Goal: Task Accomplishment & Management: Complete application form

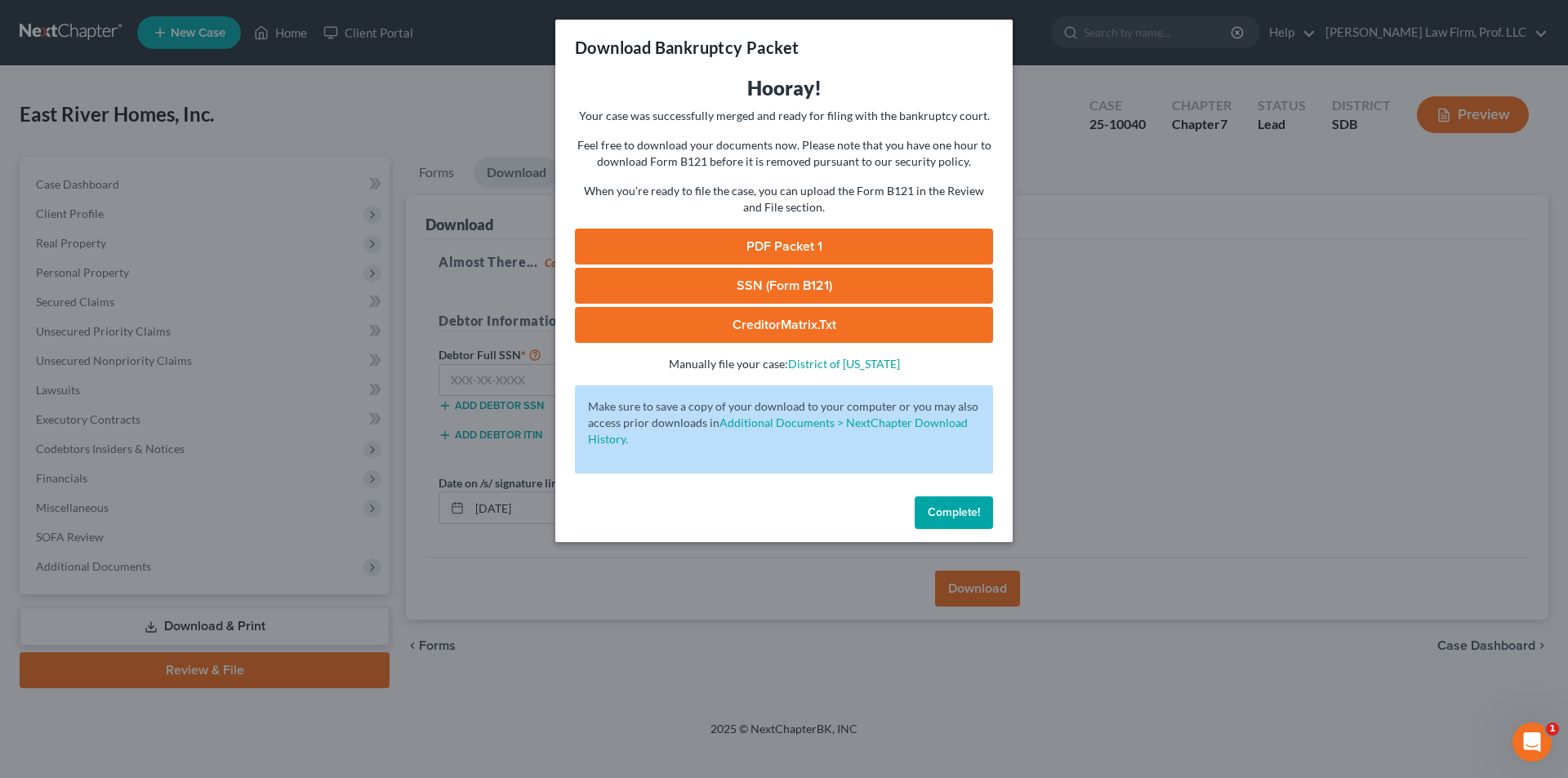
click at [946, 509] on span "Complete!" at bounding box center [953, 512] width 52 height 14
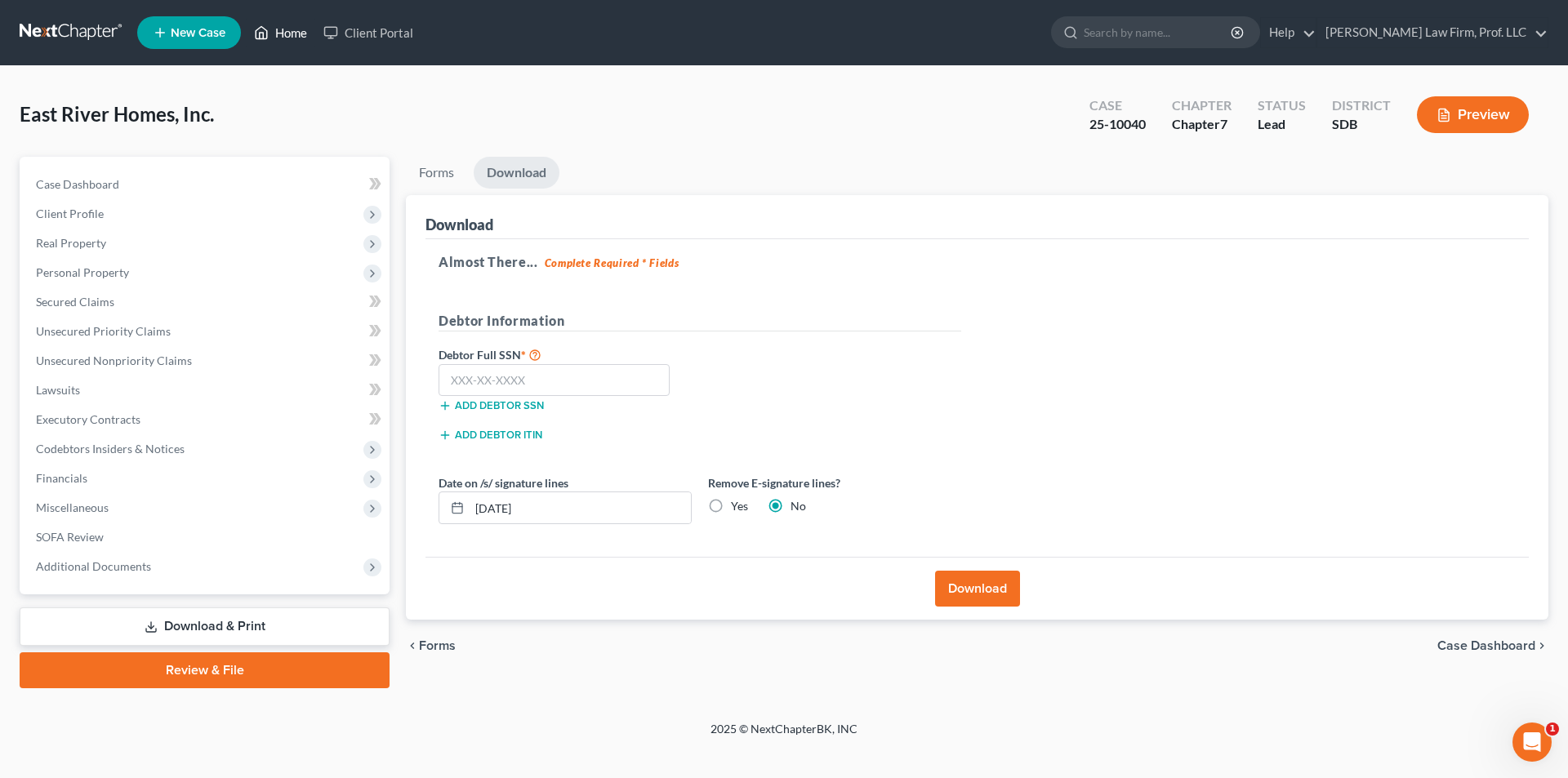
click at [300, 27] on link "Home" at bounding box center [280, 32] width 70 height 30
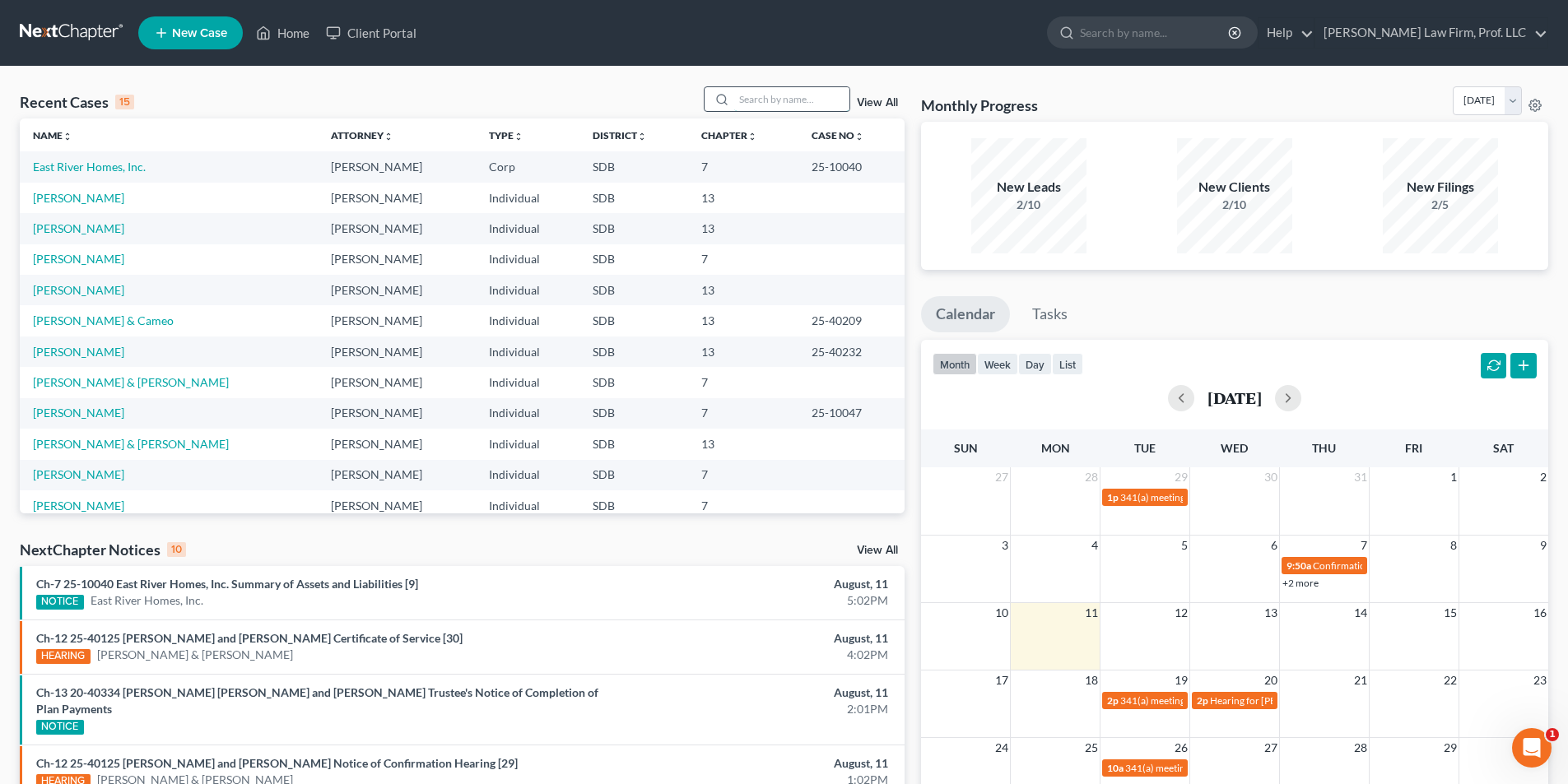
click at [798, 104] on input "search" at bounding box center [792, 99] width 115 height 24
type input "[PERSON_NAME]"
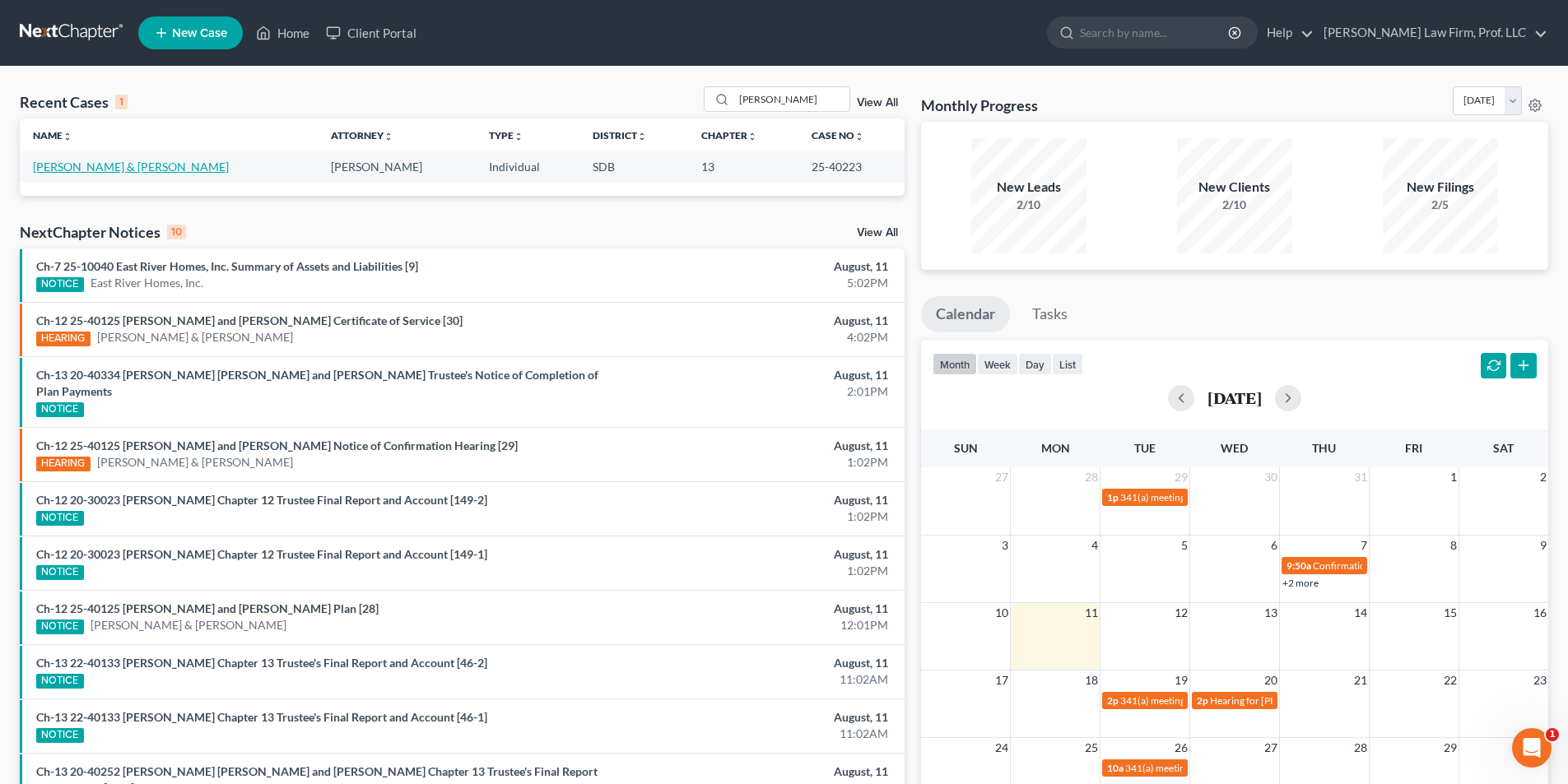
click at [99, 171] on link "[PERSON_NAME] & [PERSON_NAME]" at bounding box center [131, 167] width 196 height 14
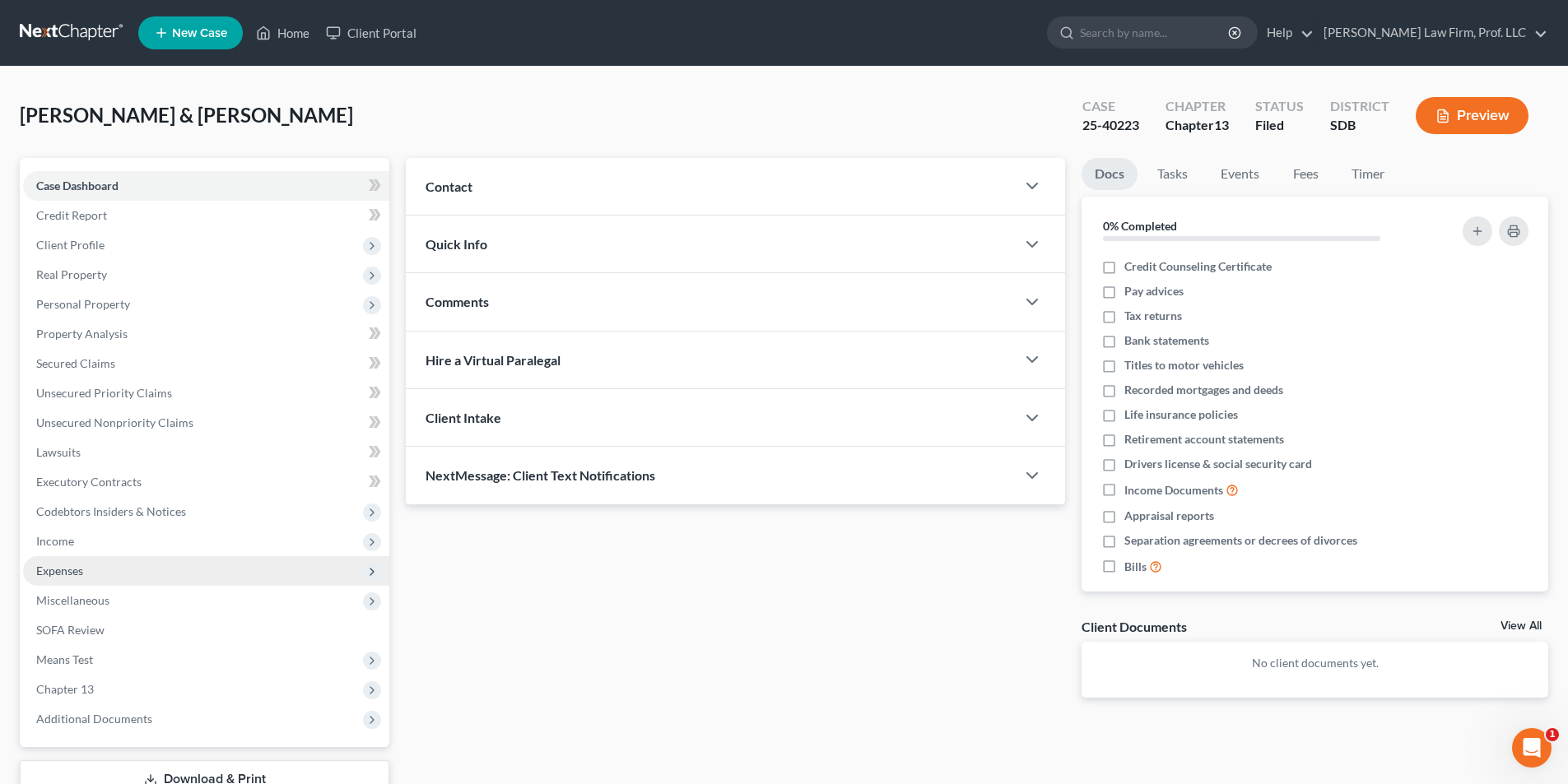
click at [71, 572] on span "Expenses" at bounding box center [59, 571] width 47 height 14
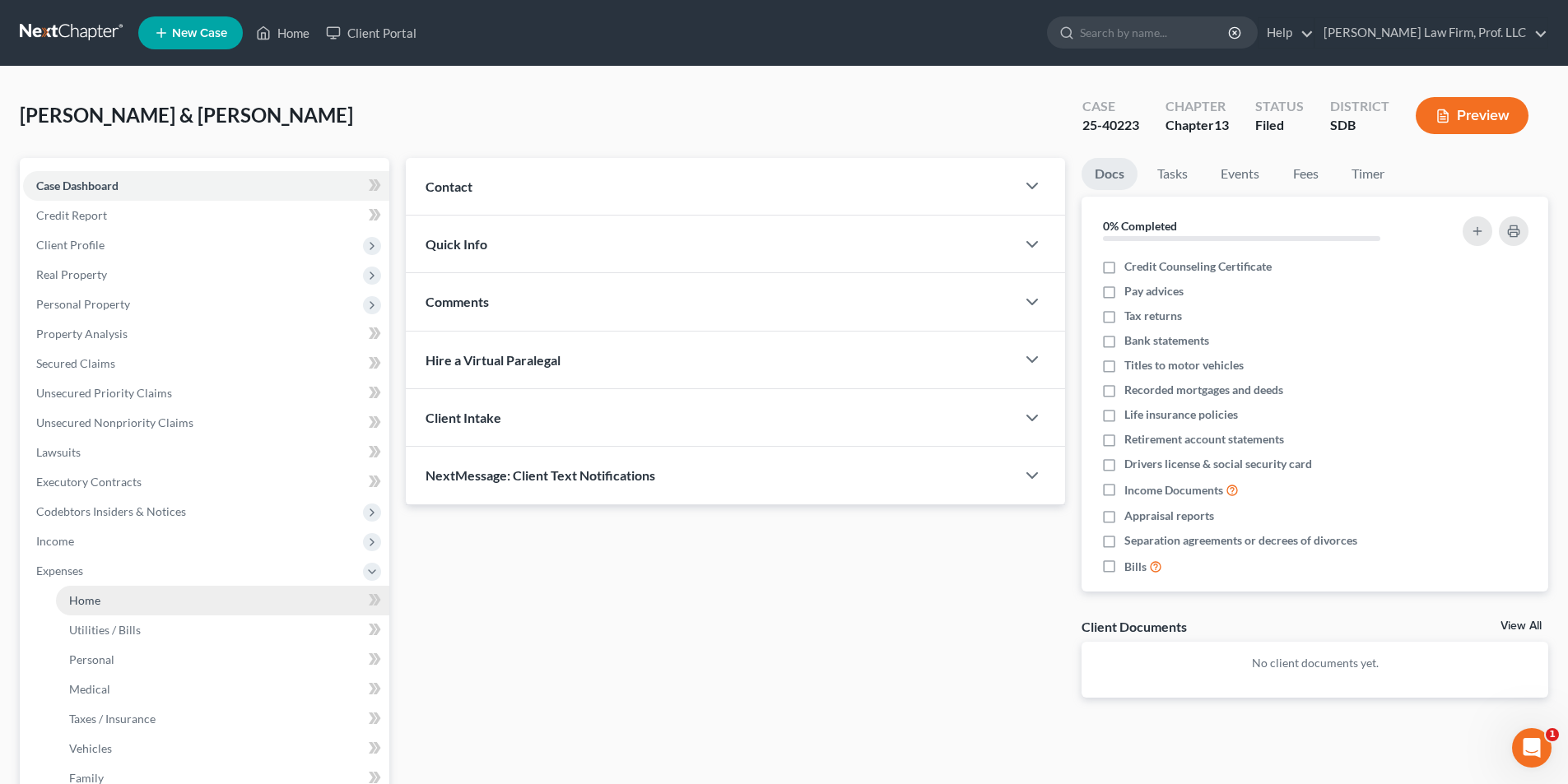
click at [91, 613] on link "Home" at bounding box center [222, 601] width 333 height 30
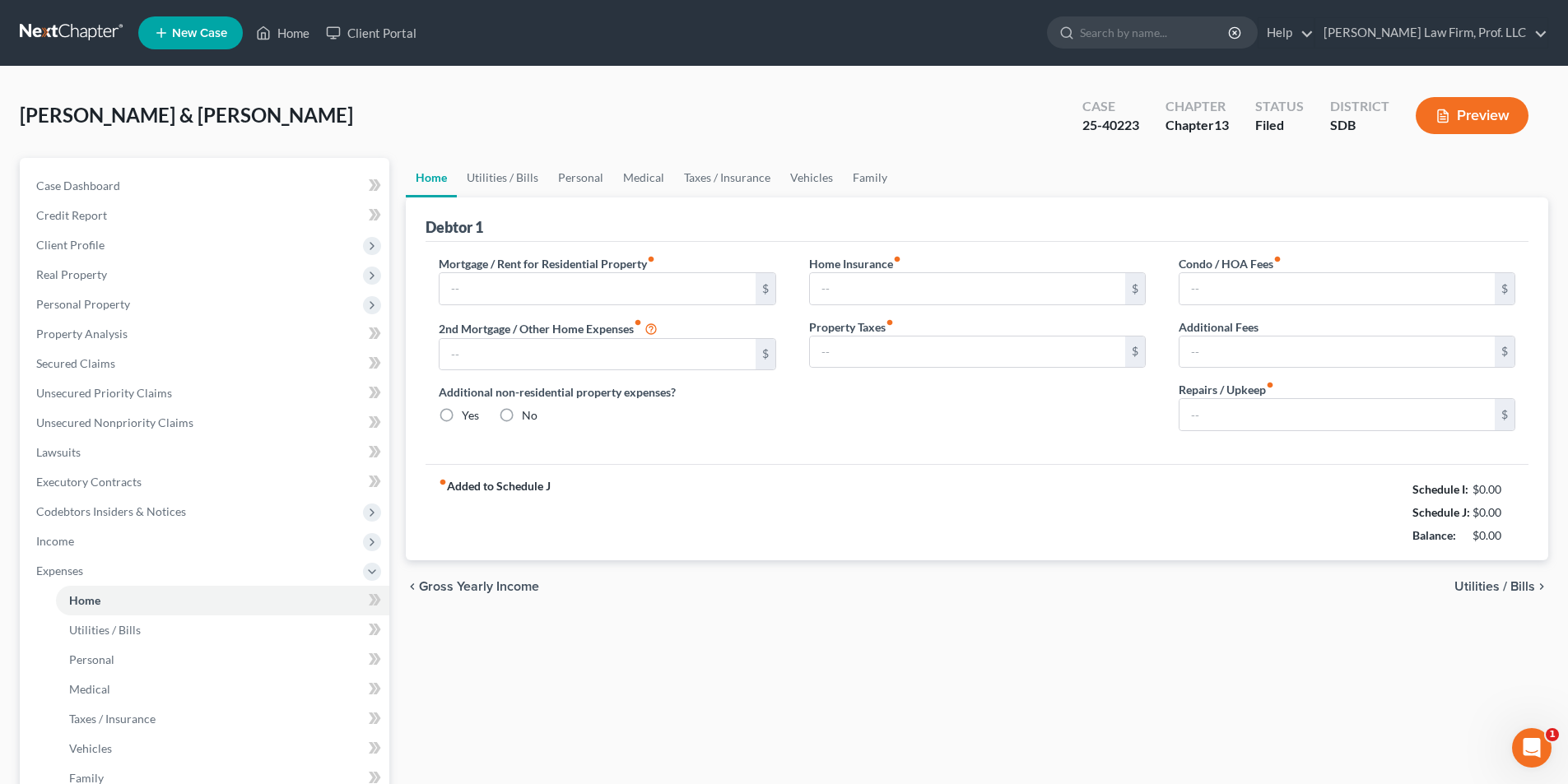
type input "2,400.00"
type input "599.33"
radio input "true"
type input "215.83"
type input "0.00"
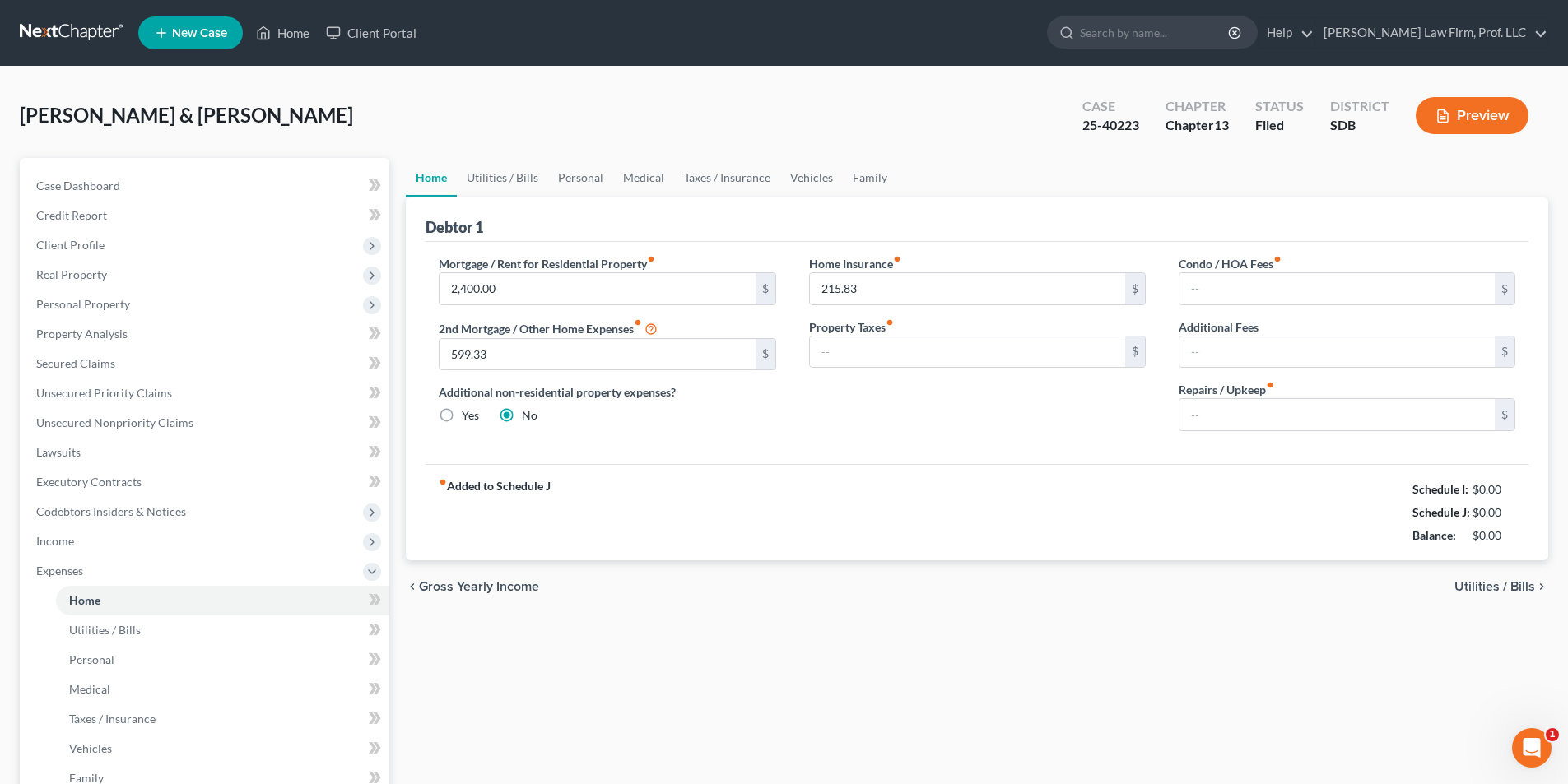
type input "0.00"
type input "125.00"
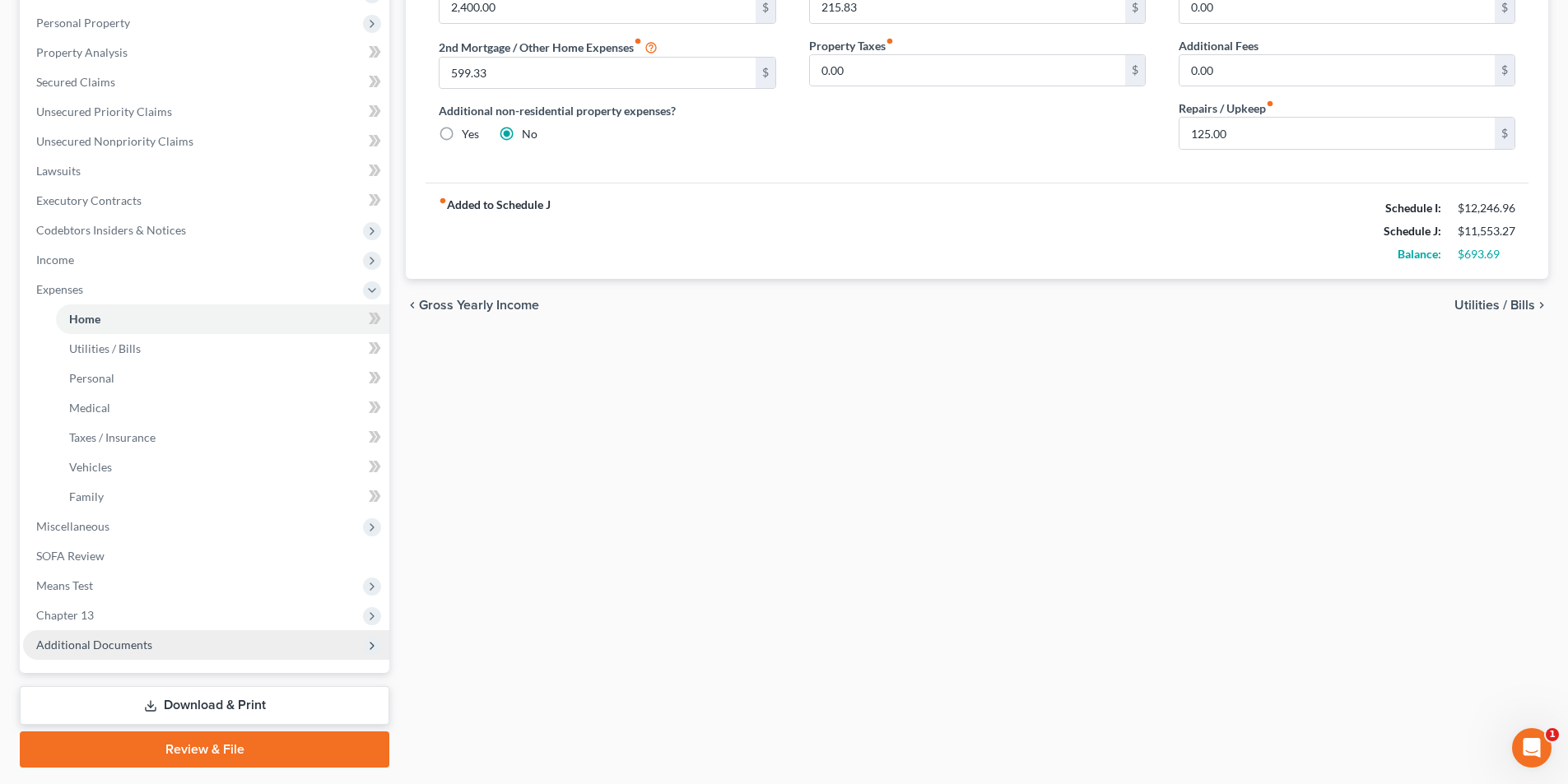
scroll to position [327, 0]
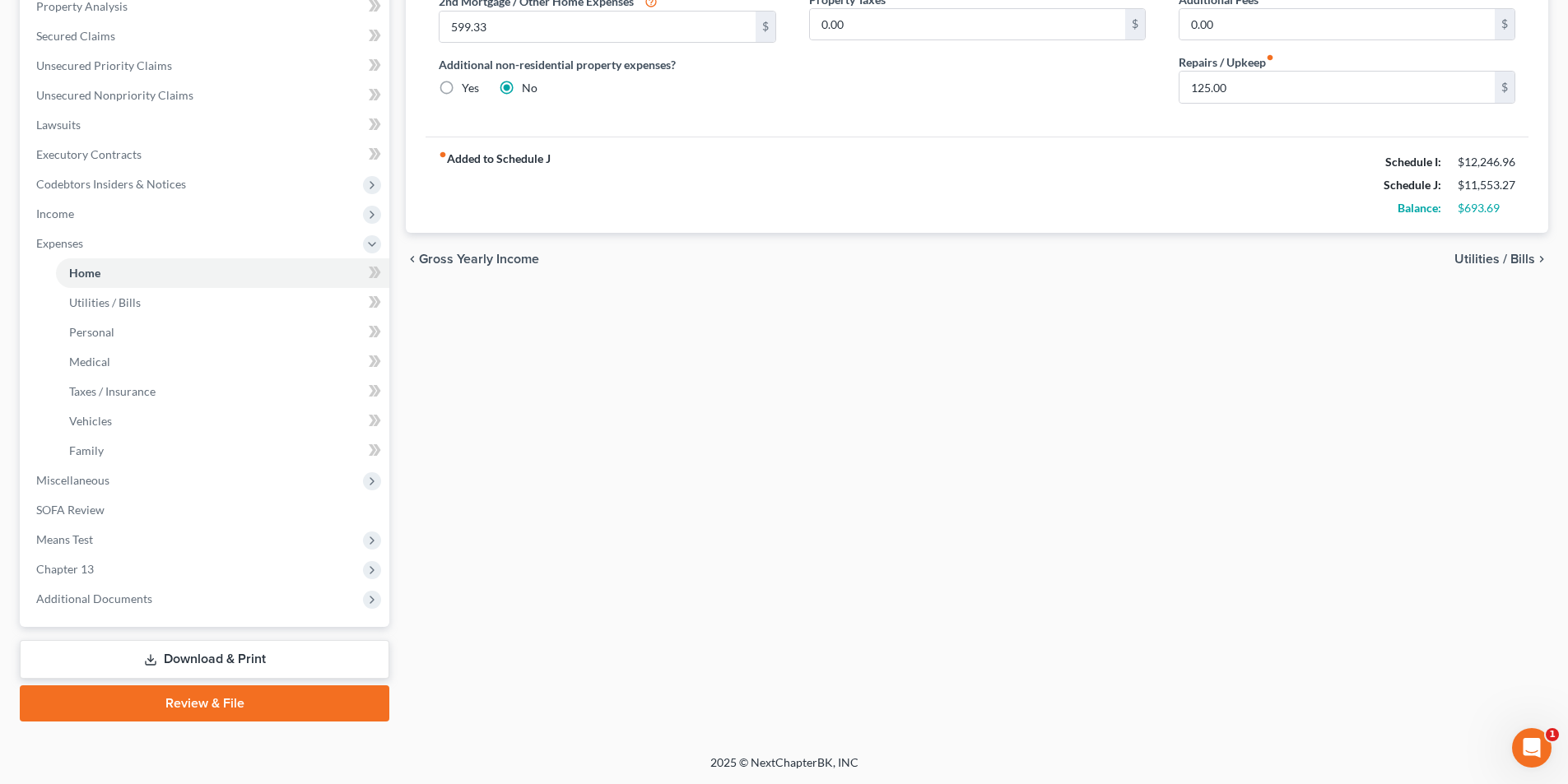
click at [260, 655] on link "Download & Print" at bounding box center [204, 659] width 370 height 39
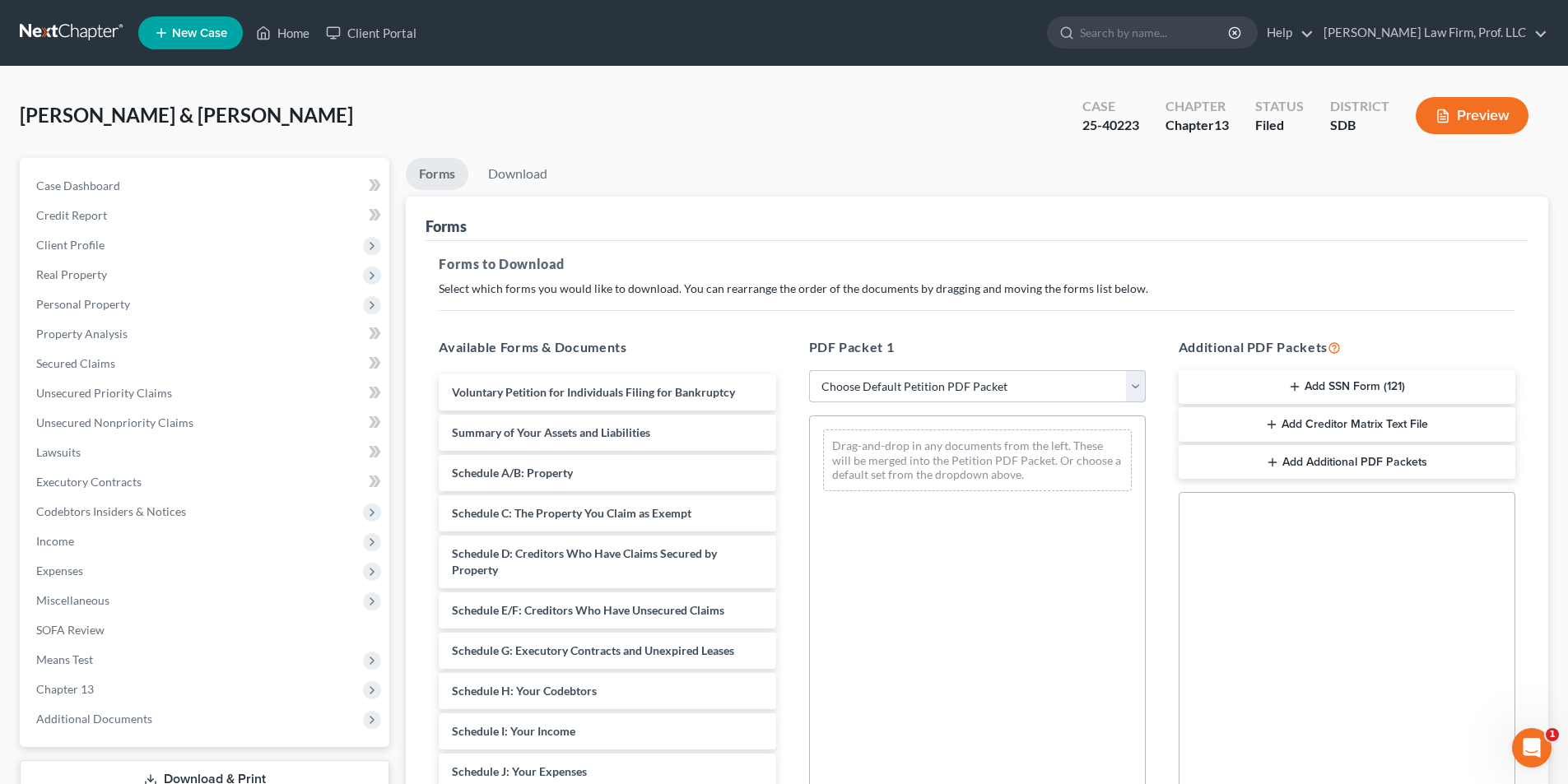
click at [922, 392] on select "Choose Default Petition PDF Packet Complete Bankruptcy Petition (all forms and …" at bounding box center [977, 387] width 337 height 33
select select "0"
click at [809, 371] on select "Choose Default Petition PDF Packet Complete Bankruptcy Petition (all forms and …" at bounding box center [977, 387] width 337 height 33
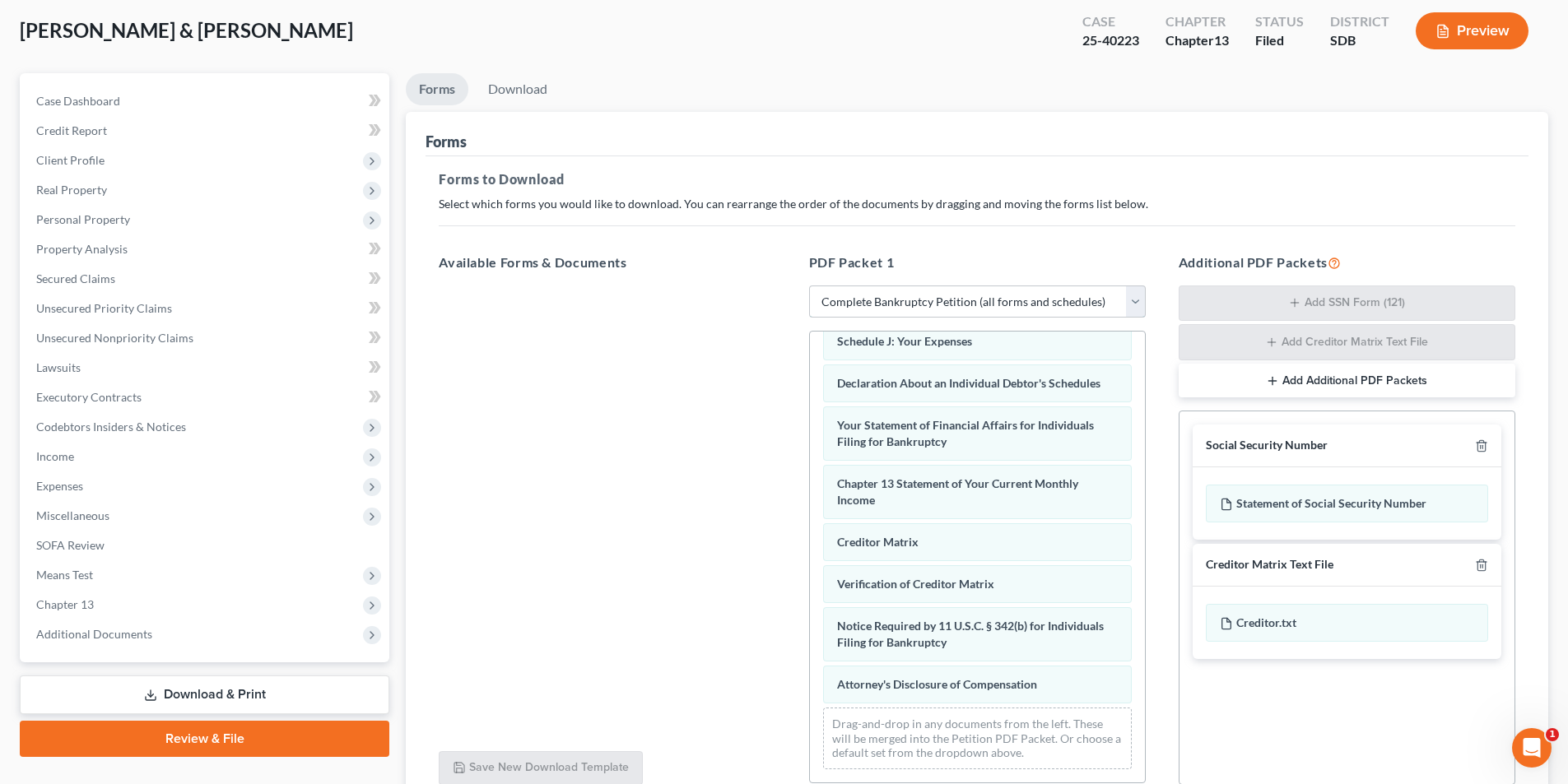
scroll to position [234, 0]
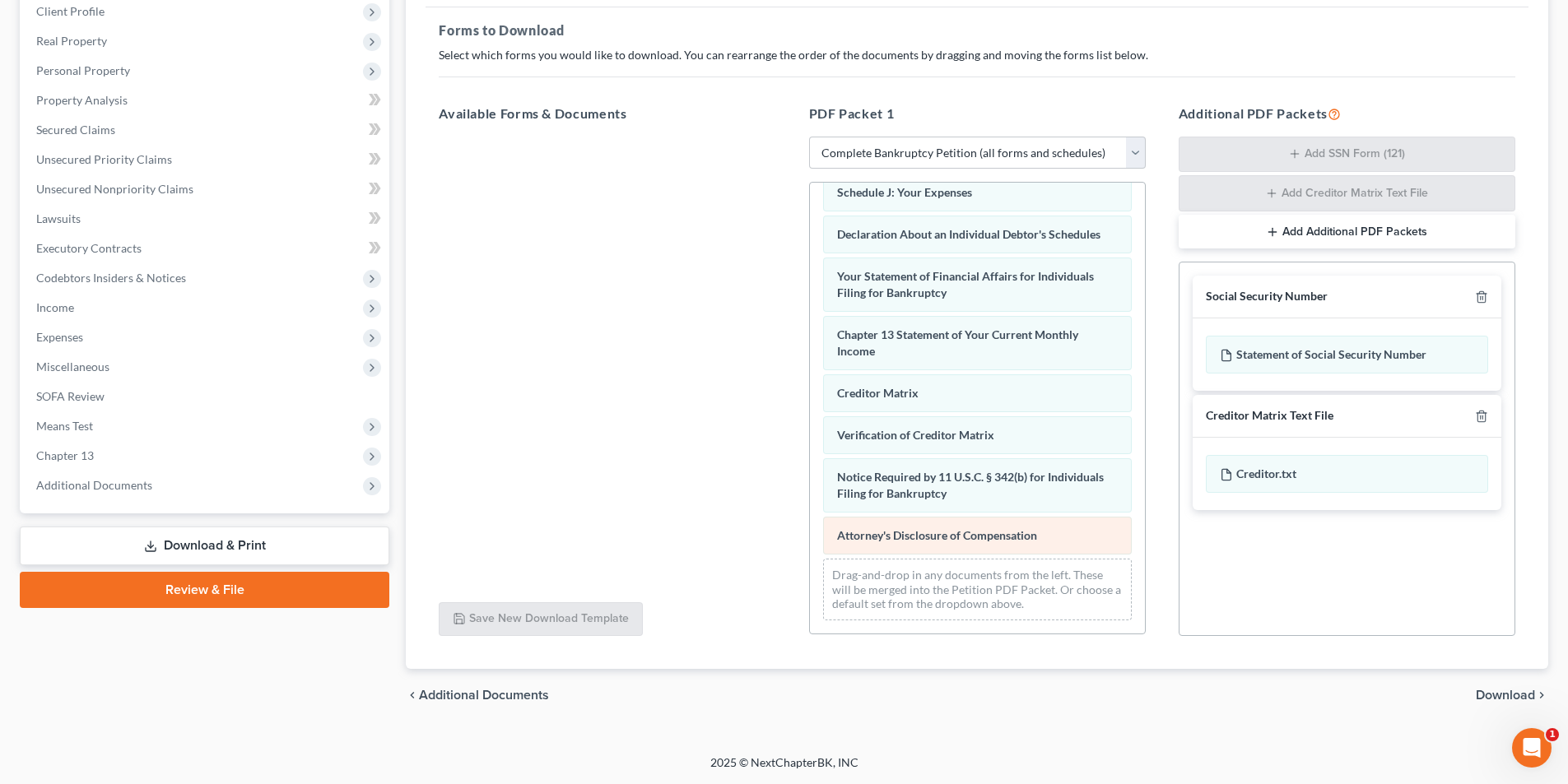
click at [810, 455] on div "Voluntary Petition for Individuals Filing for Bankruptcy Summary of Your Assets…" at bounding box center [977, 183] width 335 height 900
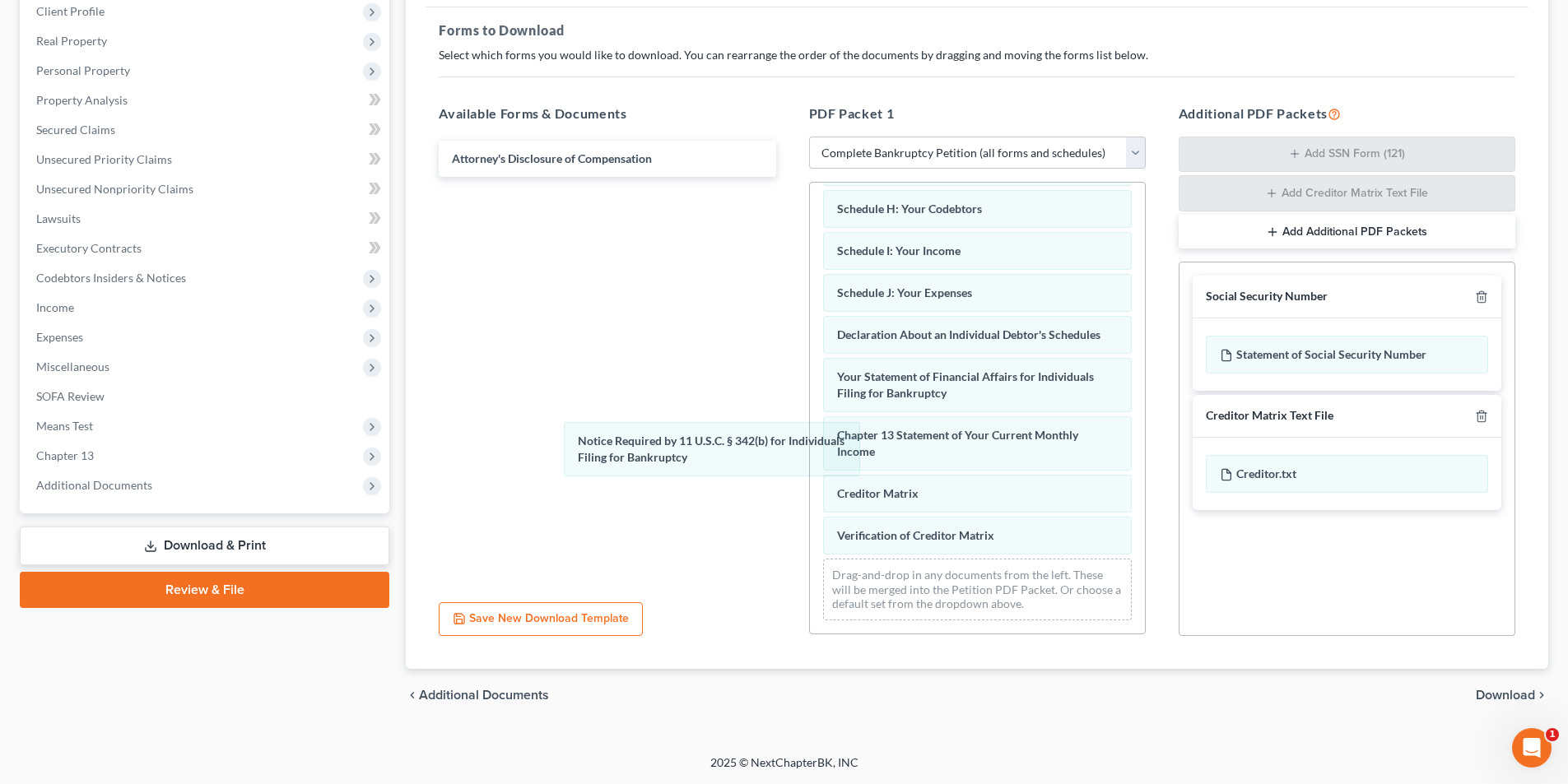
drag, startPoint x: 873, startPoint y: 531, endPoint x: 754, endPoint y: 473, distance: 132.4
click at [810, 434] on div "Notice Required by 11 U.S.C. § 342(b) for Individuals Filing for Bankruptcy Vol…" at bounding box center [977, 233] width 335 height 800
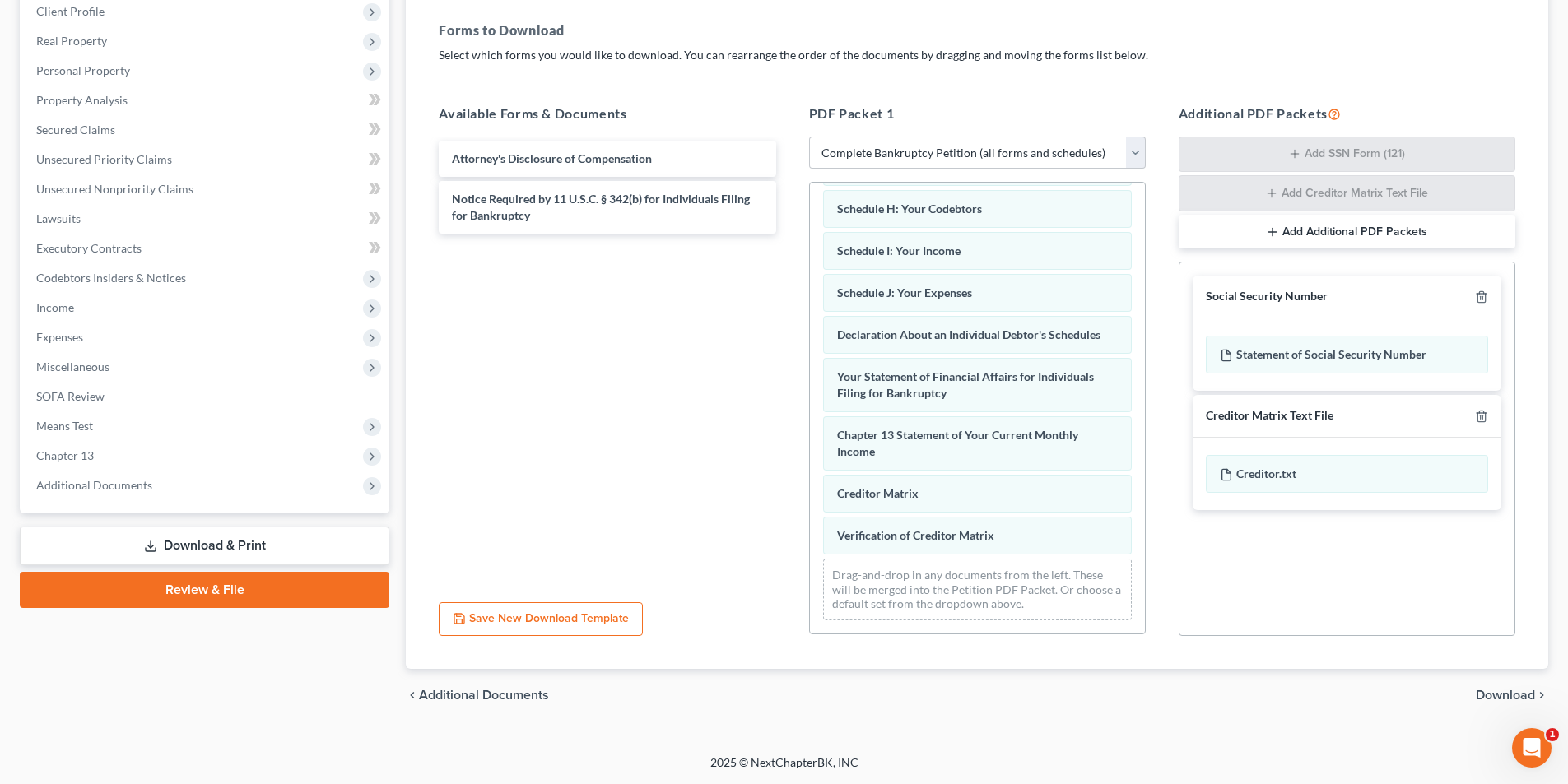
click at [810, 454] on div "Voluntary Petition for Individuals Filing for Bankruptcy Summary of Your Assets…" at bounding box center [977, 233] width 335 height 800
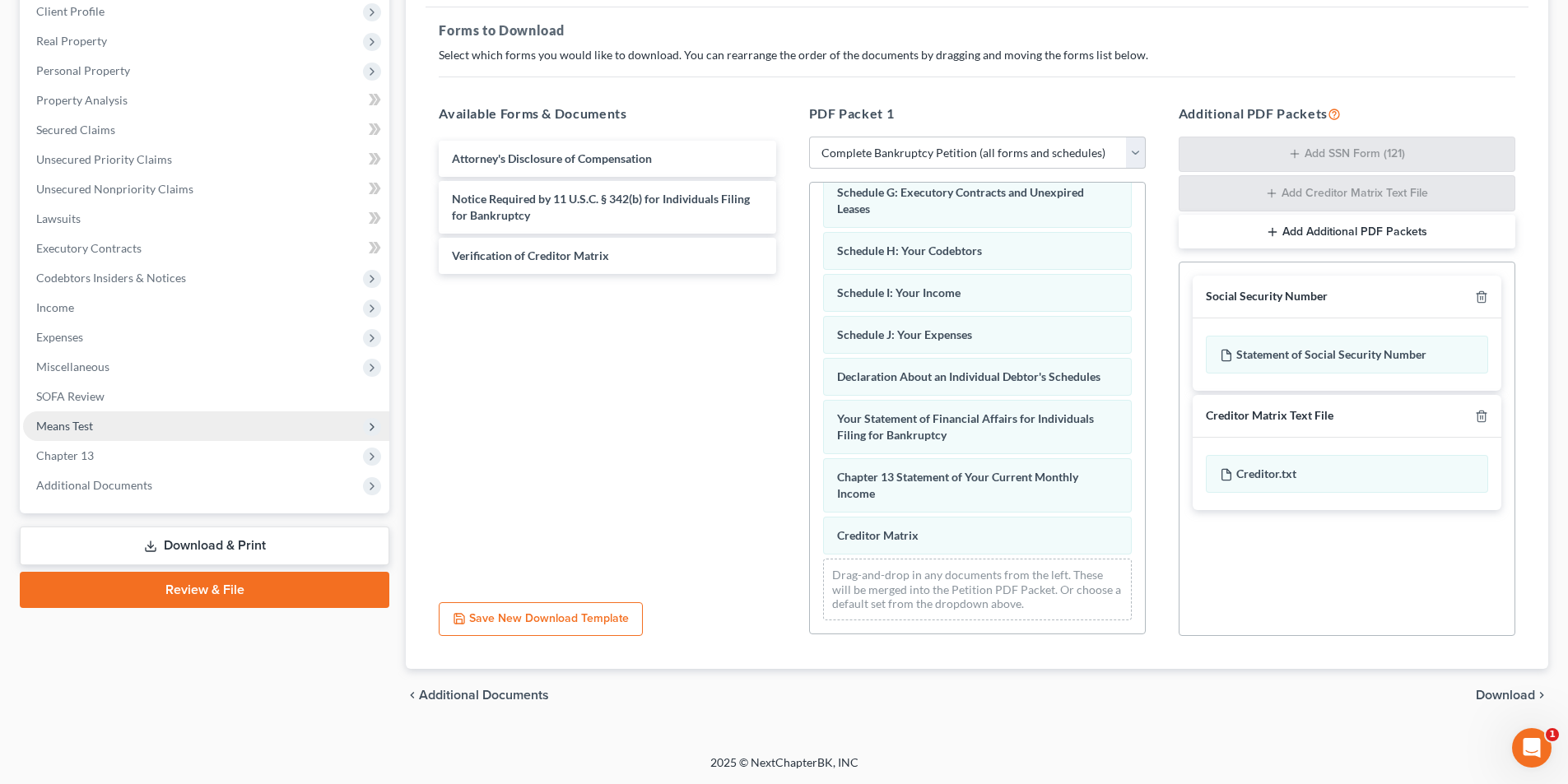
click at [810, 440] on div "Voluntary Petition for Individuals Filing for Bankruptcy Summary of Your Assets…" at bounding box center [977, 255] width 335 height 758
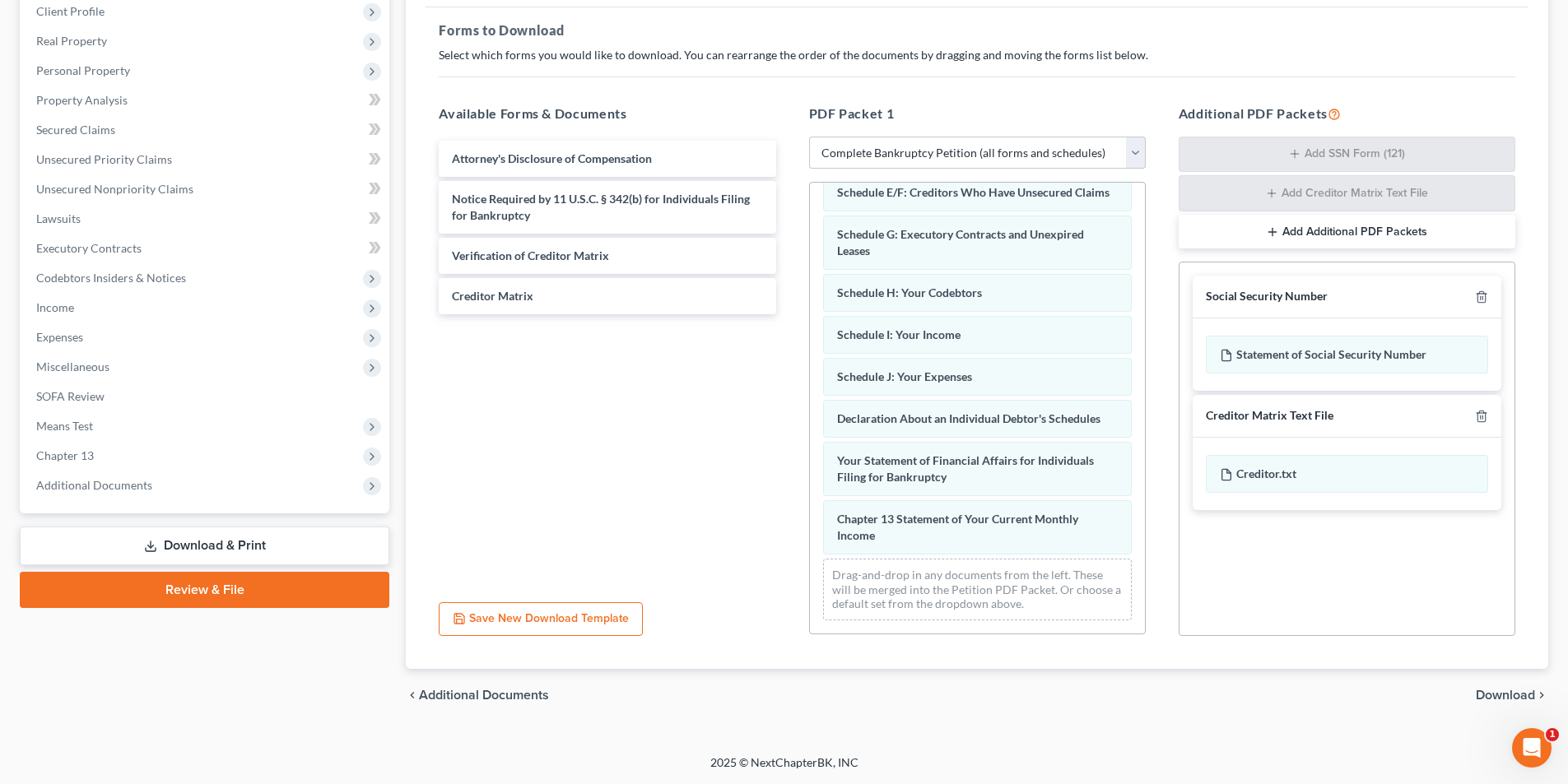
click at [1486, 697] on span "Download" at bounding box center [1506, 695] width 59 height 13
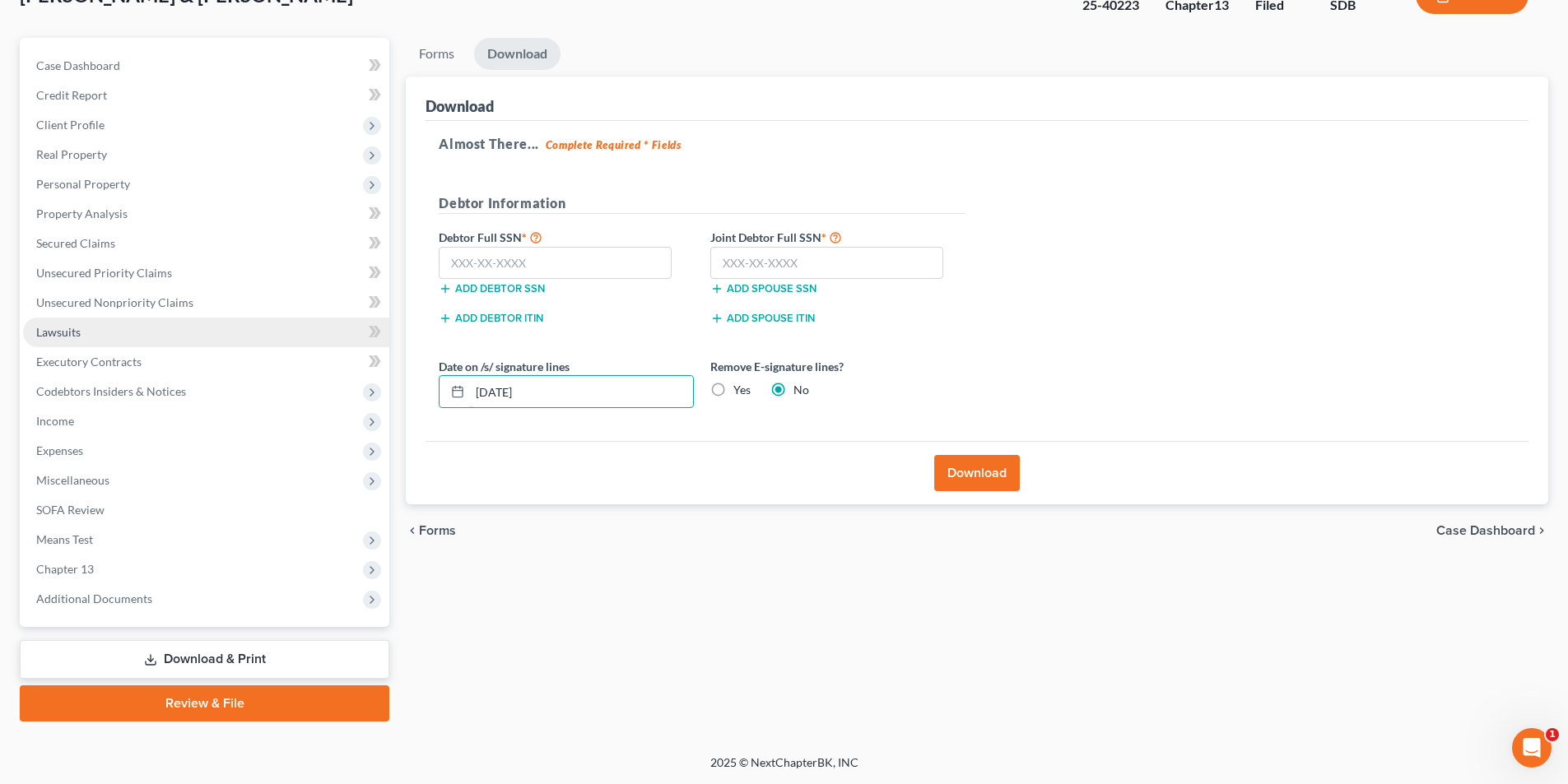
drag, startPoint x: 538, startPoint y: 372, endPoint x: 304, endPoint y: 337, distance: 236.6
click at [372, 345] on div "Petition Navigation Case Dashboard Payments Invoices Payments Payments Credit R…" at bounding box center [784, 380] width 1544 height 684
type input "[DATE]"
click at [988, 485] on button "Download" at bounding box center [976, 473] width 85 height 37
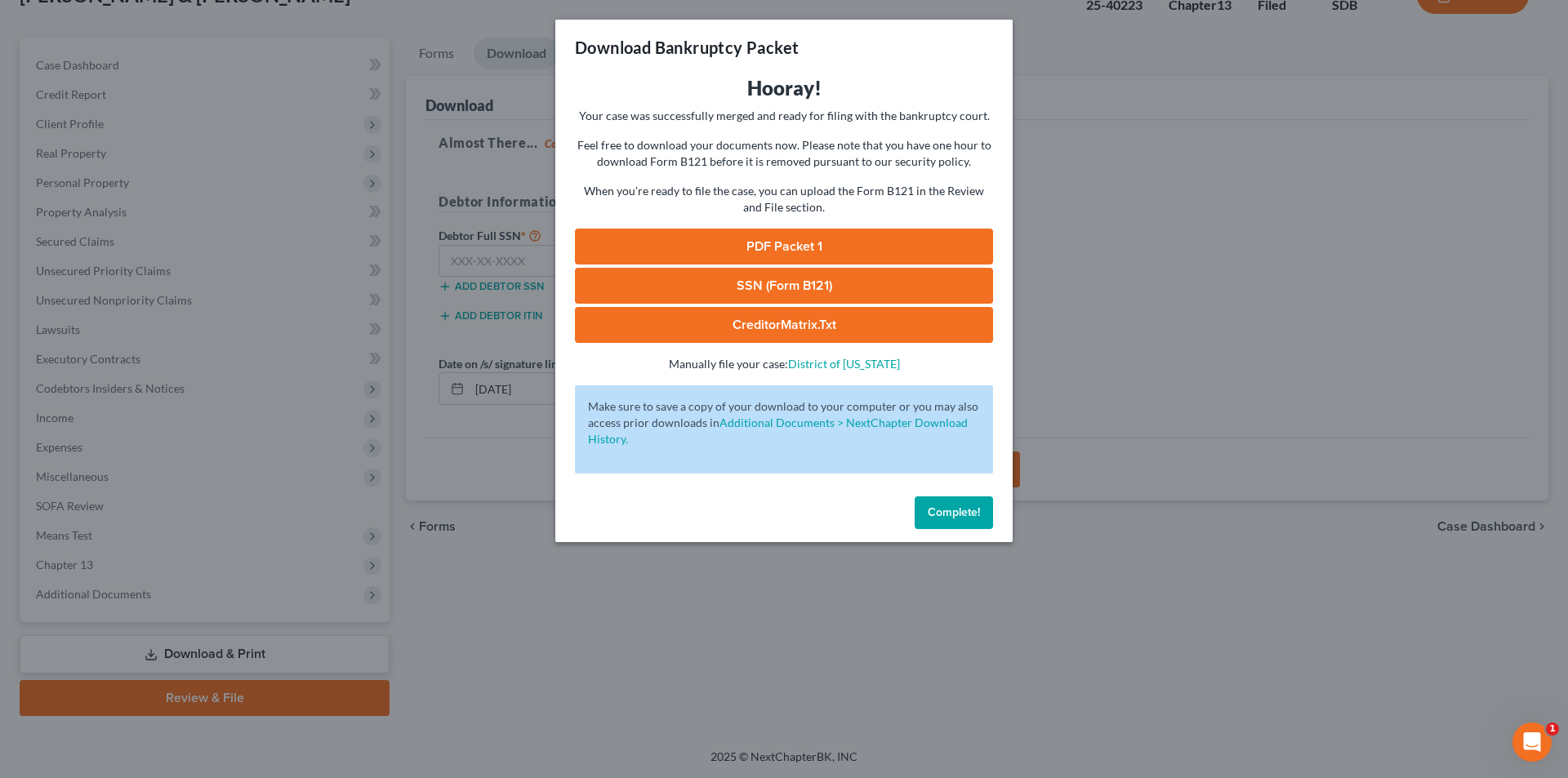
click at [807, 248] on link "PDF Packet 1" at bounding box center [784, 246] width 418 height 36
click at [955, 516] on span "Complete!" at bounding box center [953, 512] width 52 height 14
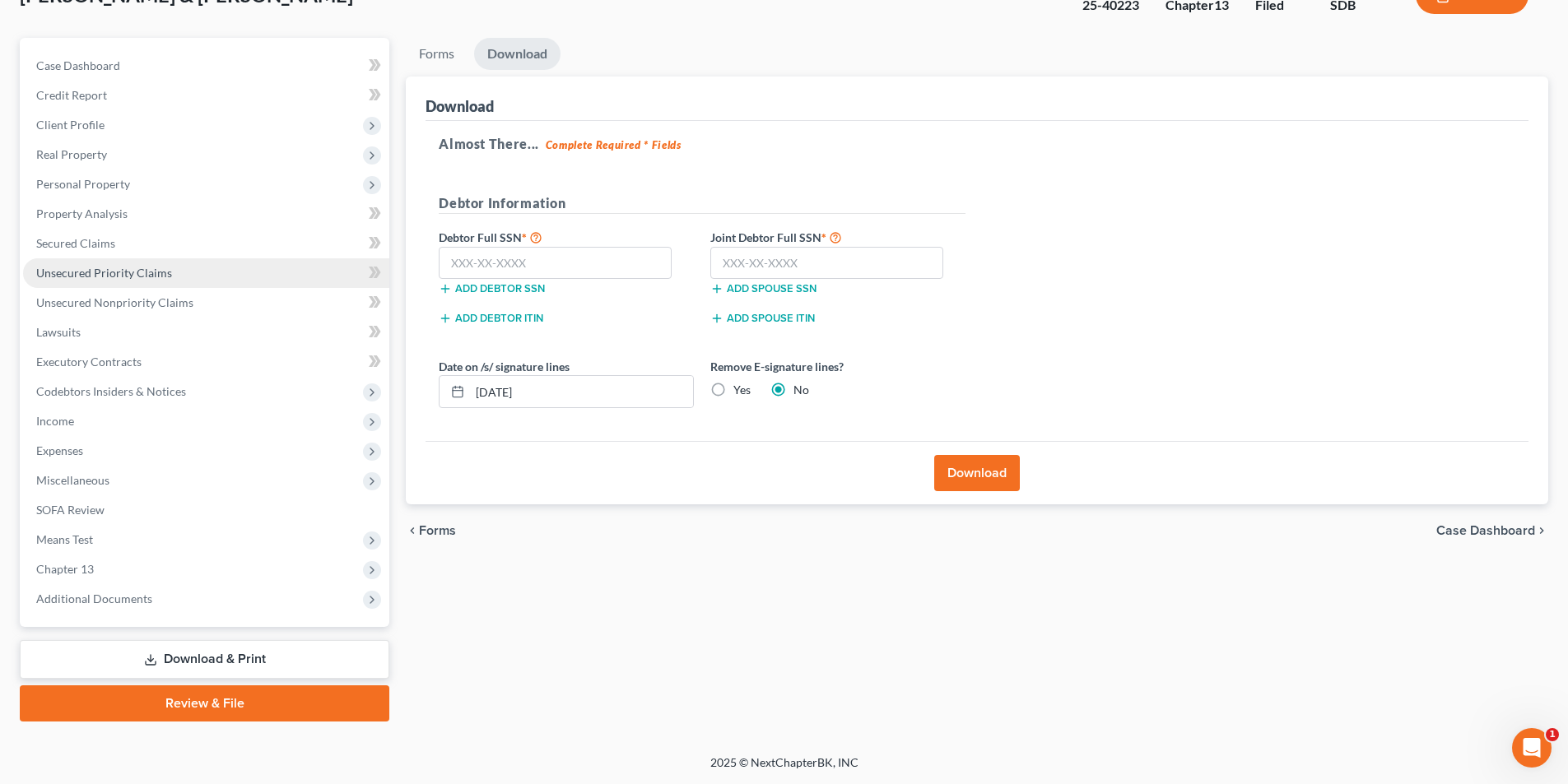
click at [118, 272] on span "Unsecured Priority Claims" at bounding box center [104, 273] width 136 height 14
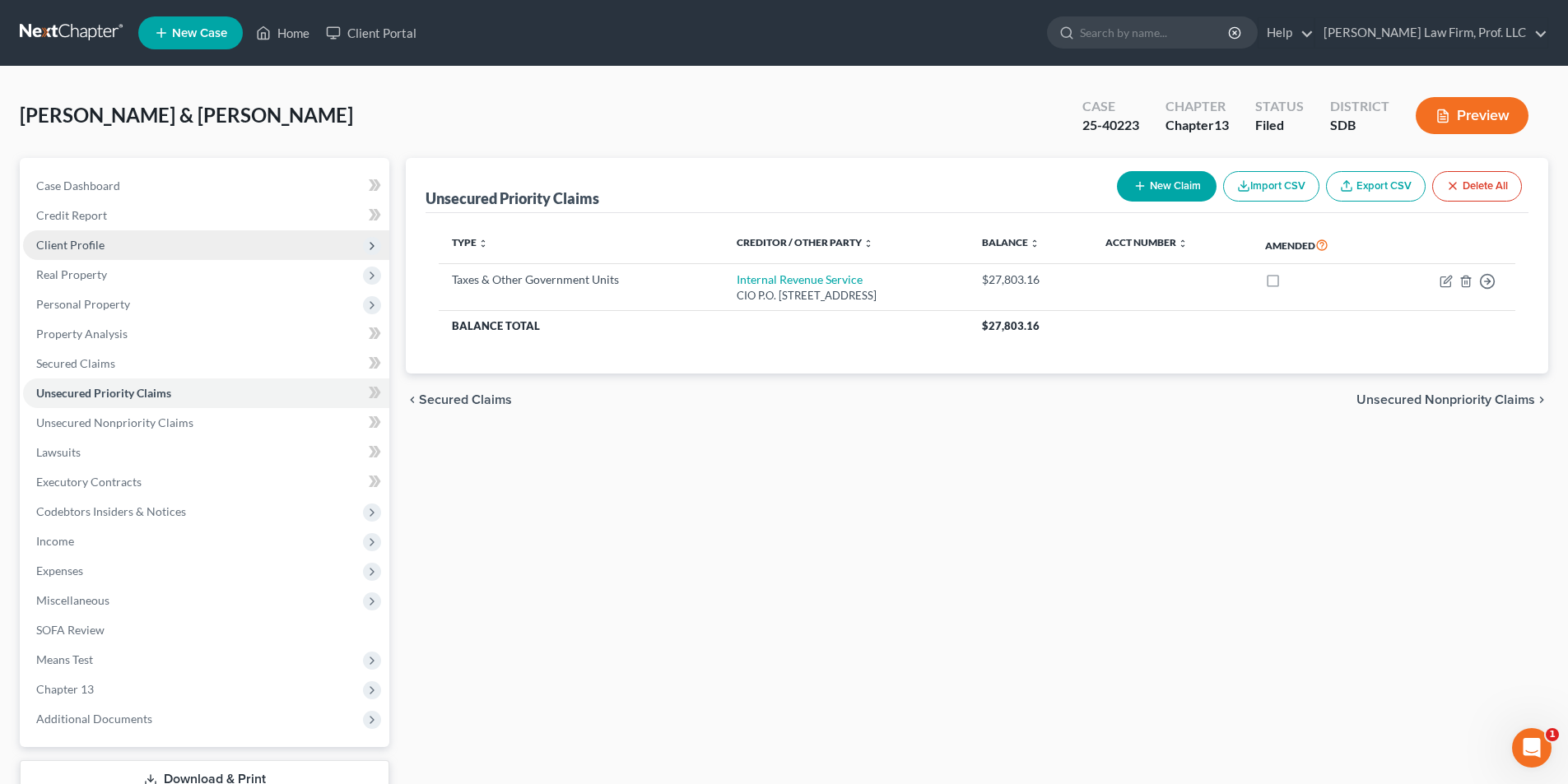
click at [75, 244] on span "Client Profile" at bounding box center [70, 245] width 68 height 14
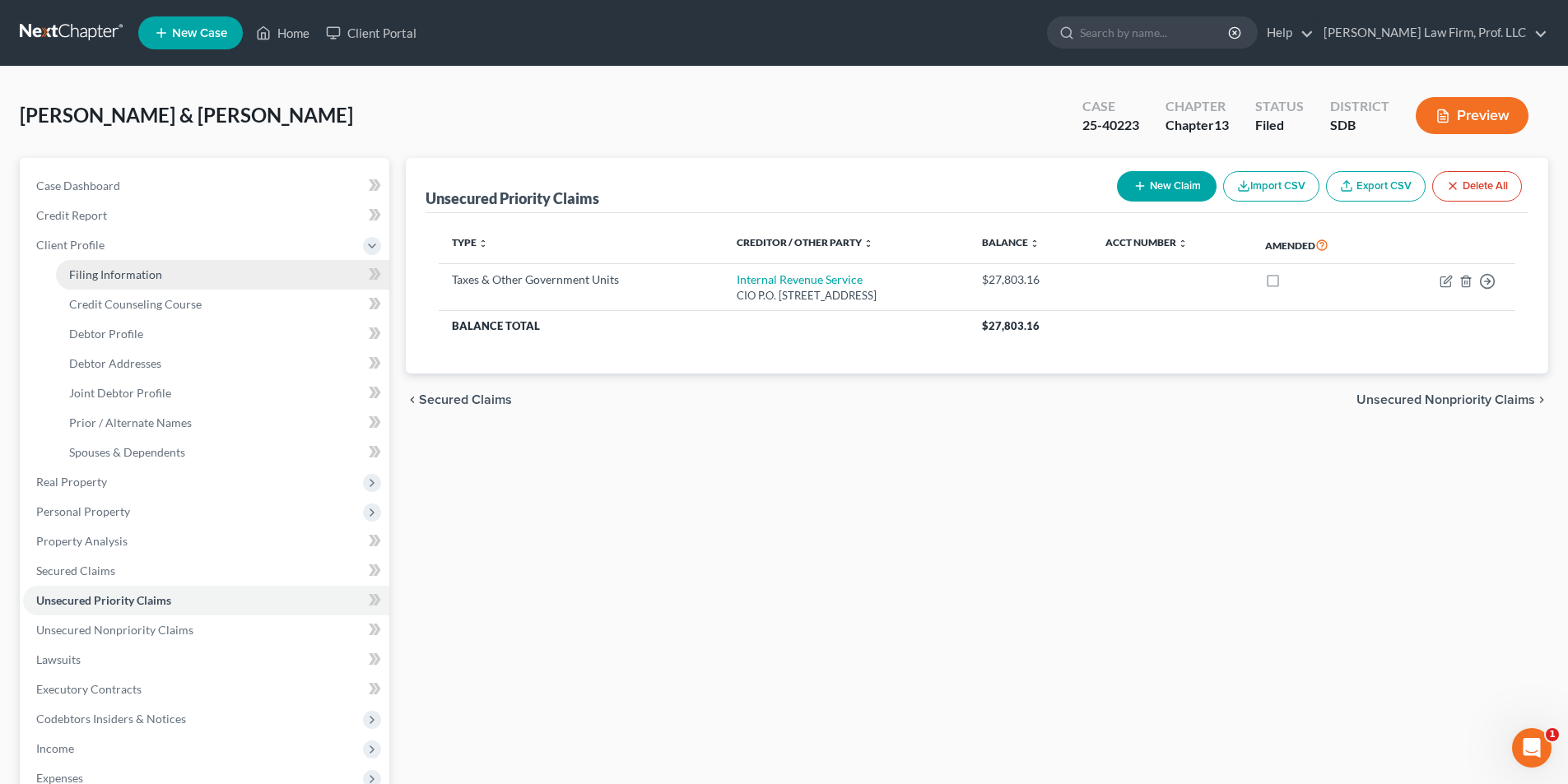
click at [99, 274] on span "Filing Information" at bounding box center [116, 275] width 93 height 14
select select "1"
select select "3"
select select "43"
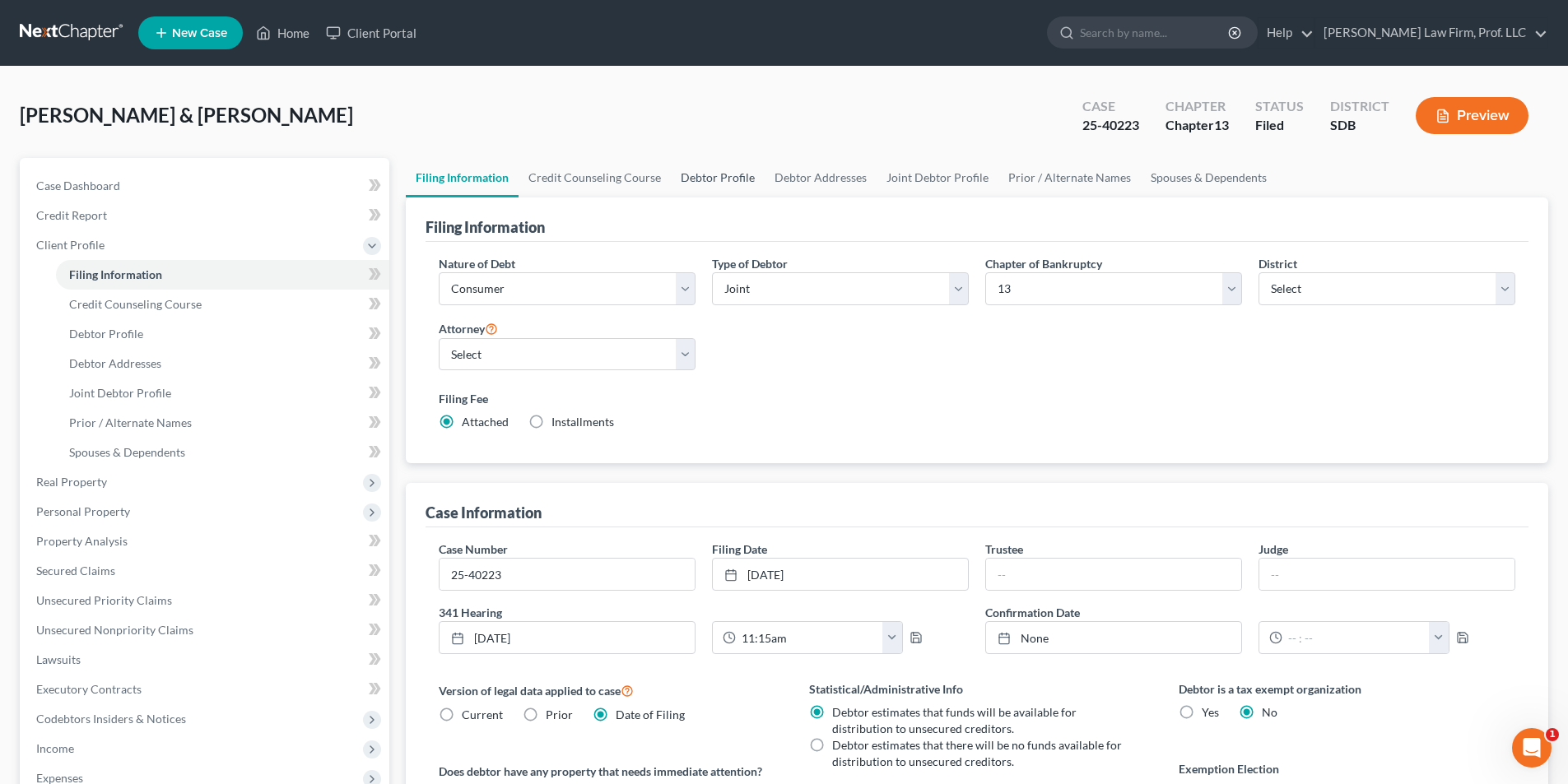
click at [704, 175] on link "Debtor Profile" at bounding box center [718, 177] width 94 height 40
select select "1"
select select "5"
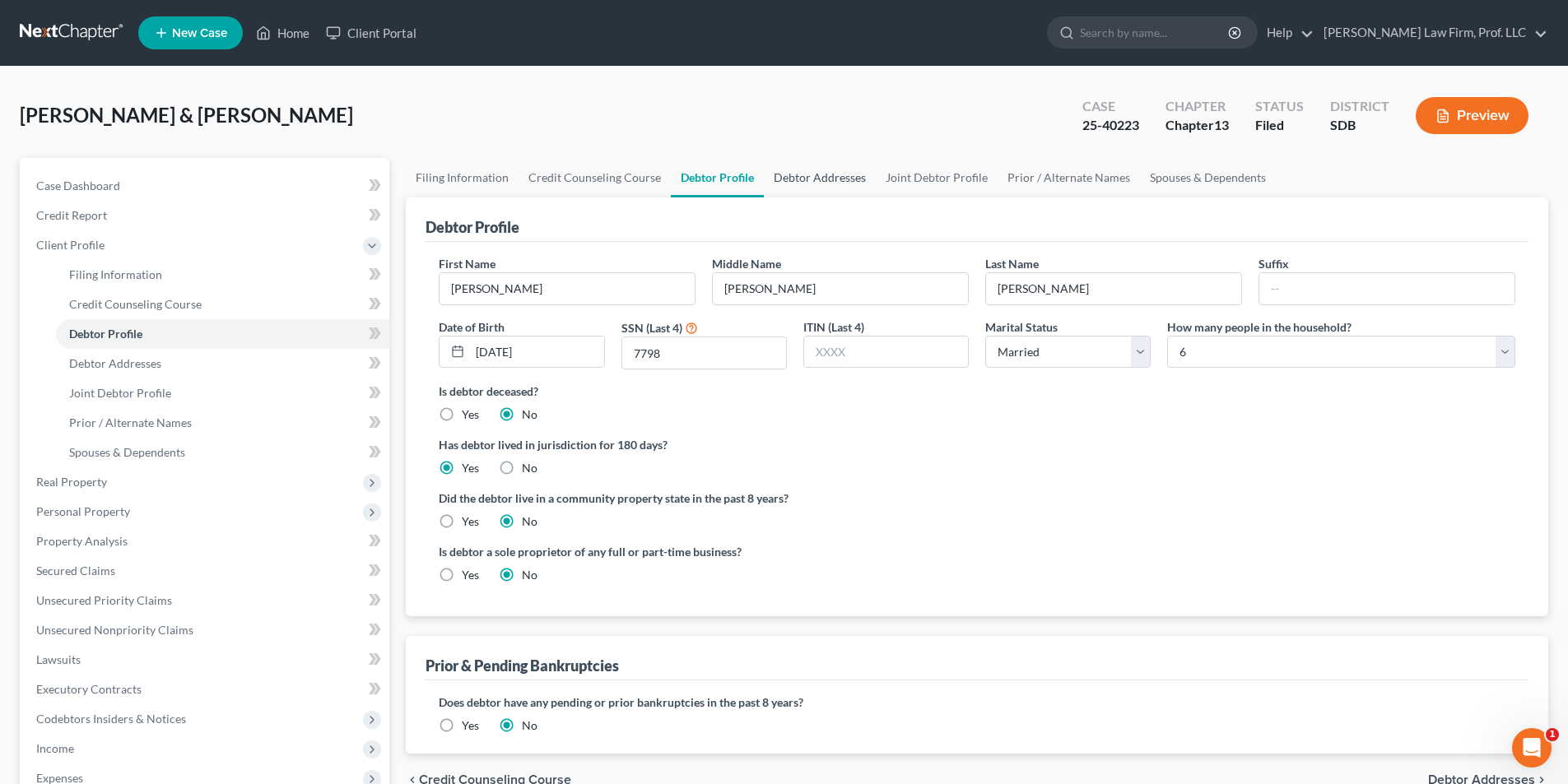
click at [839, 180] on link "Debtor Addresses" at bounding box center [820, 177] width 112 height 40
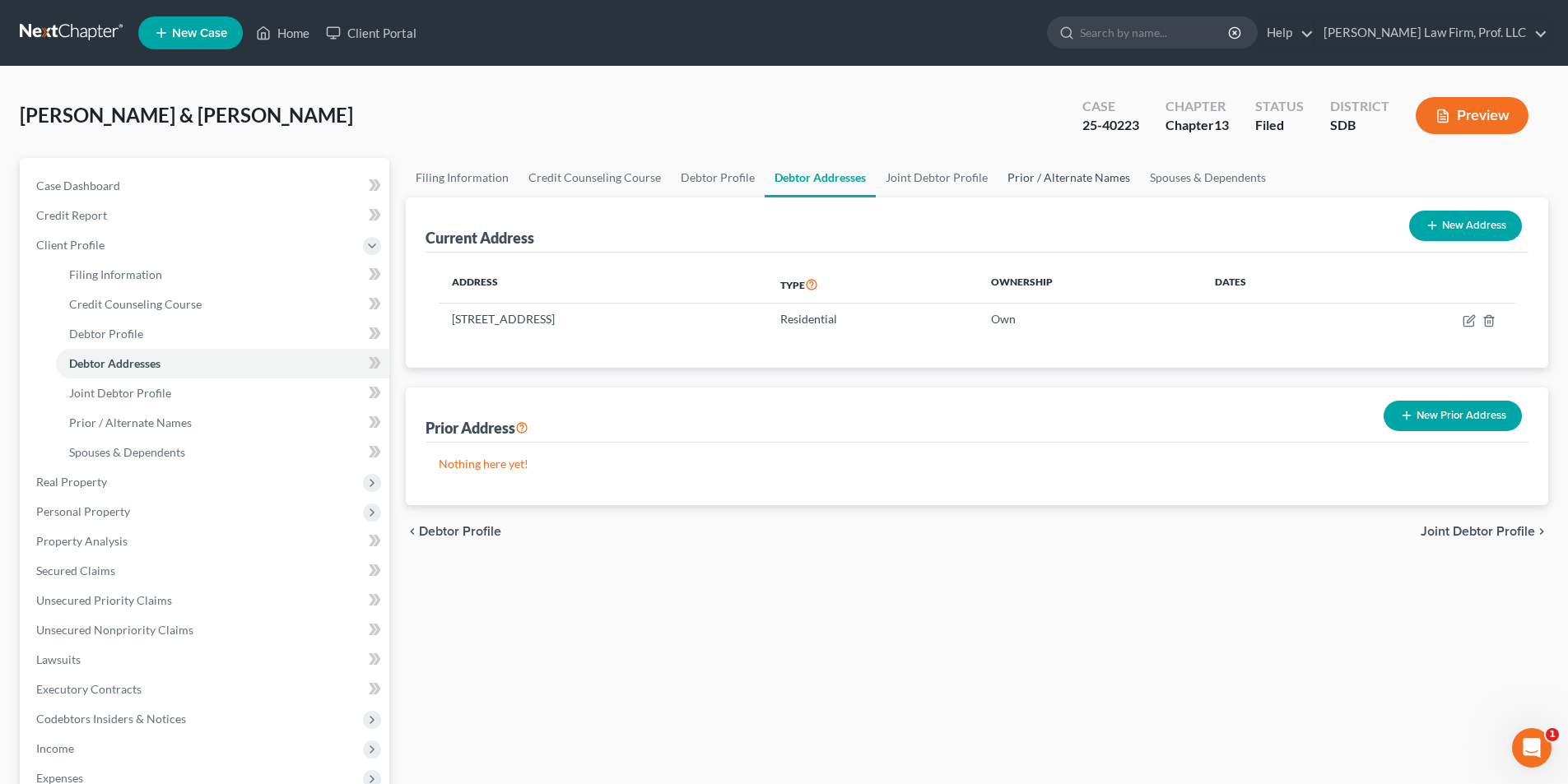
click at [1064, 175] on link "Prior / Alternate Names" at bounding box center [1068, 177] width 143 height 40
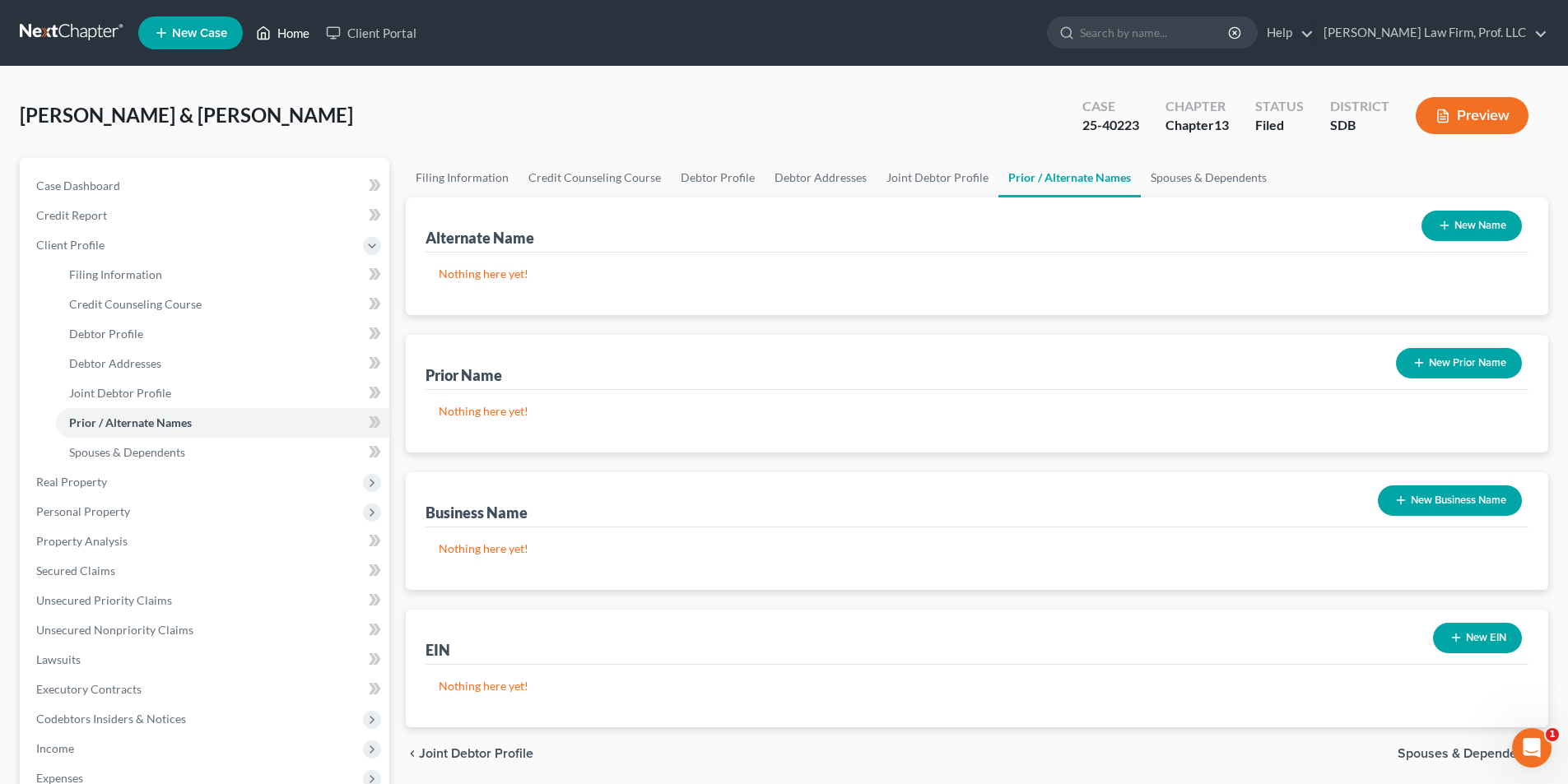
click at [280, 32] on link "Home" at bounding box center [282, 33] width 70 height 30
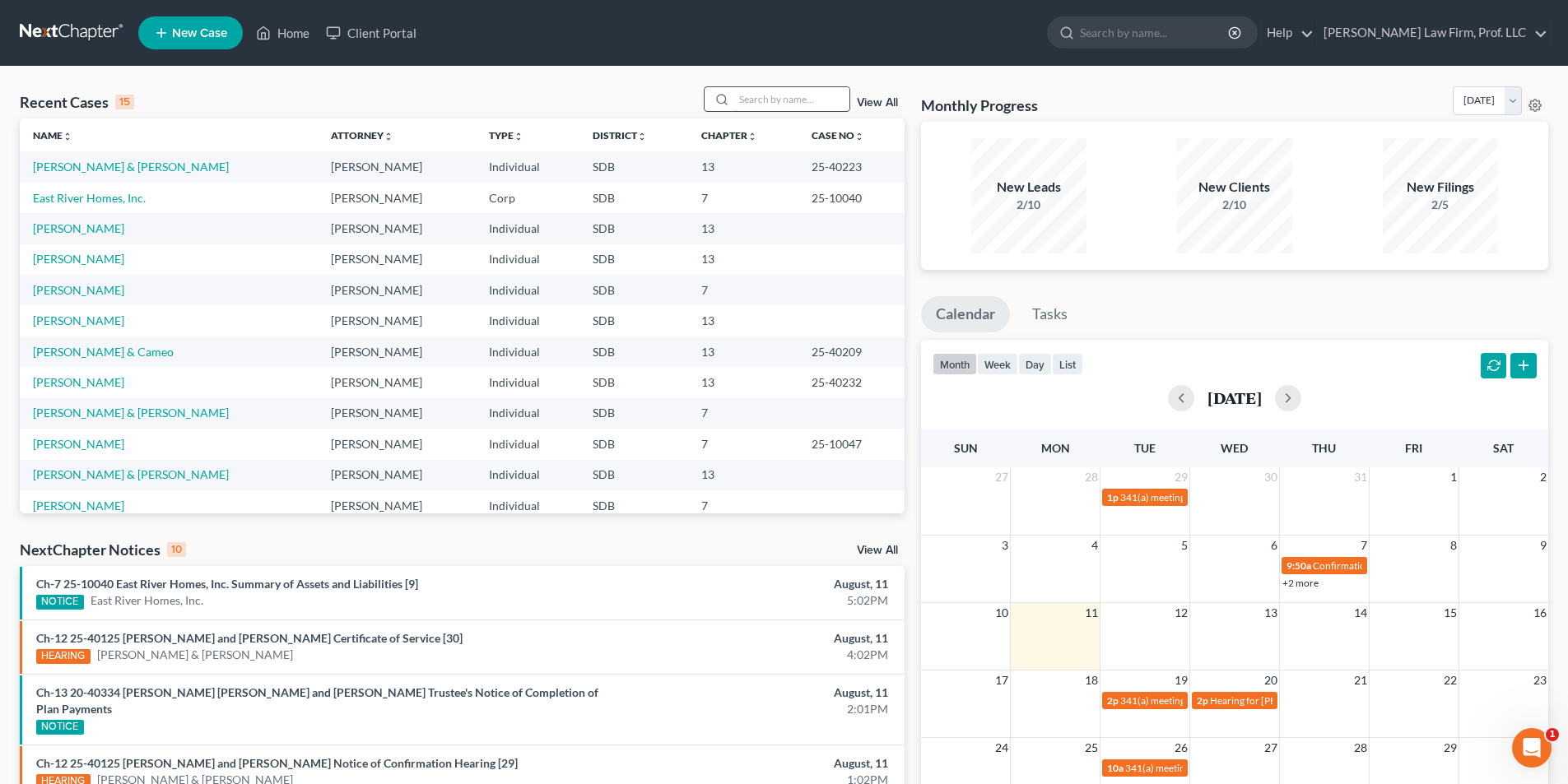
drag, startPoint x: 769, startPoint y: 100, endPoint x: 759, endPoint y: 87, distance: 16.4
click at [769, 99] on input "search" at bounding box center [792, 99] width 115 height 24
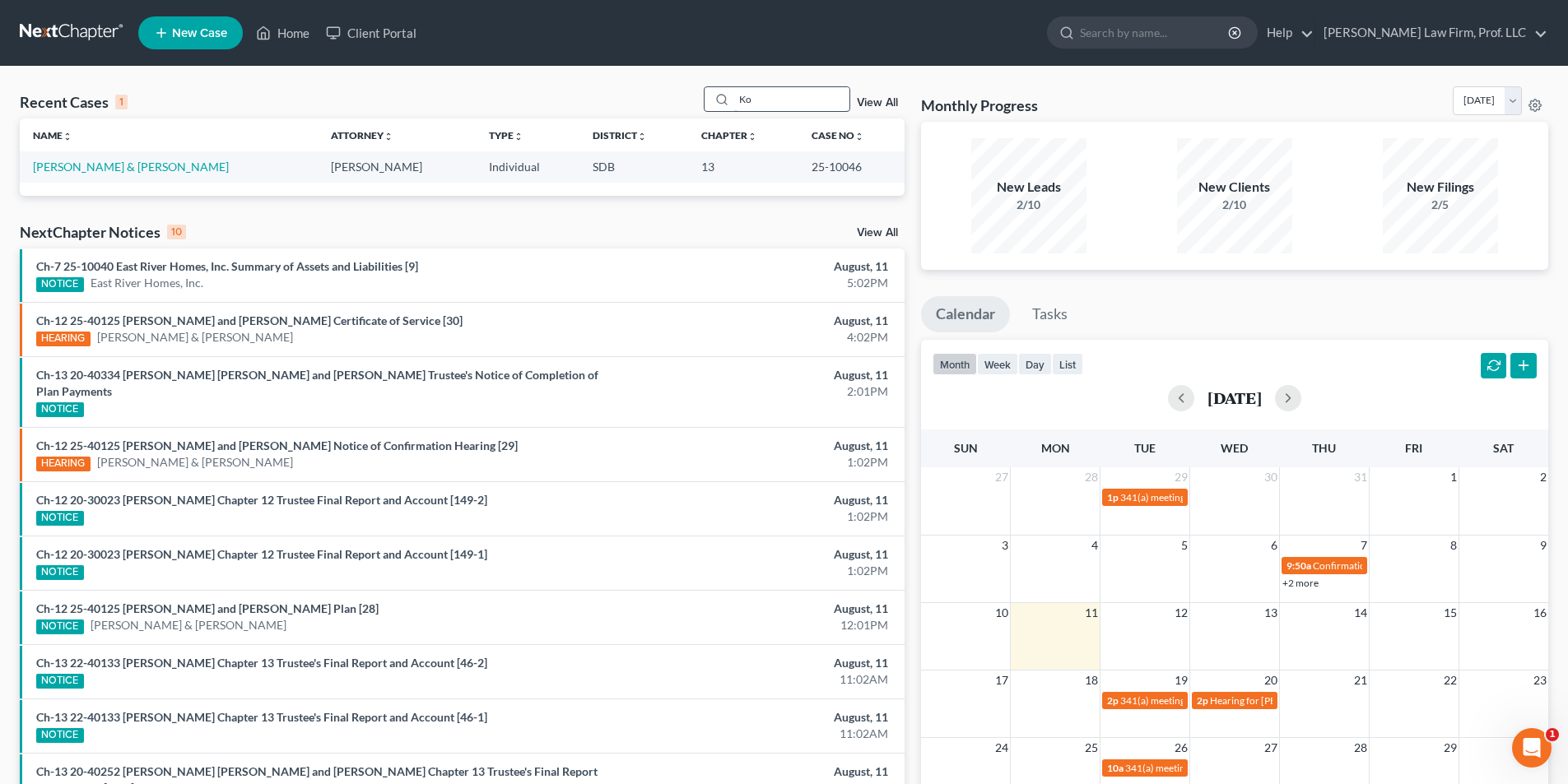
type input "K"
type input "[PERSON_NAME]"
click at [85, 171] on link "[PERSON_NAME] & [PERSON_NAME]" at bounding box center [131, 167] width 196 height 14
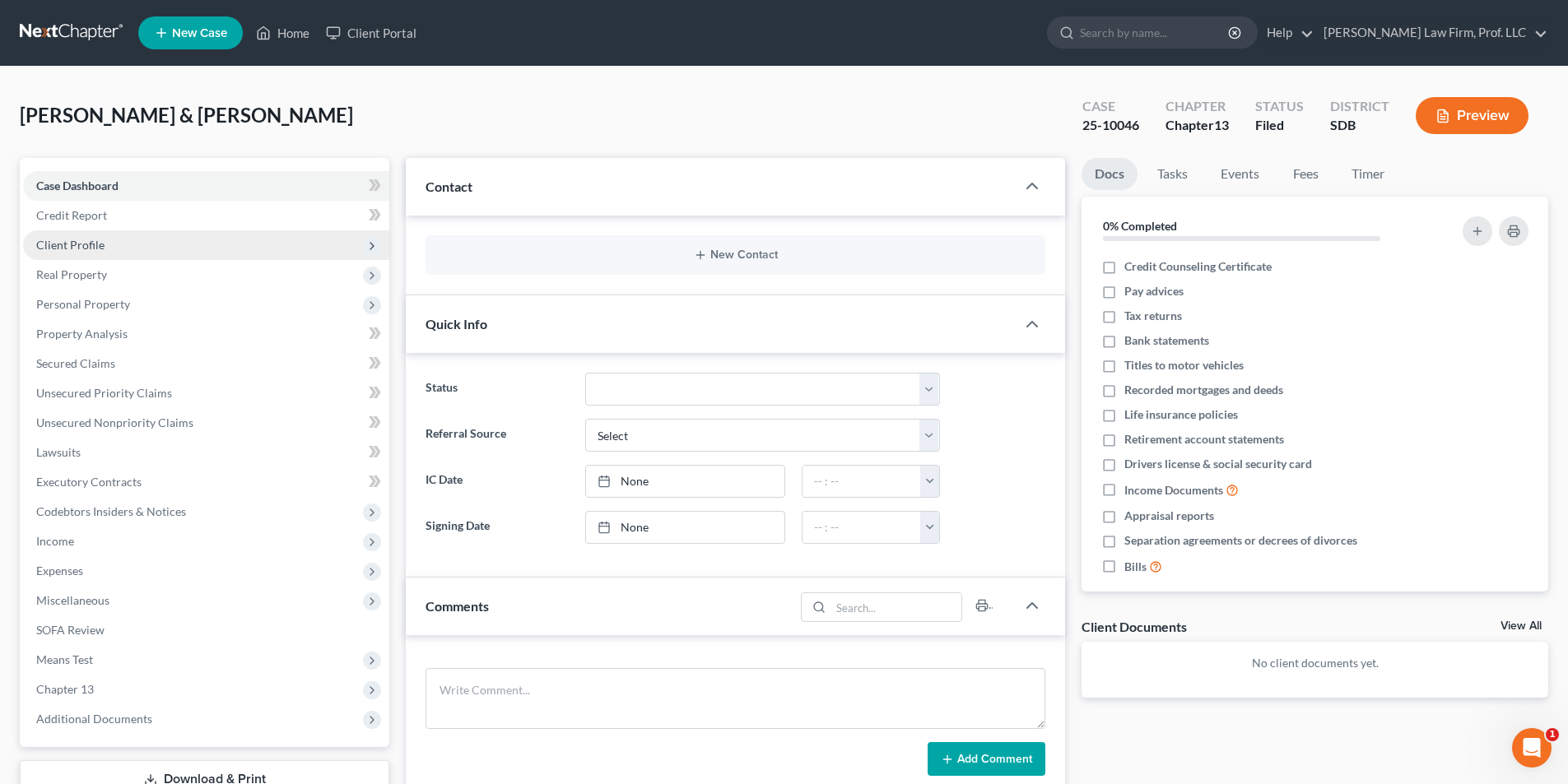
click at [72, 244] on span "Client Profile" at bounding box center [70, 245] width 68 height 14
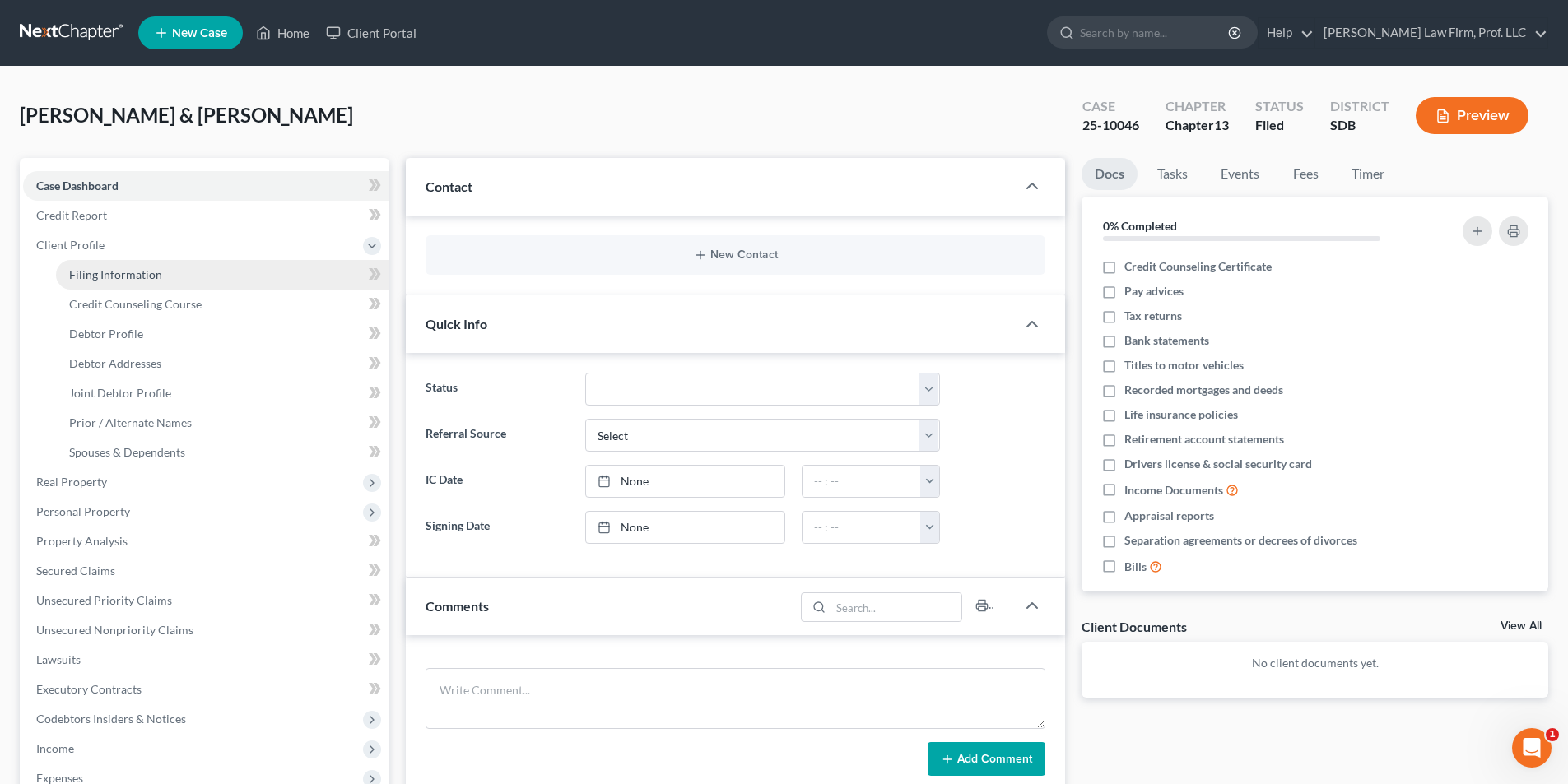
click at [91, 279] on span "Filing Information" at bounding box center [116, 275] width 93 height 14
select select "0"
select select "3"
select select "1"
select select "3"
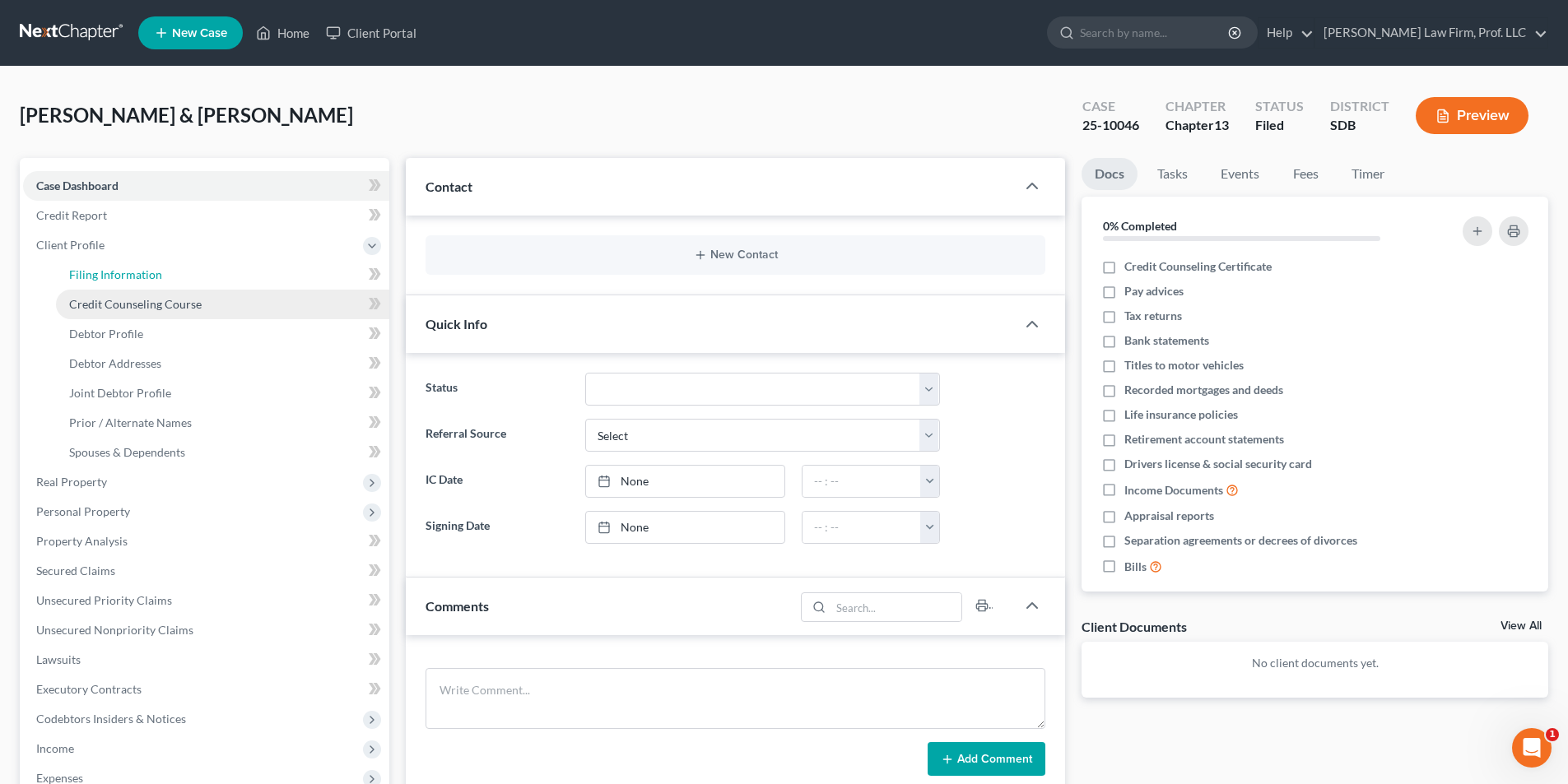
select select "73"
select select "0"
select select "43"
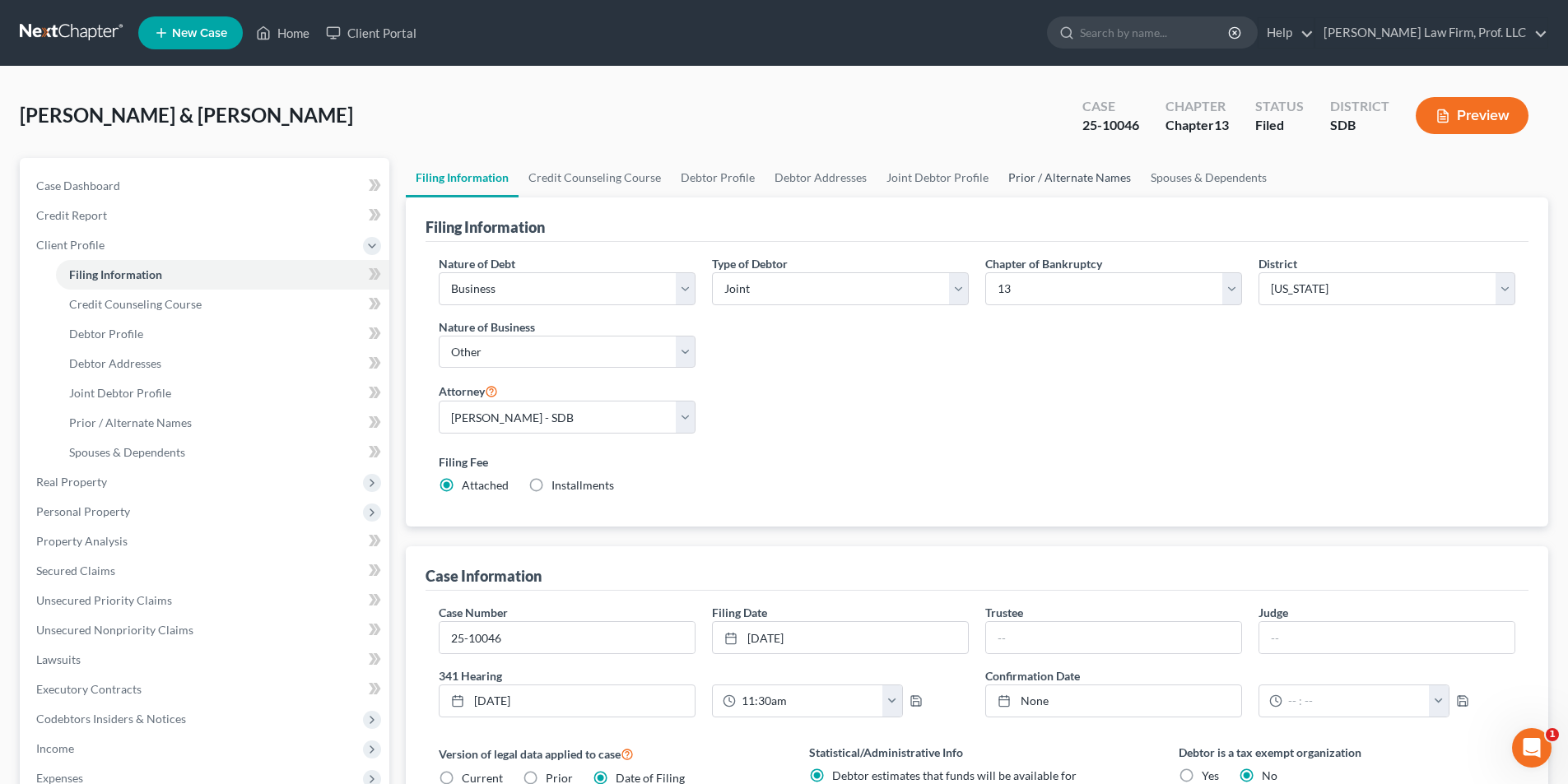
click at [1014, 175] on link "Prior / Alternate Names" at bounding box center [1069, 177] width 143 height 40
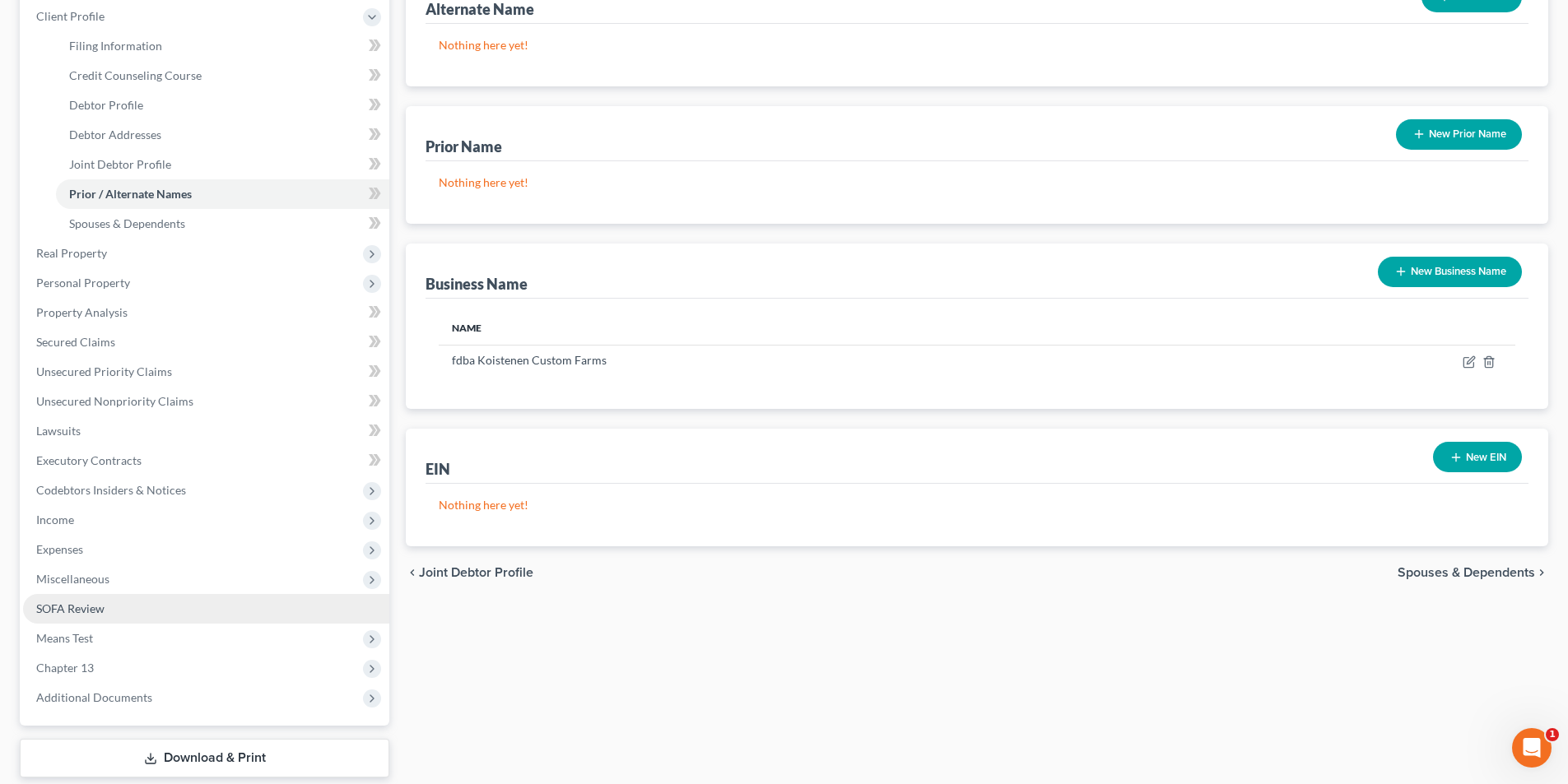
scroll to position [327, 0]
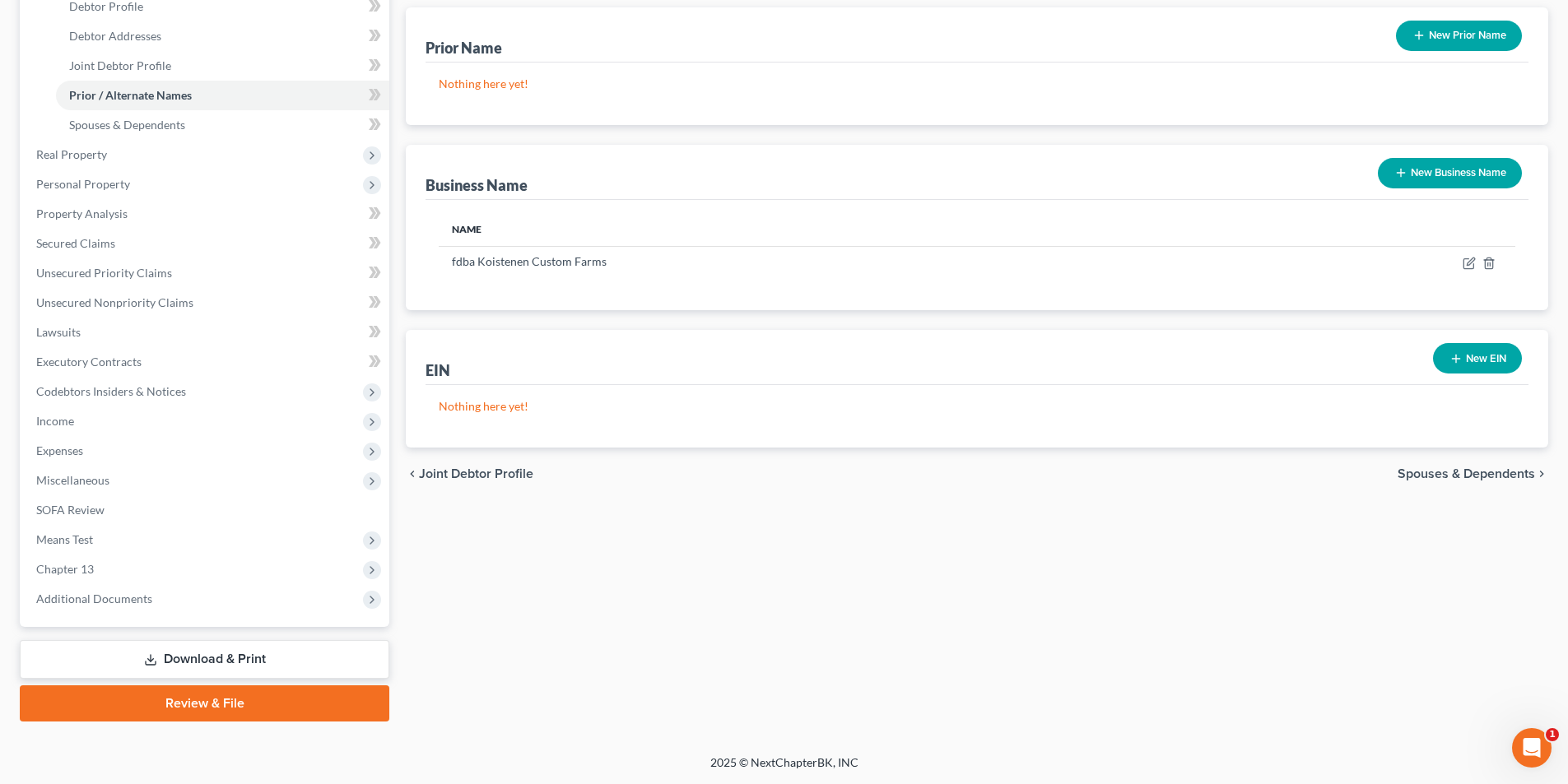
click at [176, 662] on link "Download & Print" at bounding box center [204, 659] width 370 height 39
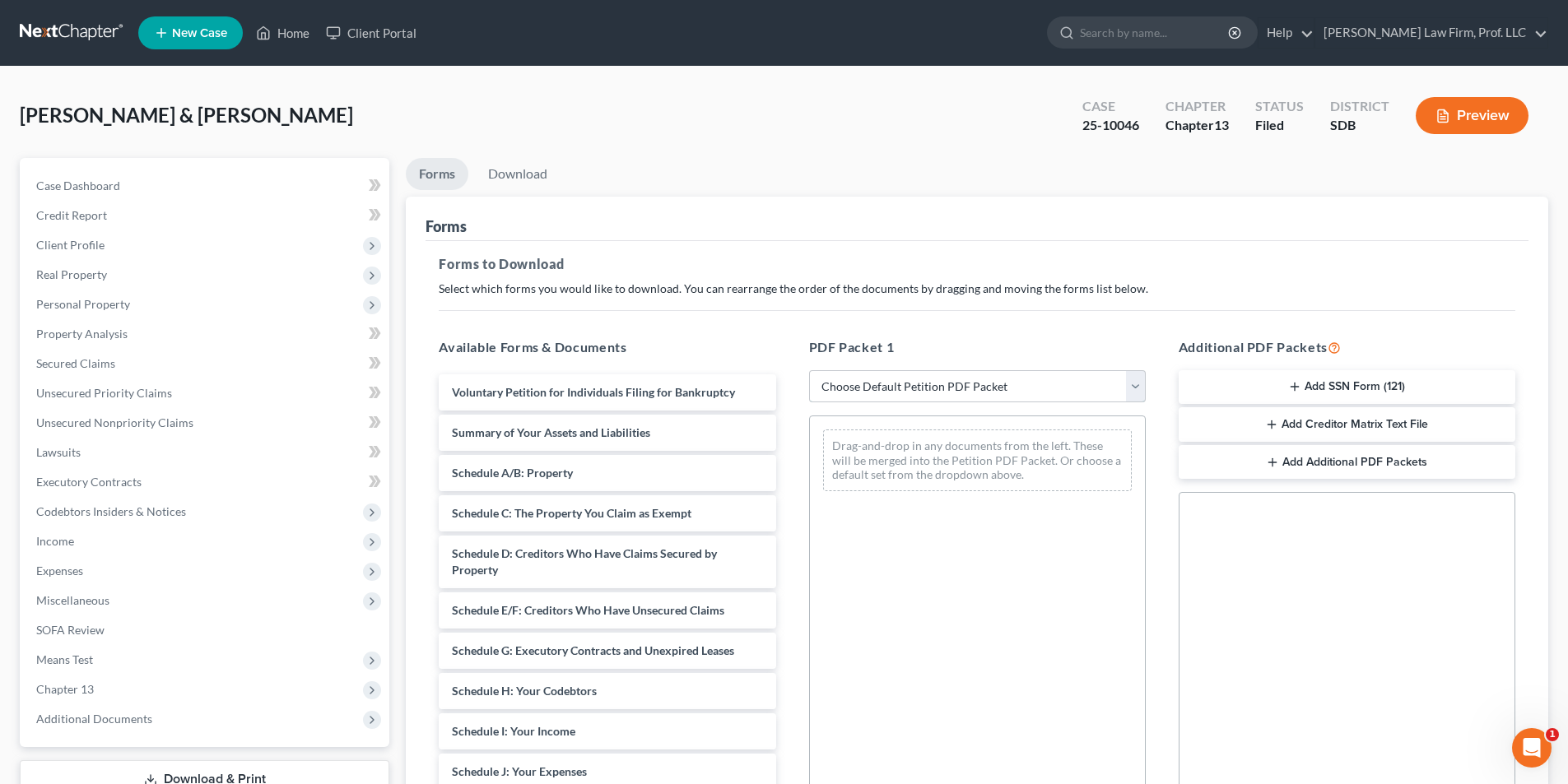
click at [855, 385] on select "Choose Default Petition PDF Packet Complete Bankruptcy Petition (all forms and …" at bounding box center [977, 387] width 337 height 33
select select "0"
click at [809, 371] on select "Choose Default Petition PDF Packet Complete Bankruptcy Petition (all forms and …" at bounding box center [977, 387] width 337 height 33
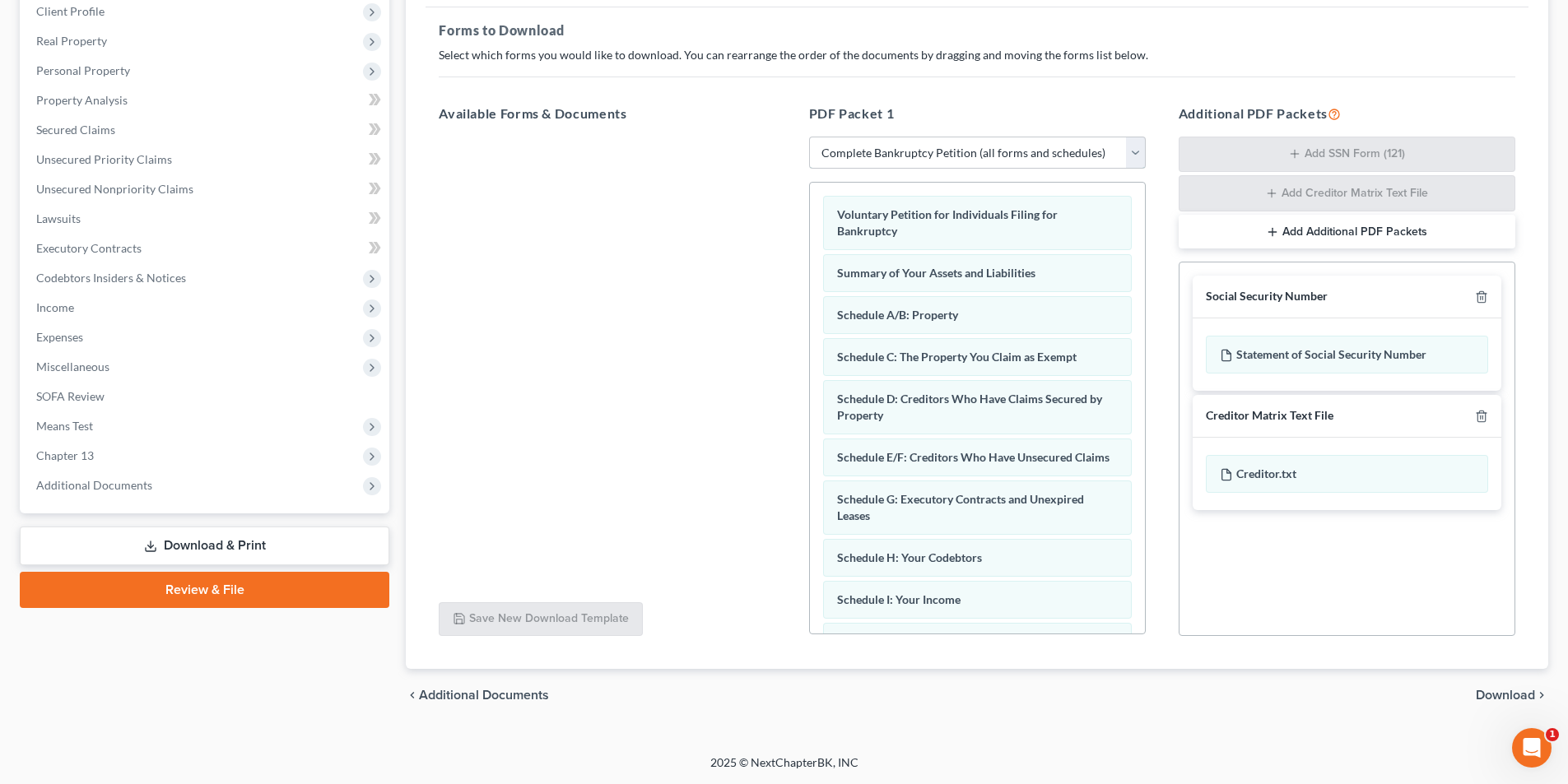
scroll to position [466, 0]
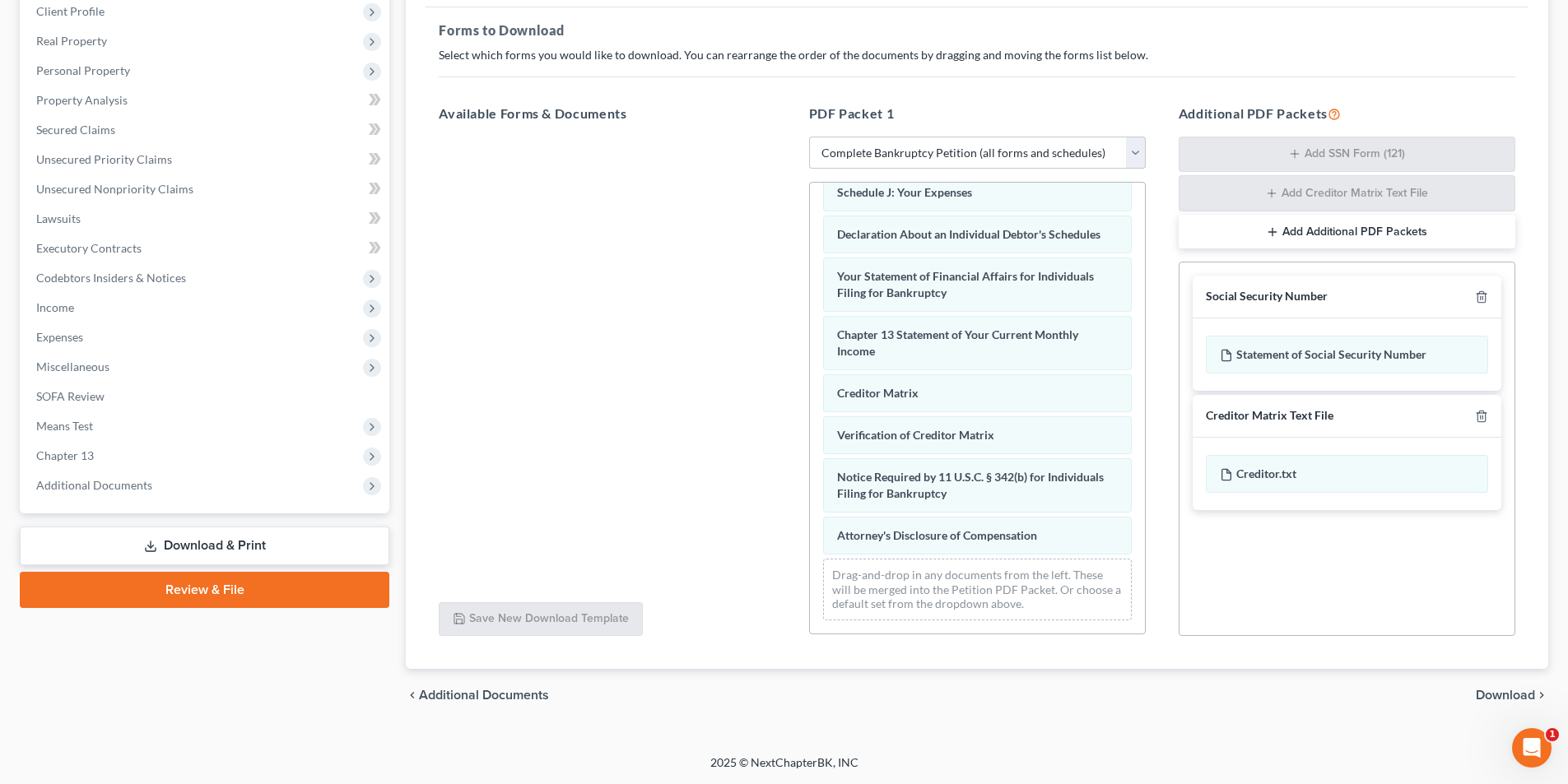
click at [810, 301] on div "Voluntary Petition for Individuals Filing for Bankruptcy Summary of Your Assets…" at bounding box center [977, 183] width 335 height 900
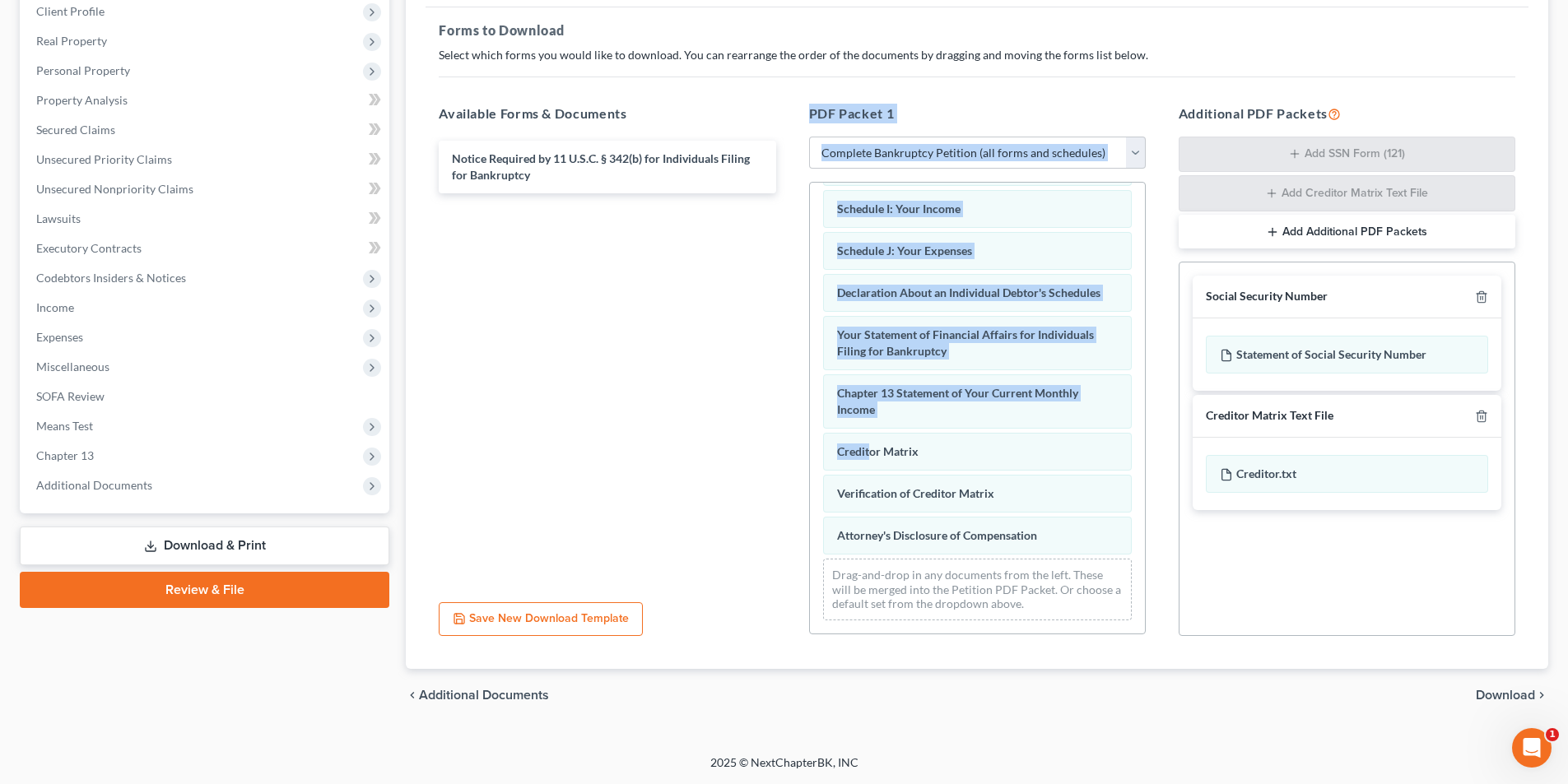
drag, startPoint x: 869, startPoint y: 430, endPoint x: 483, endPoint y: 250, distance: 425.9
click at [486, 285] on div "Available Forms & Documents Notice Required by 11 U.S.C. § 342(b) for Individua…" at bounding box center [976, 370] width 1109 height 560
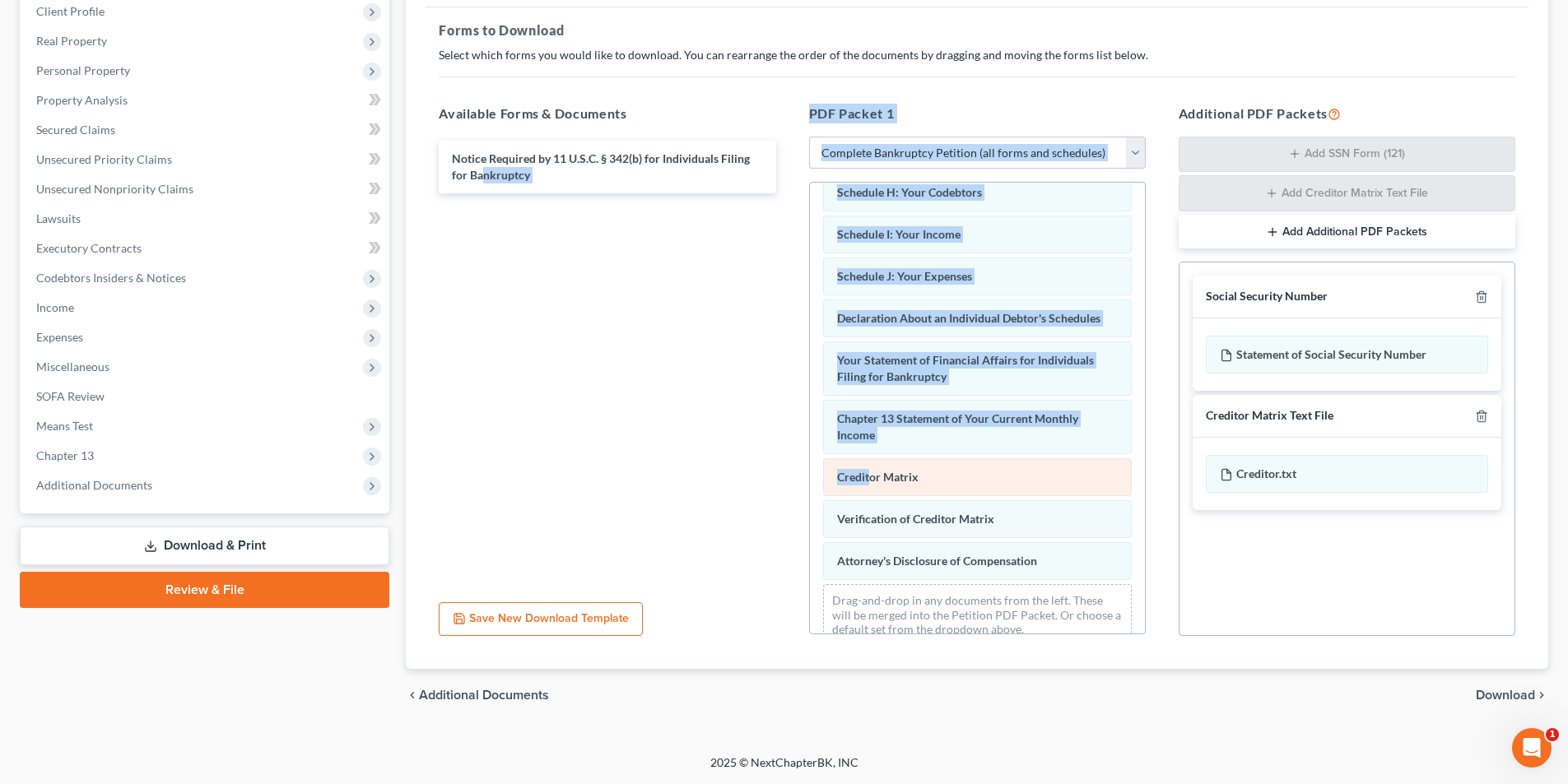
click at [810, 347] on div "Voluntary Petition for Individuals Filing for Bankruptcy Summary of Your Assets…" at bounding box center [977, 238] width 335 height 841
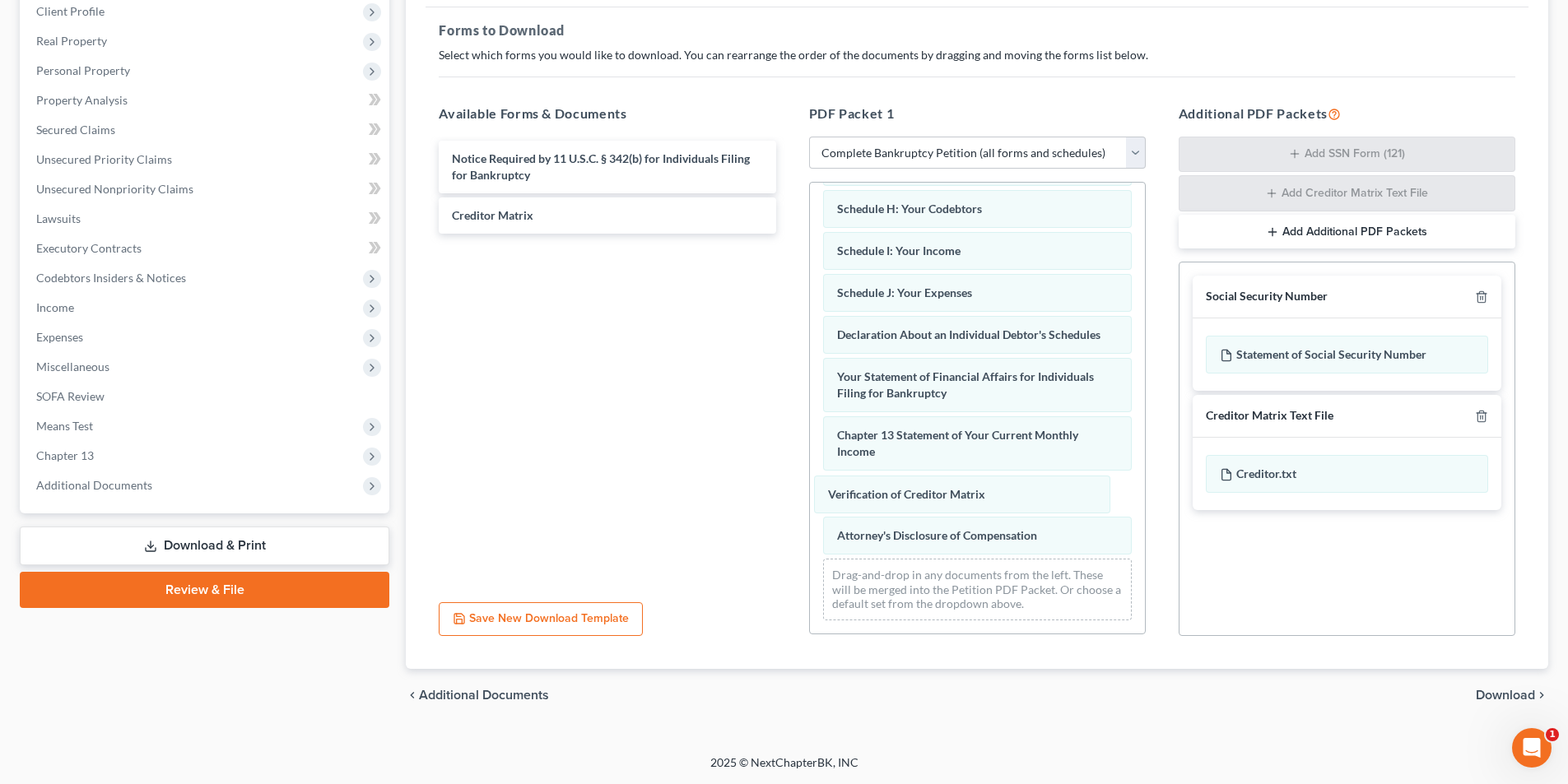
drag, startPoint x: 892, startPoint y: 493, endPoint x: 581, endPoint y: 304, distance: 363.9
click at [810, 327] on div "Verification of Creditor Matrix Voluntary Petition for Individuals Filing for B…" at bounding box center [977, 233] width 335 height 800
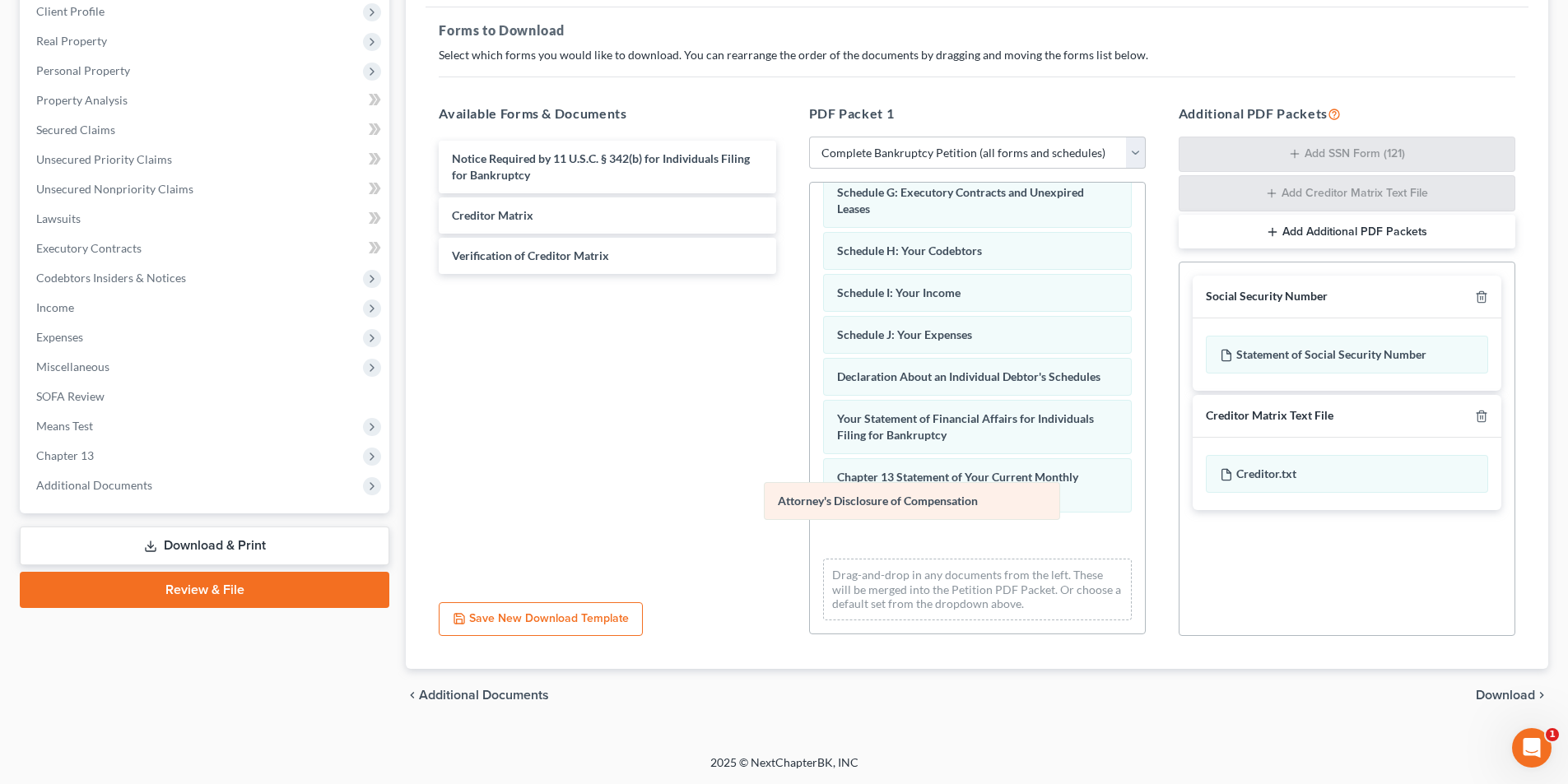
scroll to position [281, 0]
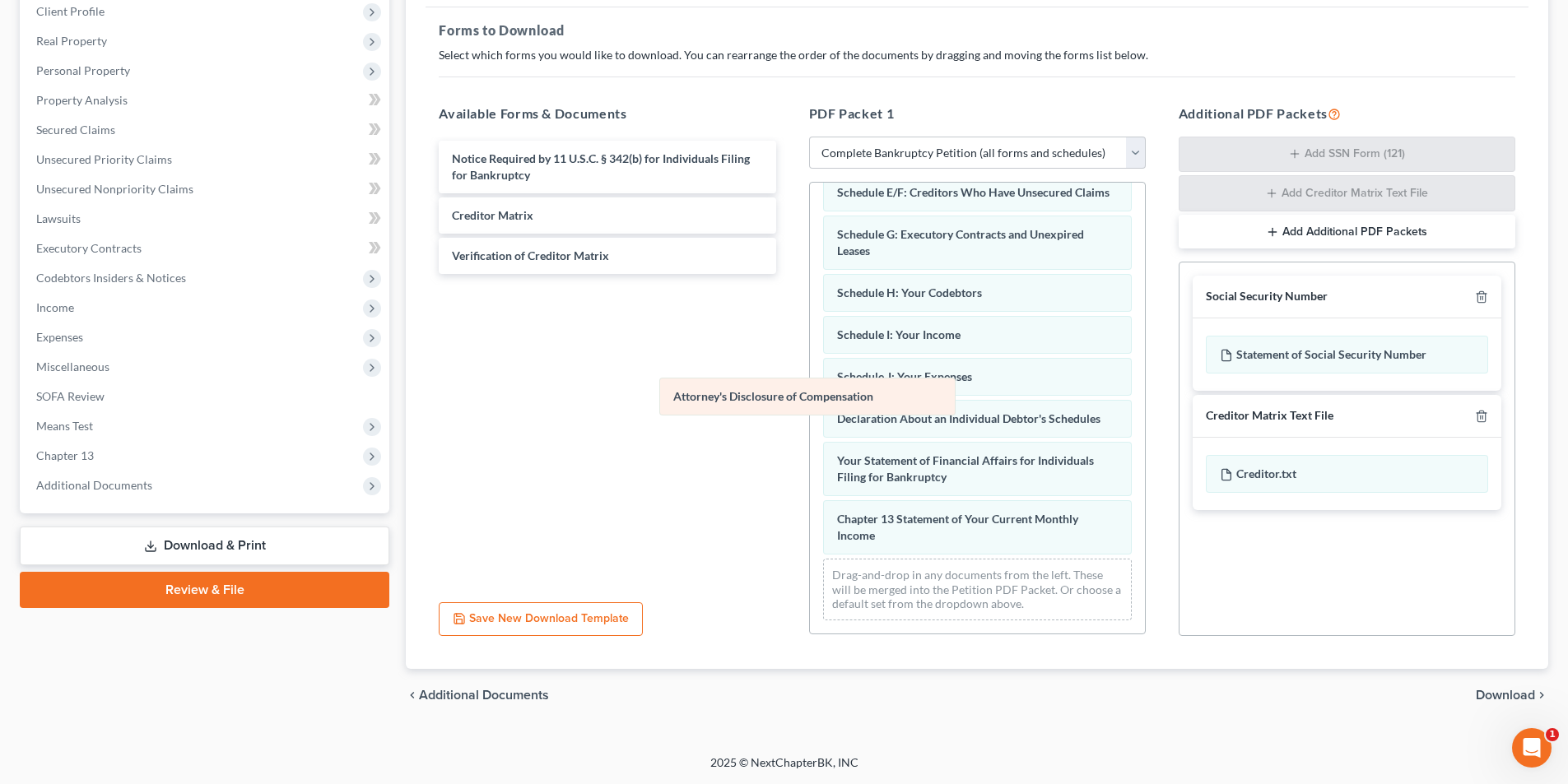
drag, startPoint x: 869, startPoint y: 536, endPoint x: 601, endPoint y: 328, distance: 339.2
click at [810, 330] on div "Attorney's Disclosure of Compensation Voluntary Petition for Individuals Filing…" at bounding box center [977, 276] width 335 height 716
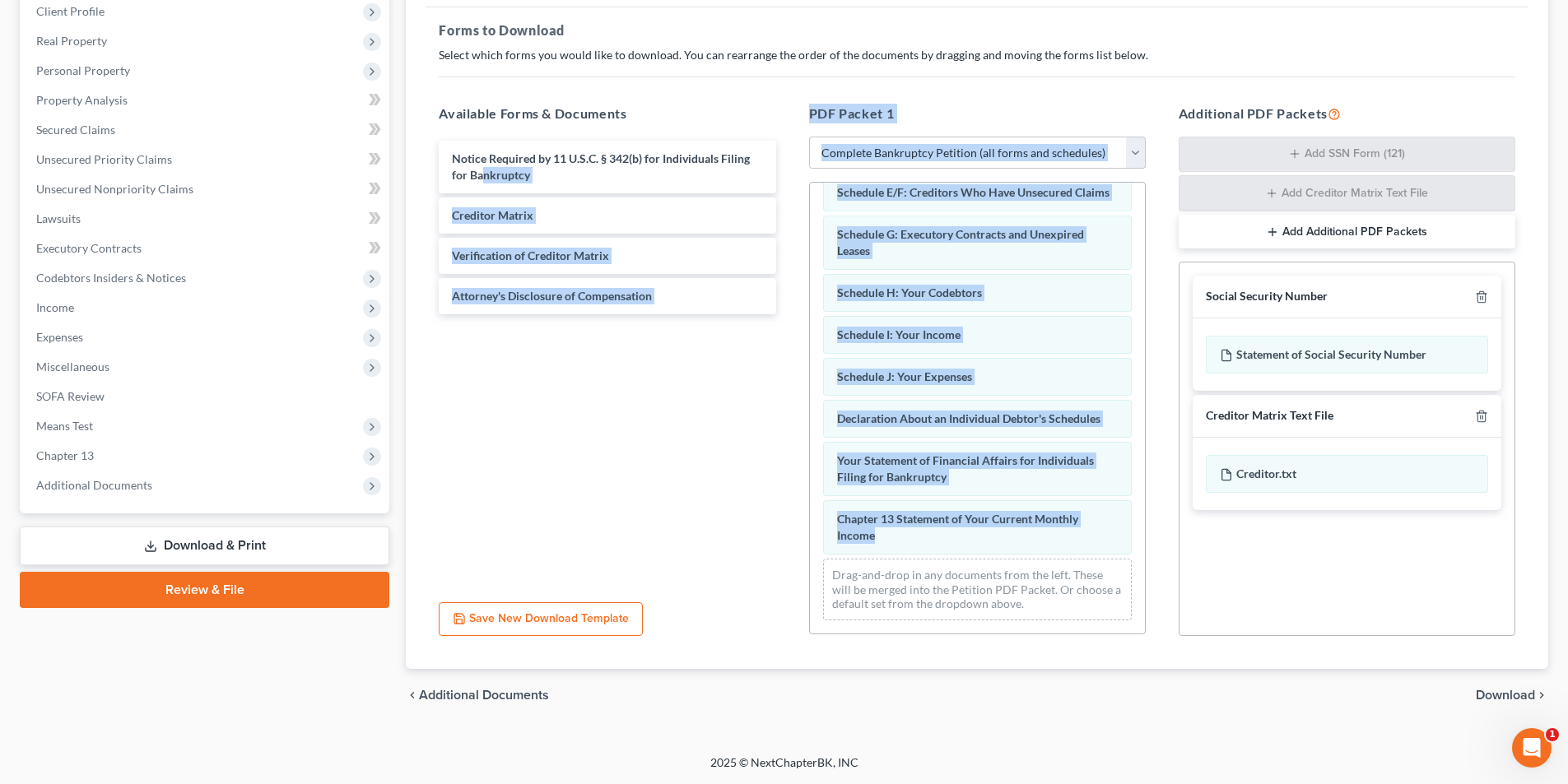
click at [609, 400] on div "Notice Required by 11 U.S.C. § 342(b) for Individuals Filing for Bankruptcy Cre…" at bounding box center [607, 363] width 363 height 453
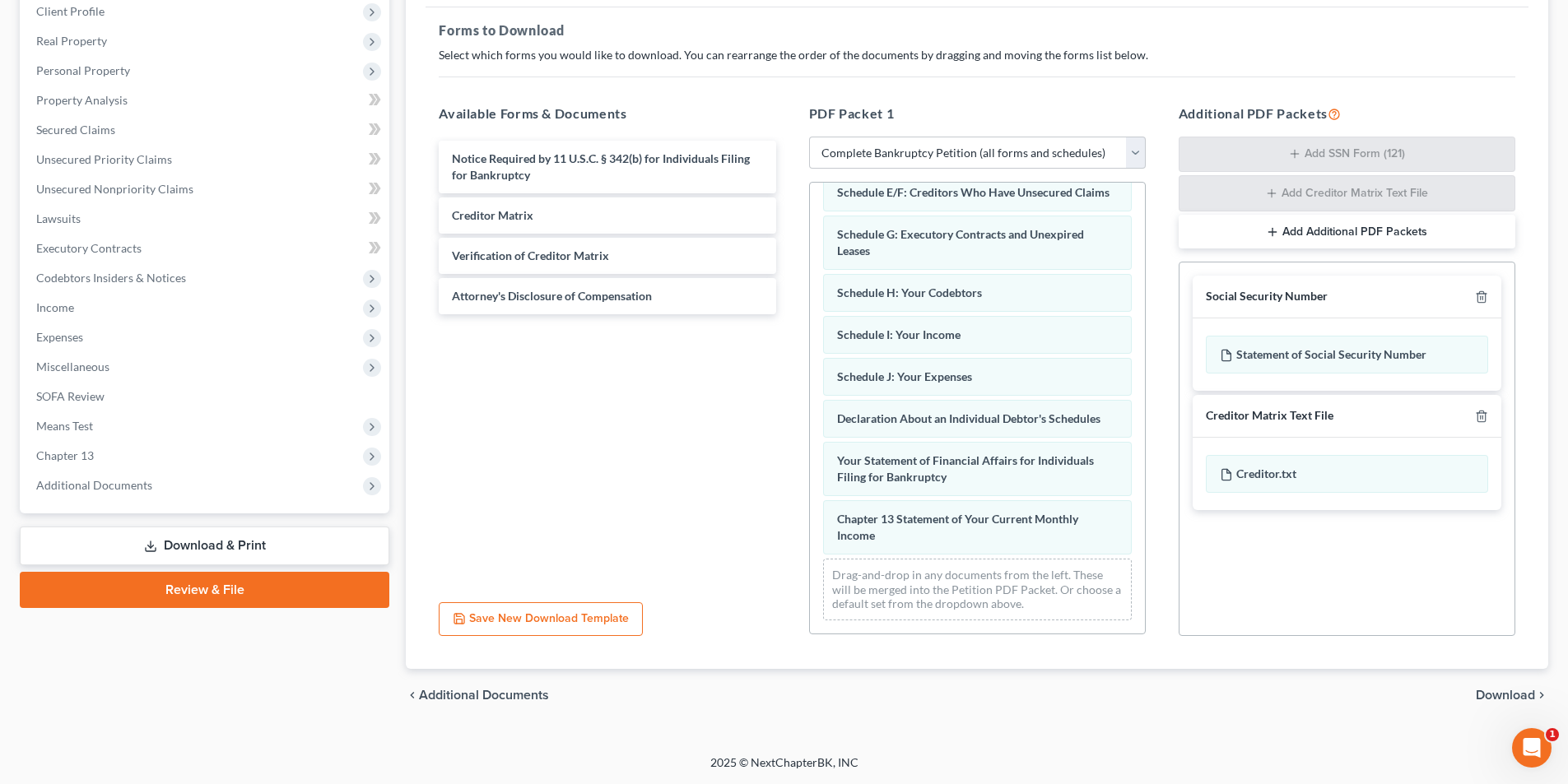
click at [1493, 692] on span "Download" at bounding box center [1506, 695] width 59 height 13
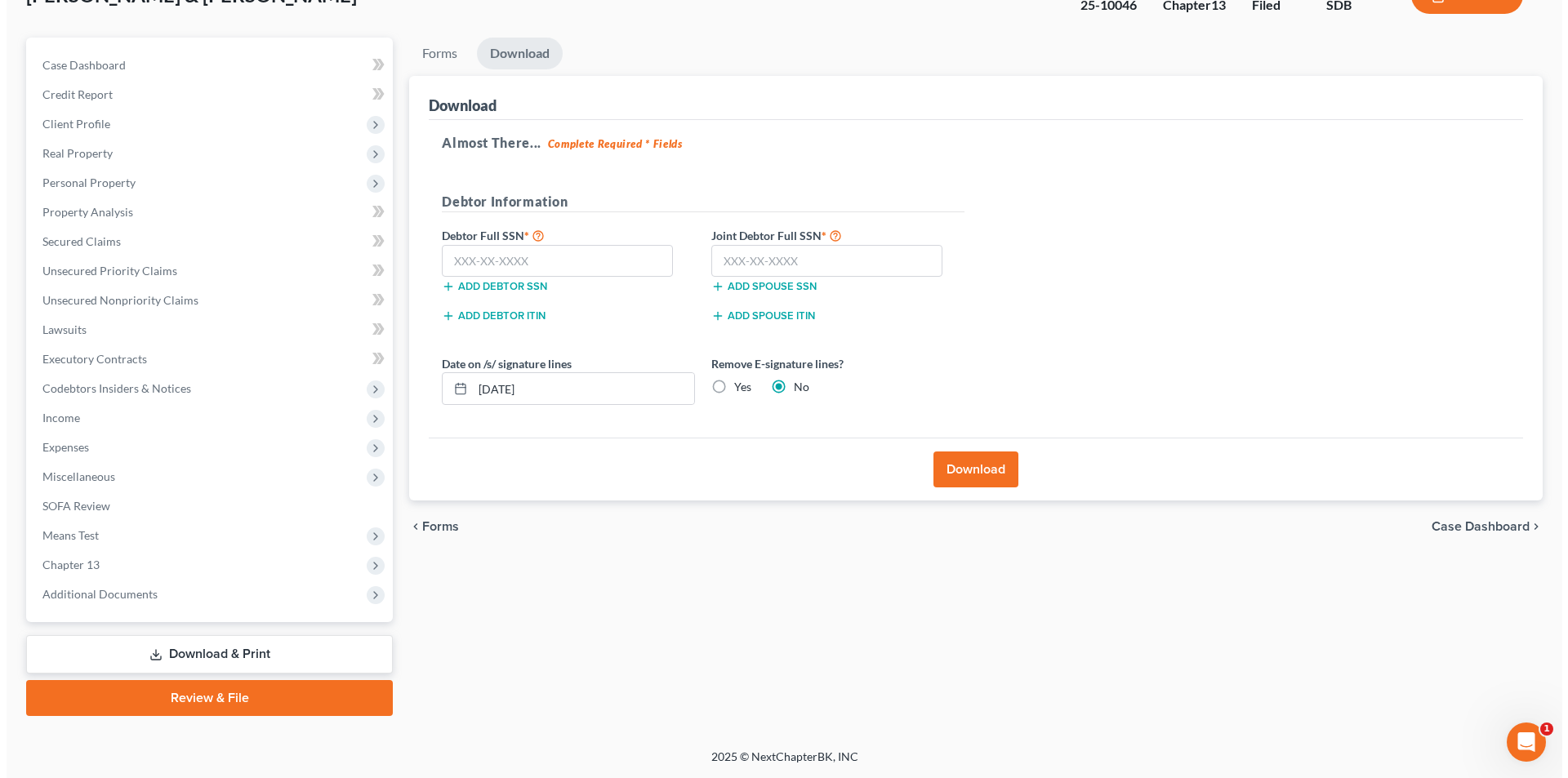
scroll to position [119, 0]
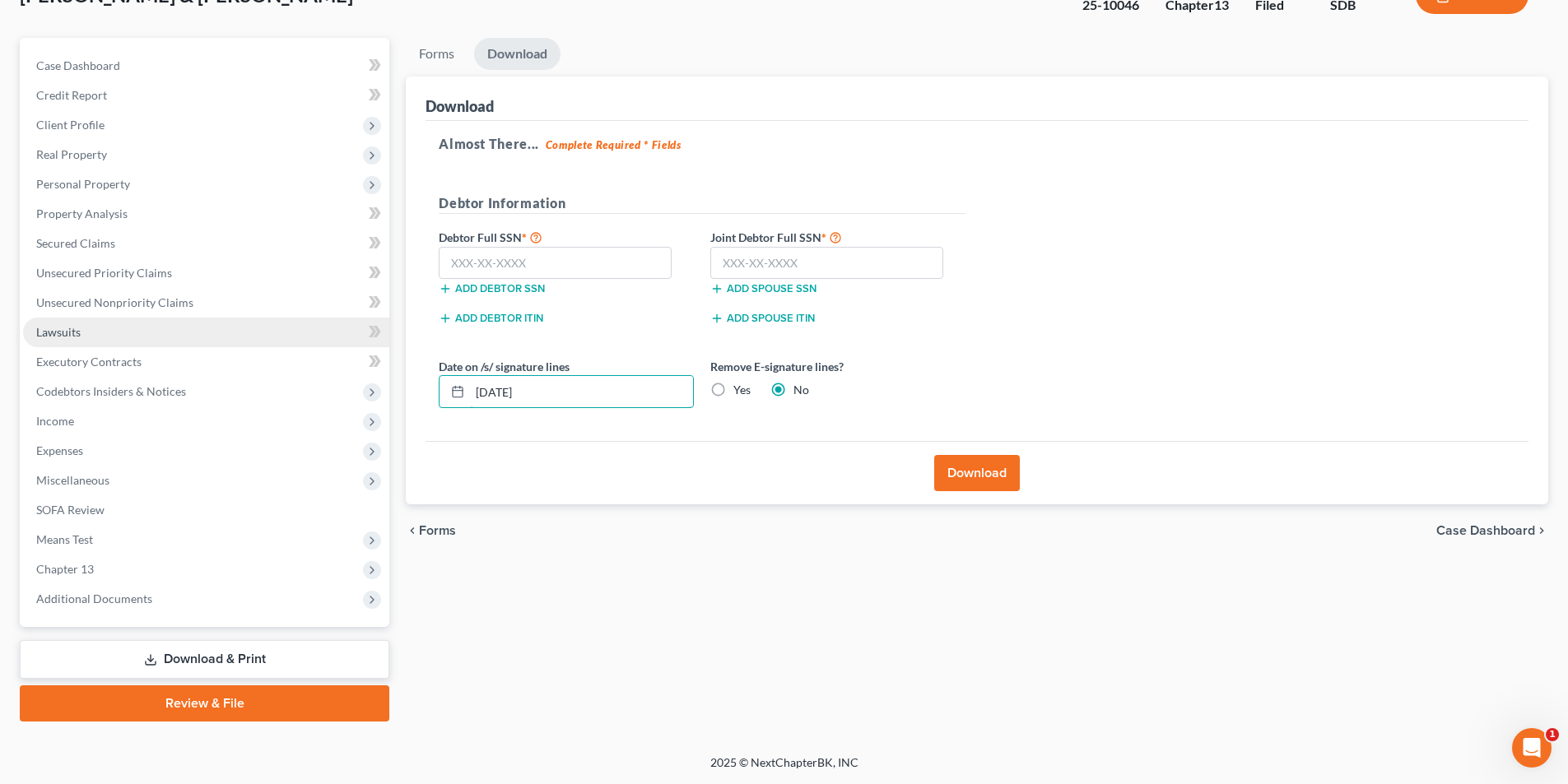
drag, startPoint x: 589, startPoint y: 385, endPoint x: 323, endPoint y: 346, distance: 268.8
click at [323, 346] on div "Petition Navigation Case Dashboard Payments Invoices Payments Payments Credit R…" at bounding box center [784, 380] width 1544 height 684
click at [973, 477] on button "Download" at bounding box center [976, 473] width 85 height 37
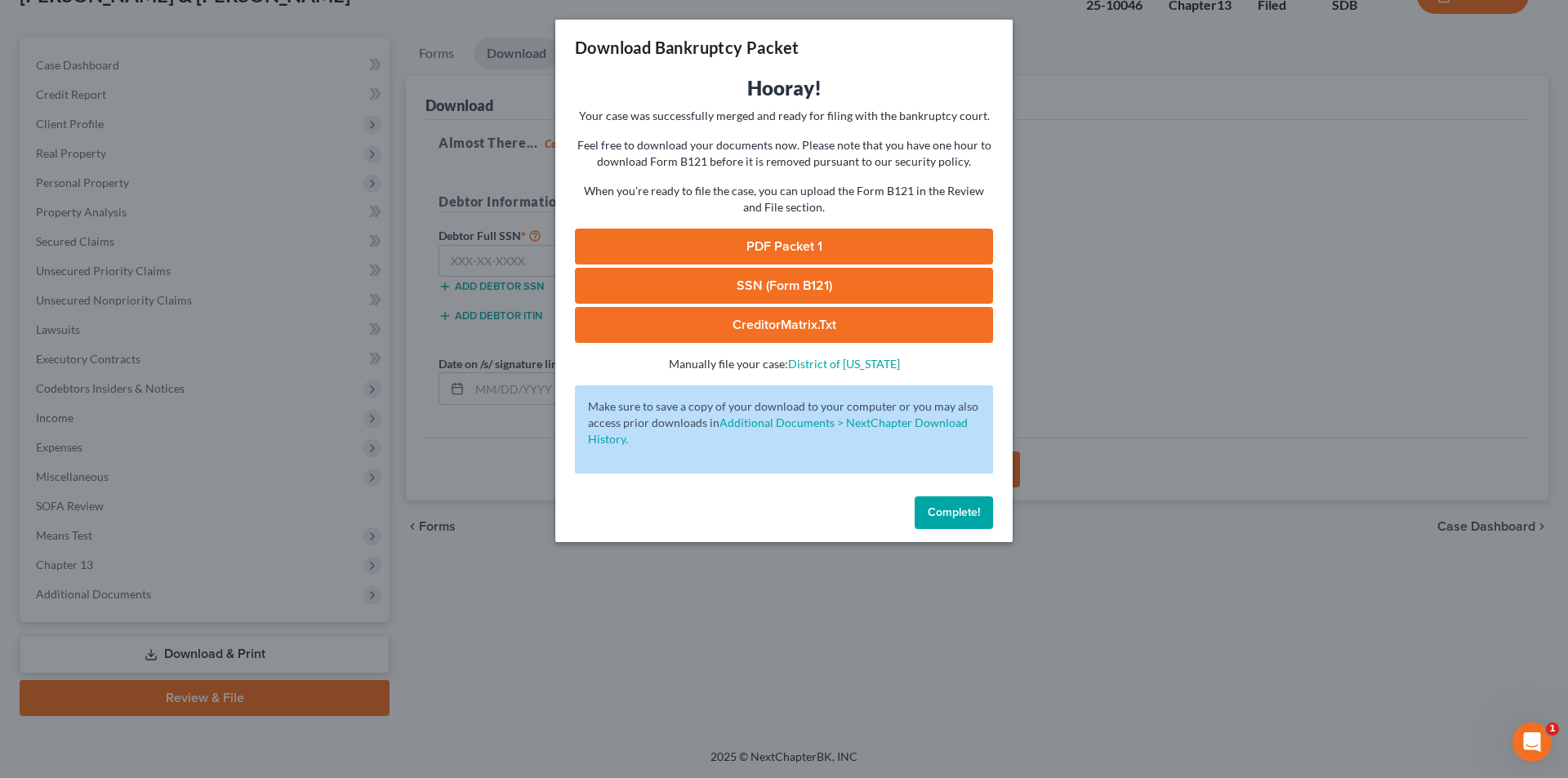
click at [763, 241] on link "PDF Packet 1" at bounding box center [784, 246] width 418 height 36
click at [938, 506] on span "Complete!" at bounding box center [953, 512] width 52 height 14
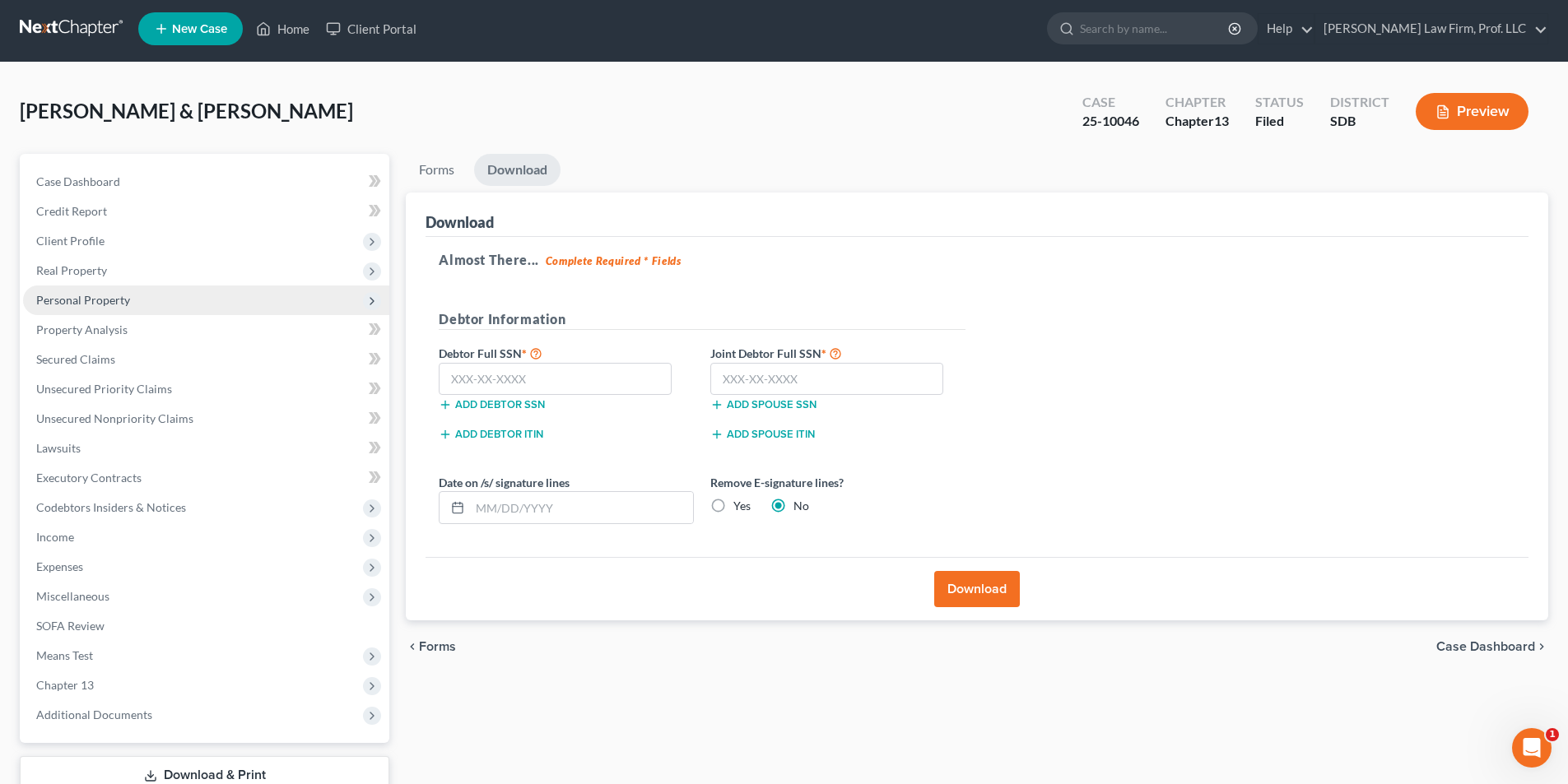
scroll to position [0, 0]
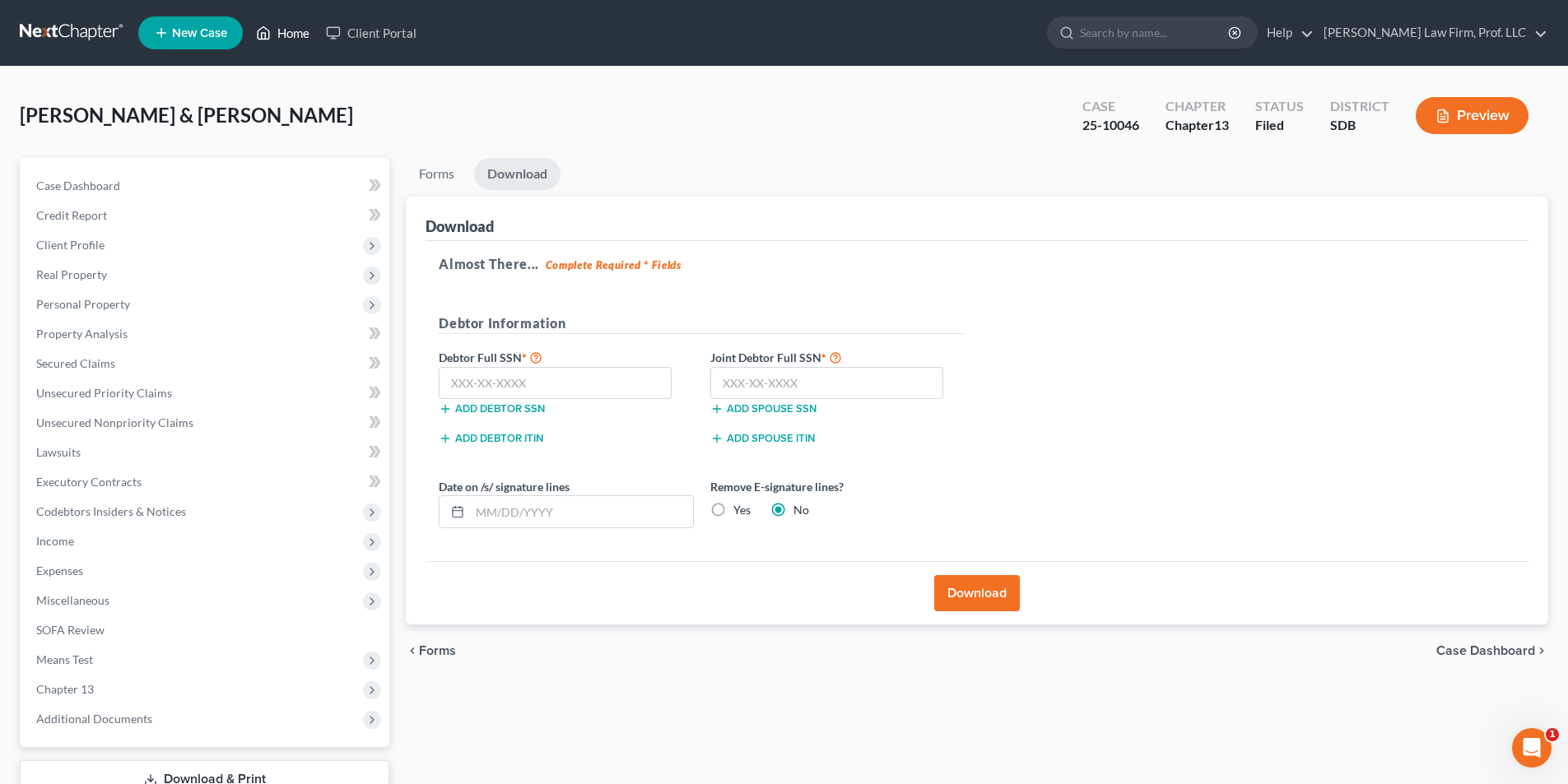
click at [293, 34] on link "Home" at bounding box center [282, 33] width 70 height 30
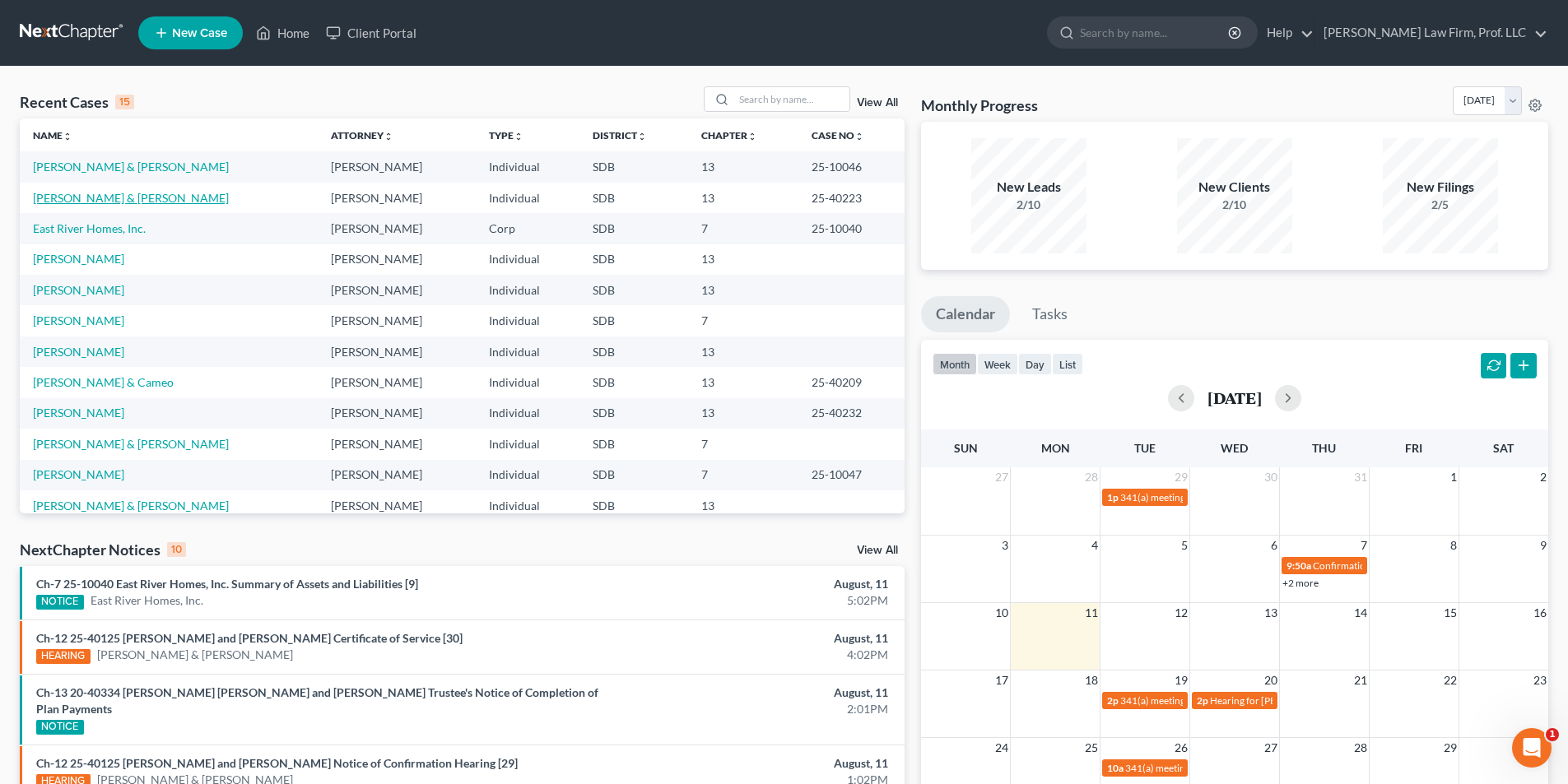
click at [64, 202] on link "[PERSON_NAME] & [PERSON_NAME]" at bounding box center [131, 198] width 196 height 14
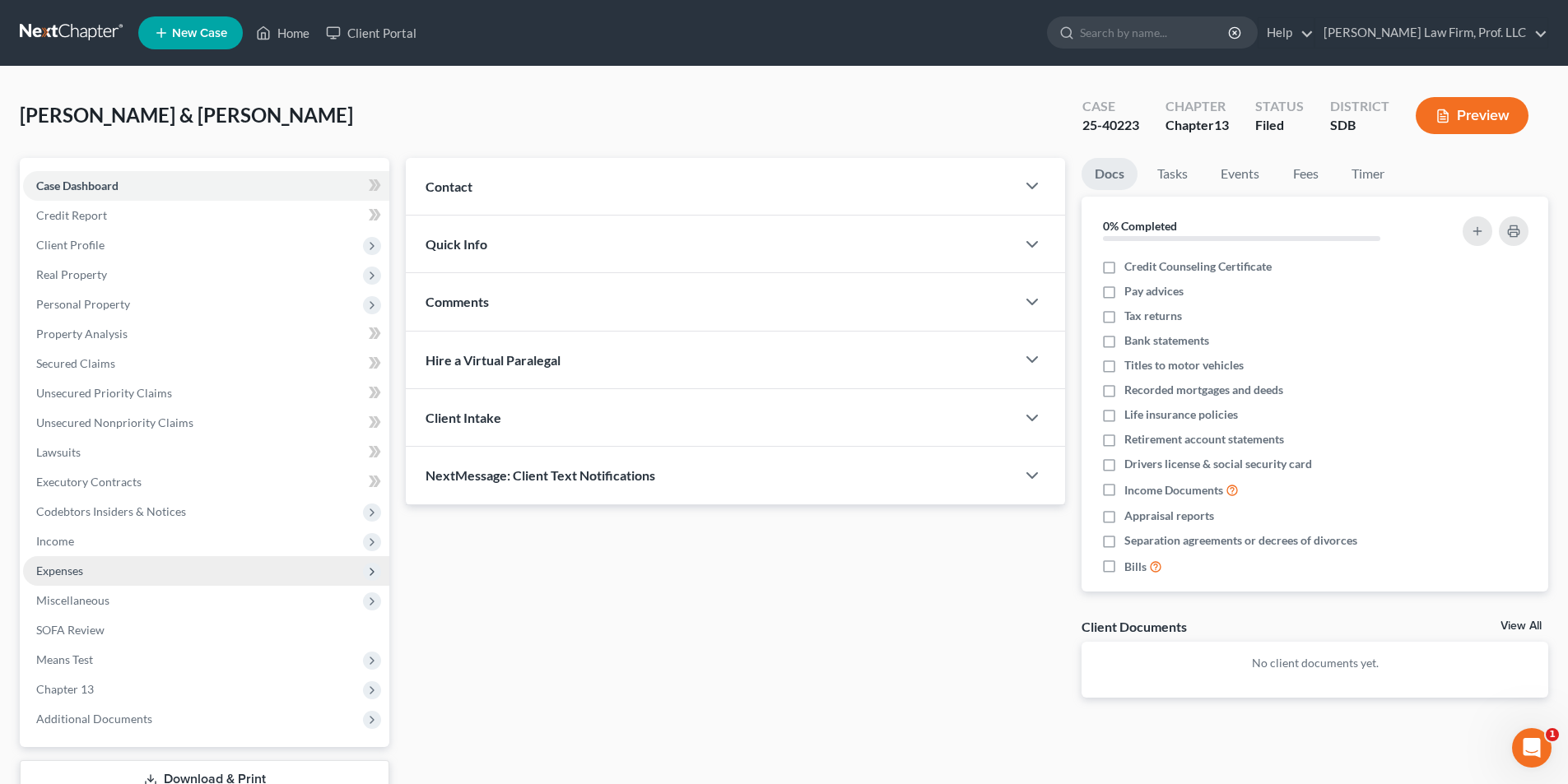
drag, startPoint x: 72, startPoint y: 572, endPoint x: 78, endPoint y: 565, distance: 9.2
click at [71, 572] on span "Expenses" at bounding box center [59, 571] width 47 height 14
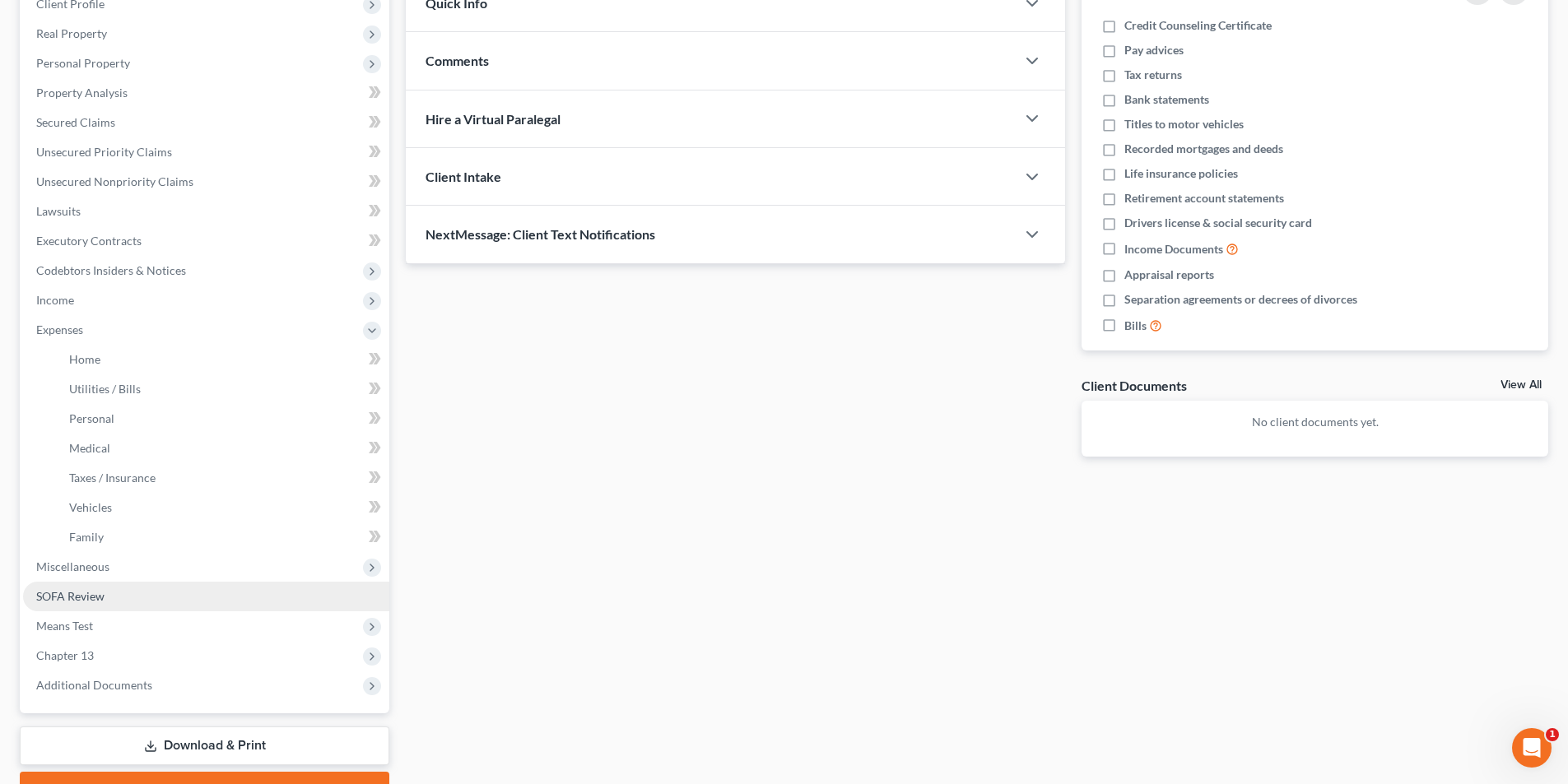
scroll to position [247, 0]
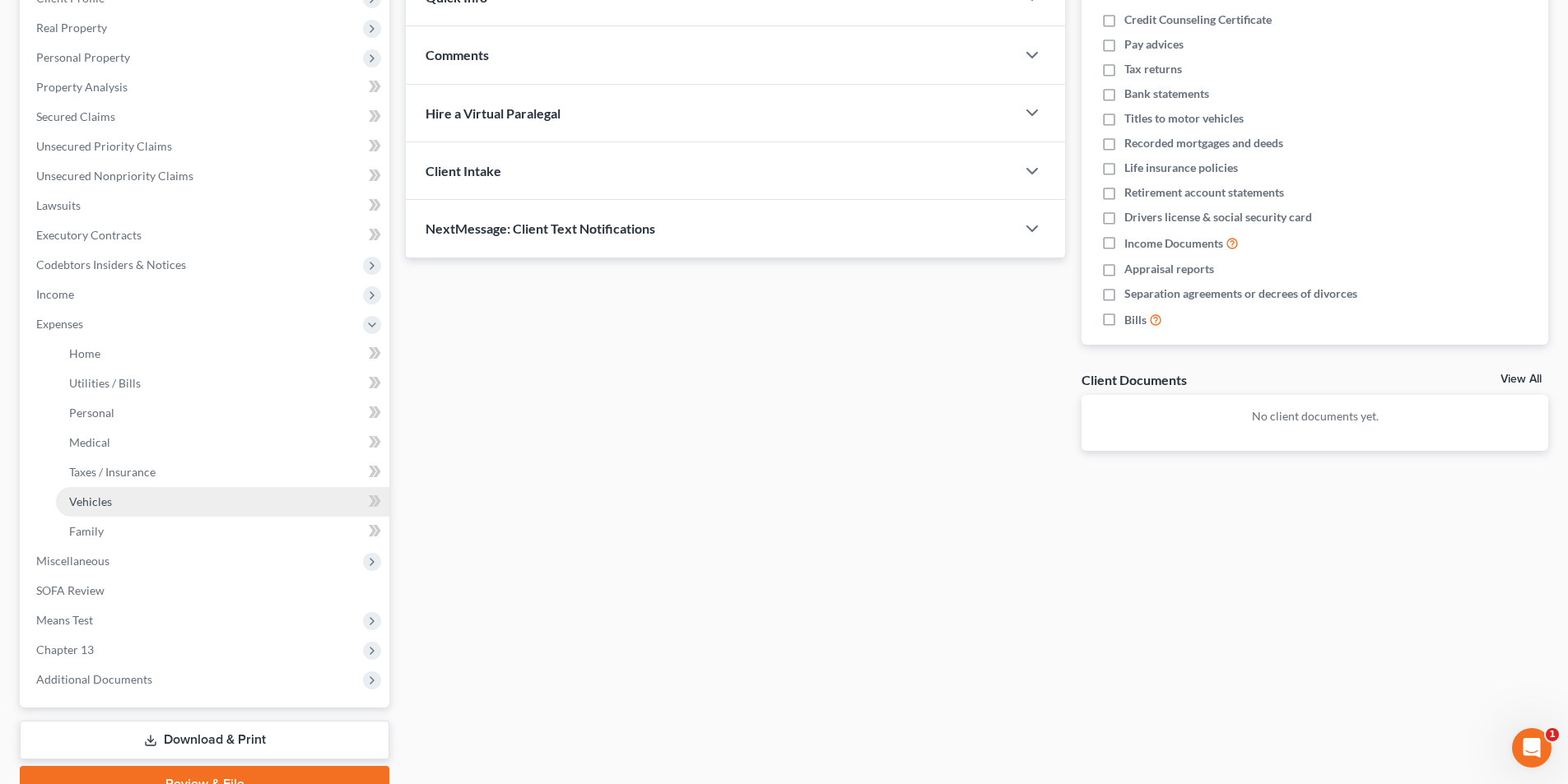
drag, startPoint x: 80, startPoint y: 501, endPoint x: 90, endPoint y: 502, distance: 10.0
click at [80, 503] on span "Vehicles" at bounding box center [90, 502] width 43 height 14
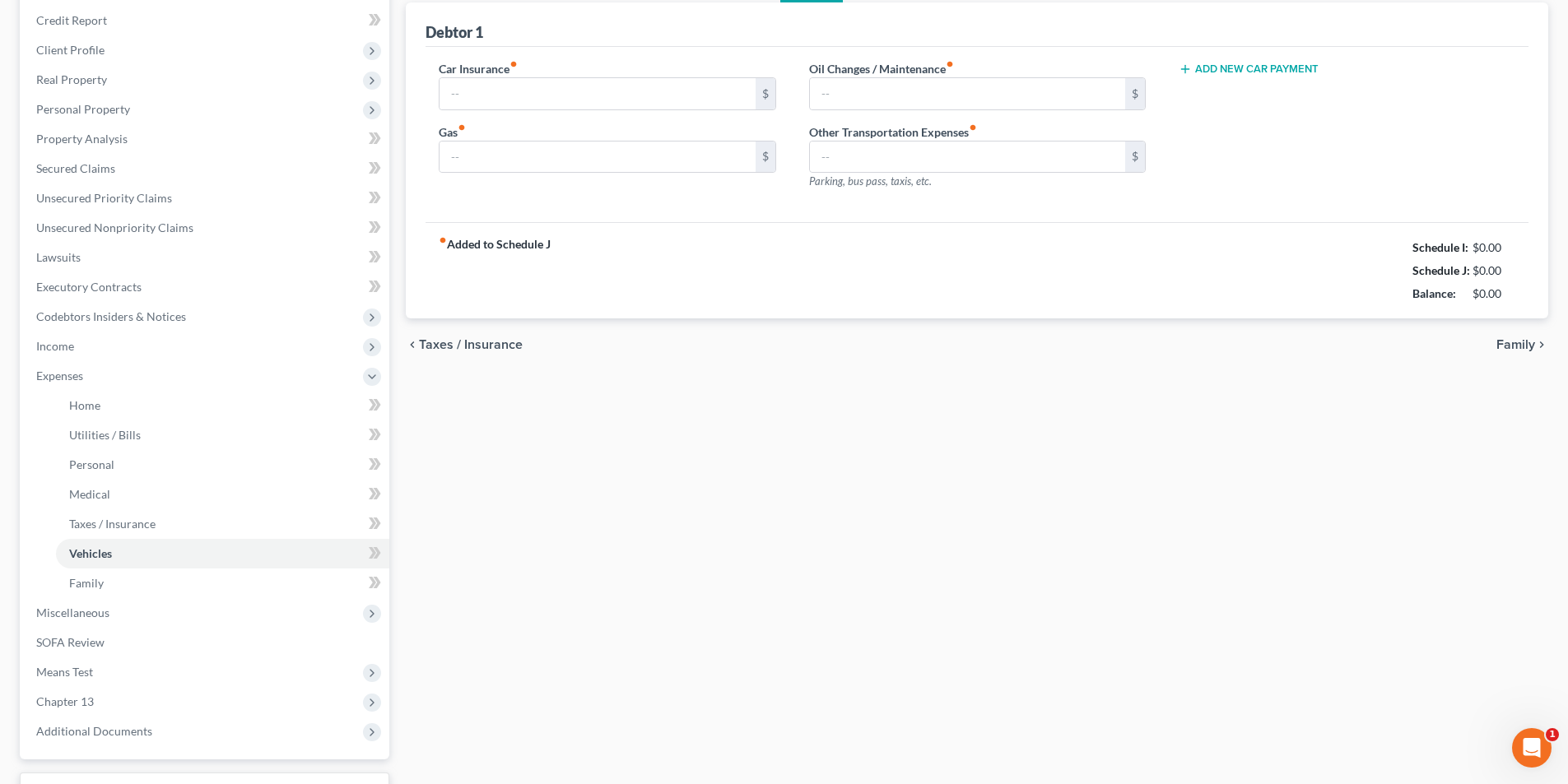
scroll to position [51, 0]
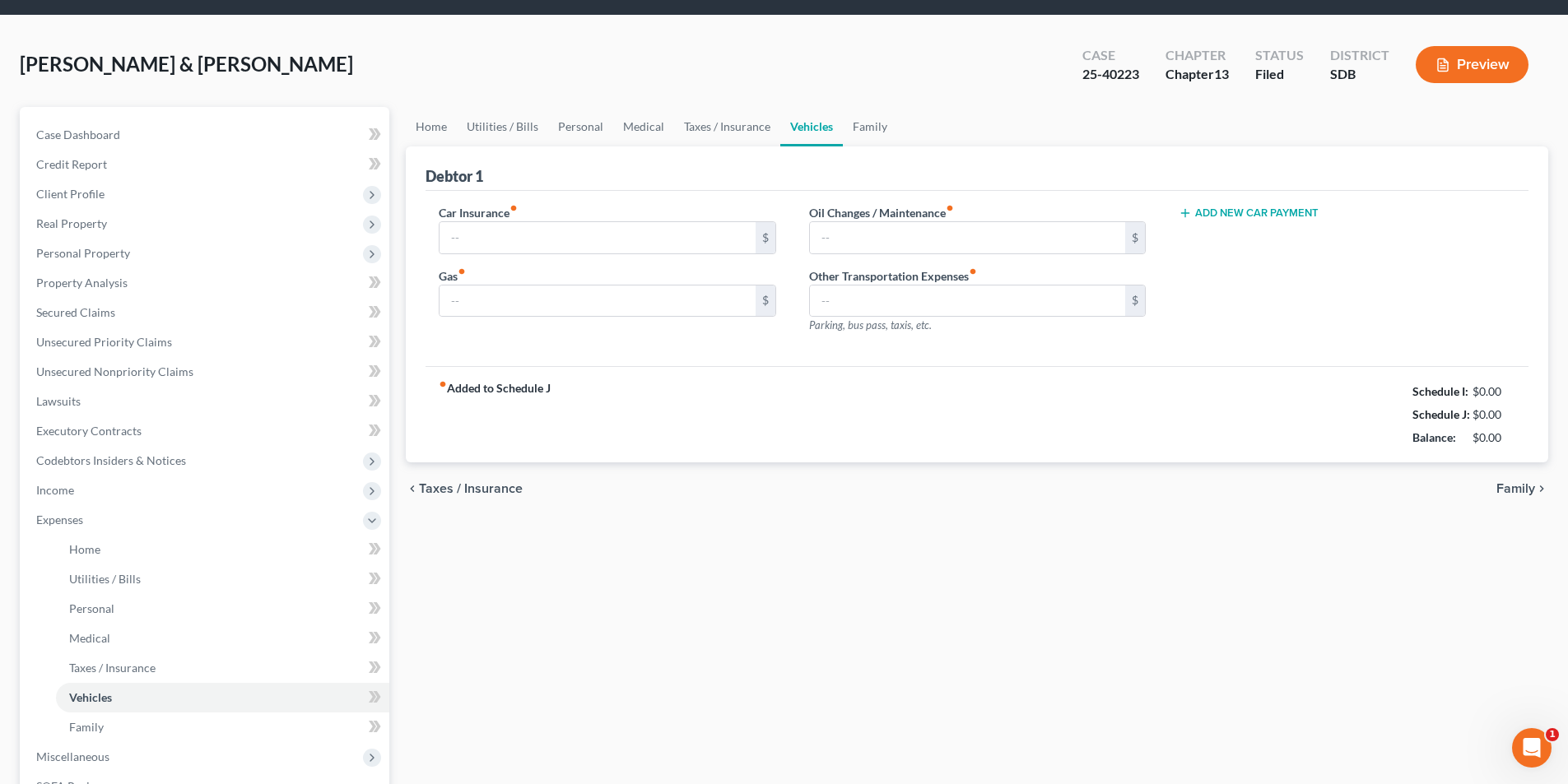
type input "244.11"
type input "500.00"
type input "100.00"
type input "0.00"
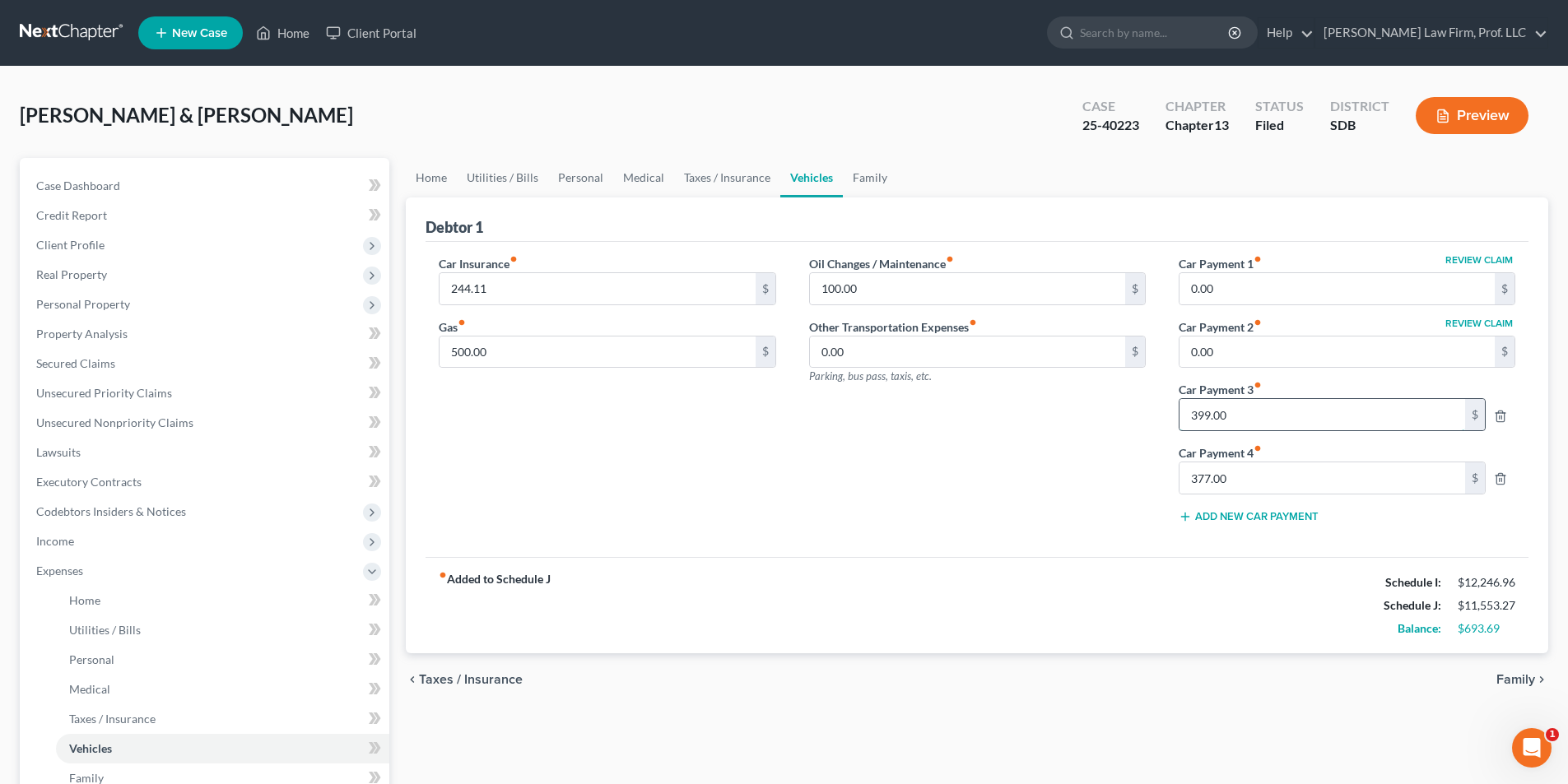
click at [1339, 422] on input "399.00" at bounding box center [1322, 415] width 285 height 32
click at [80, 302] on span "Personal Property" at bounding box center [83, 304] width 94 height 14
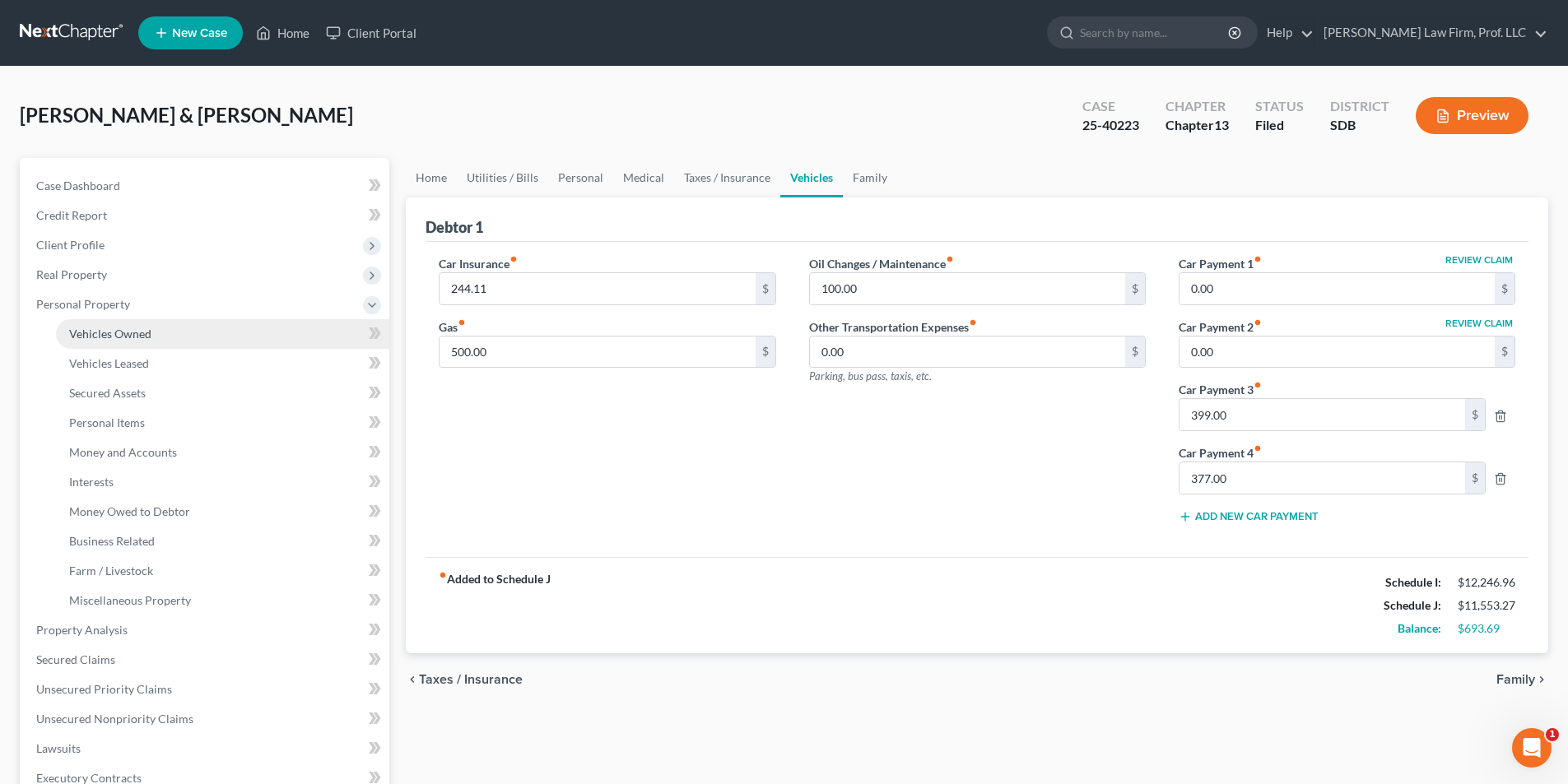
click at [101, 337] on span "Vehicles Owned" at bounding box center [110, 334] width 82 height 14
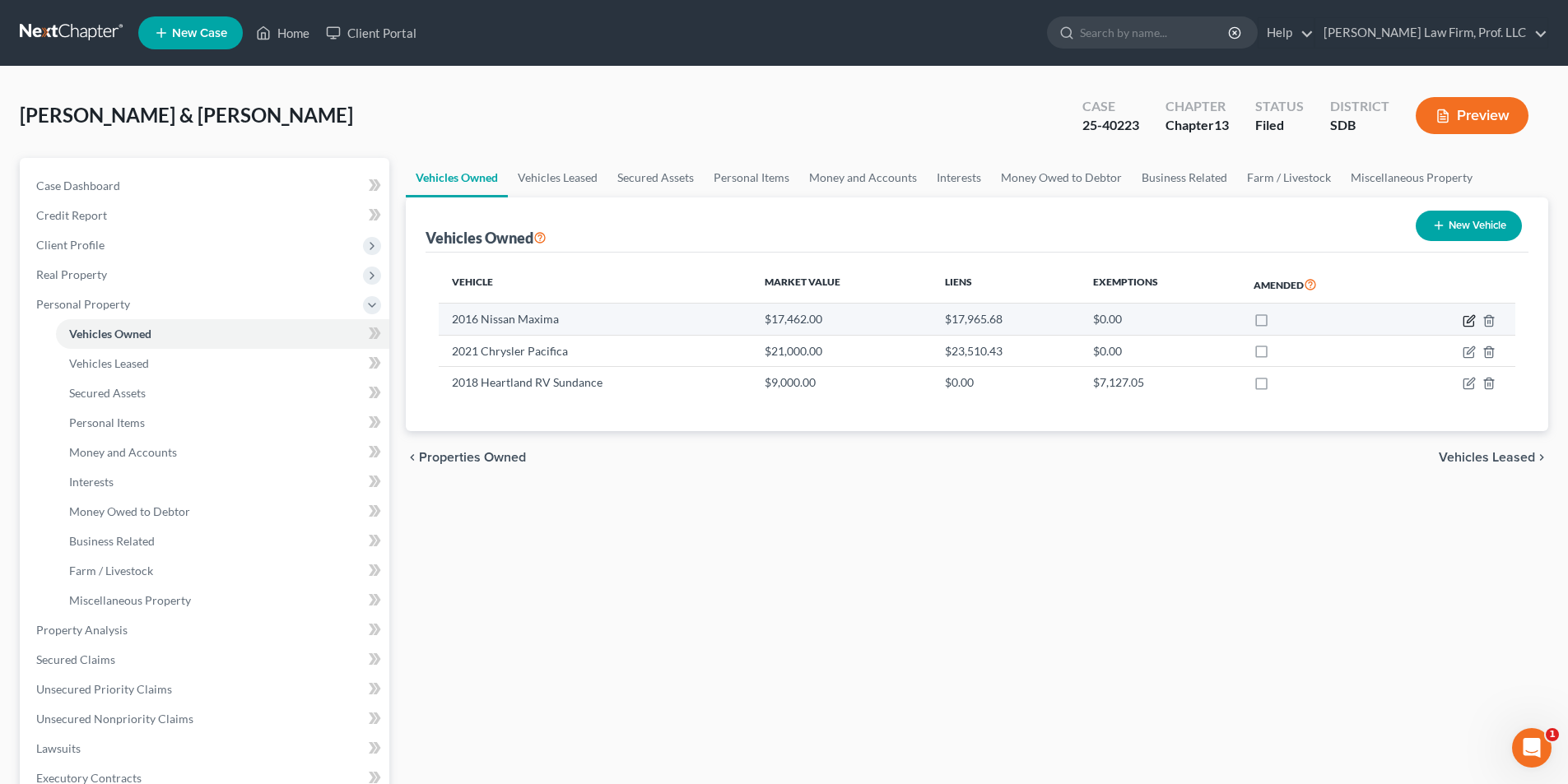
click at [1466, 320] on icon "button" at bounding box center [1468, 320] width 13 height 13
select select "0"
select select "10"
select select "3"
select select "2"
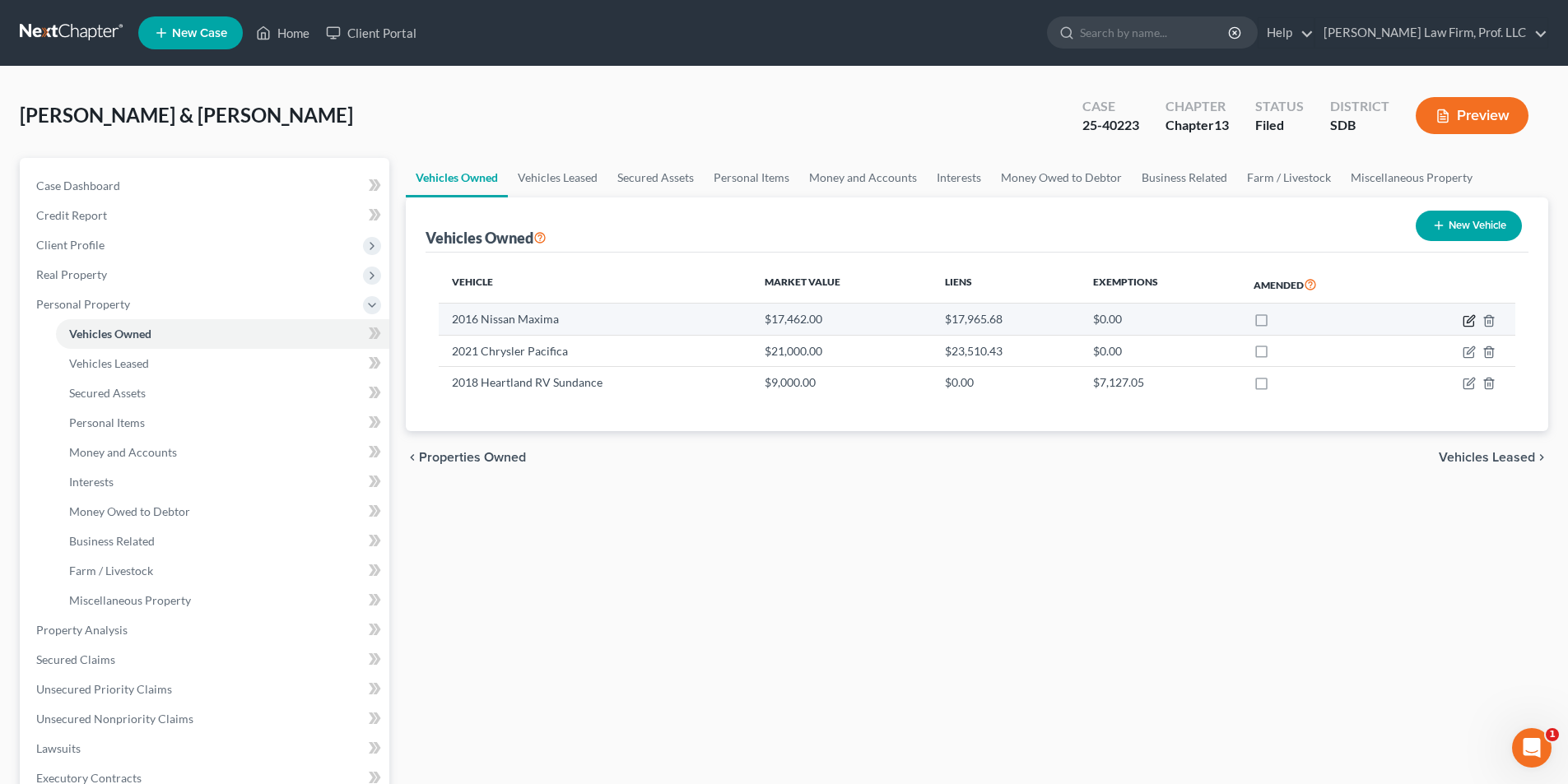
select select "43"
select select "2"
select select "0"
select select "2"
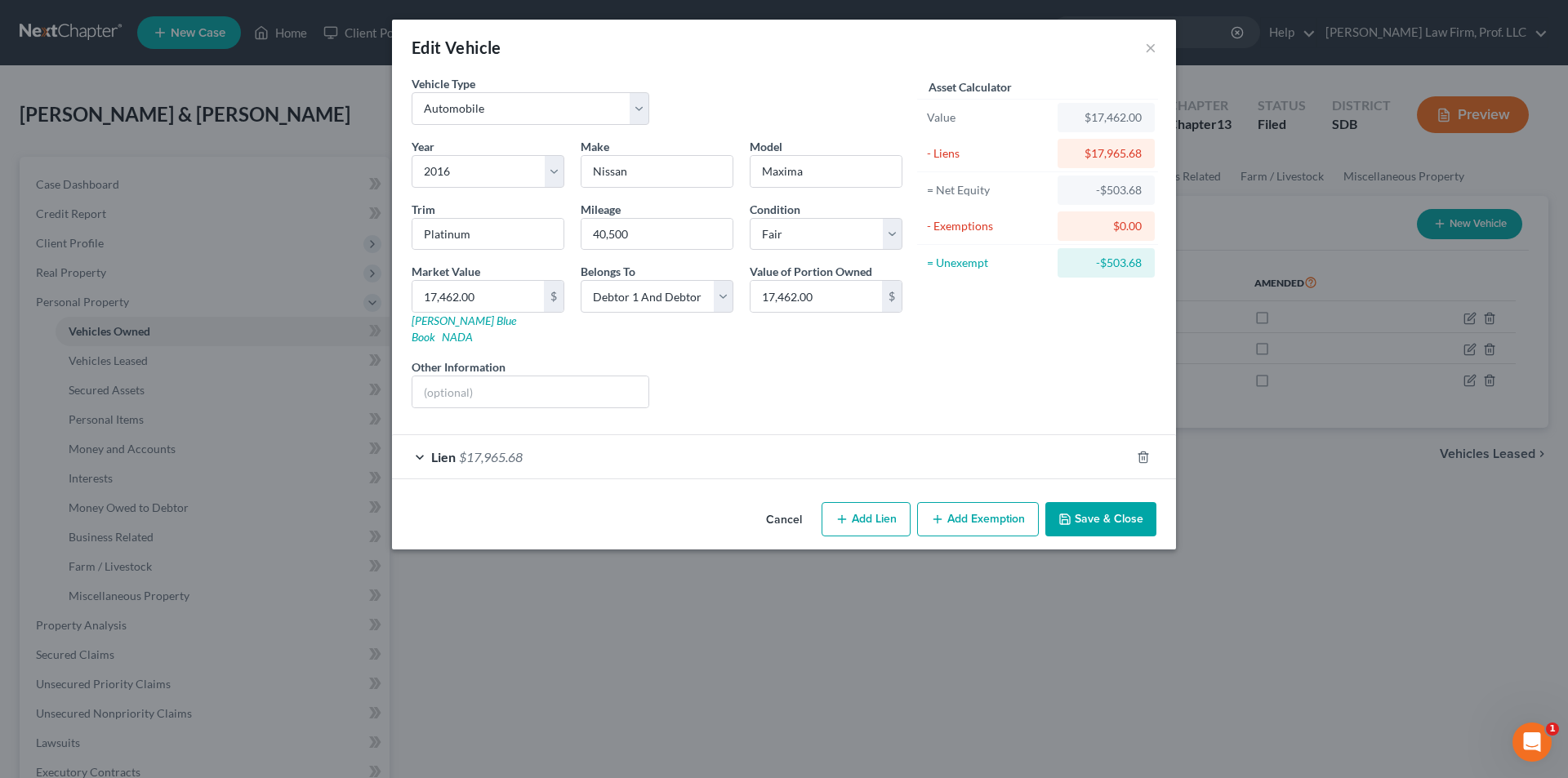
click at [541, 441] on div "Lien $17,965.68" at bounding box center [761, 457] width 739 height 43
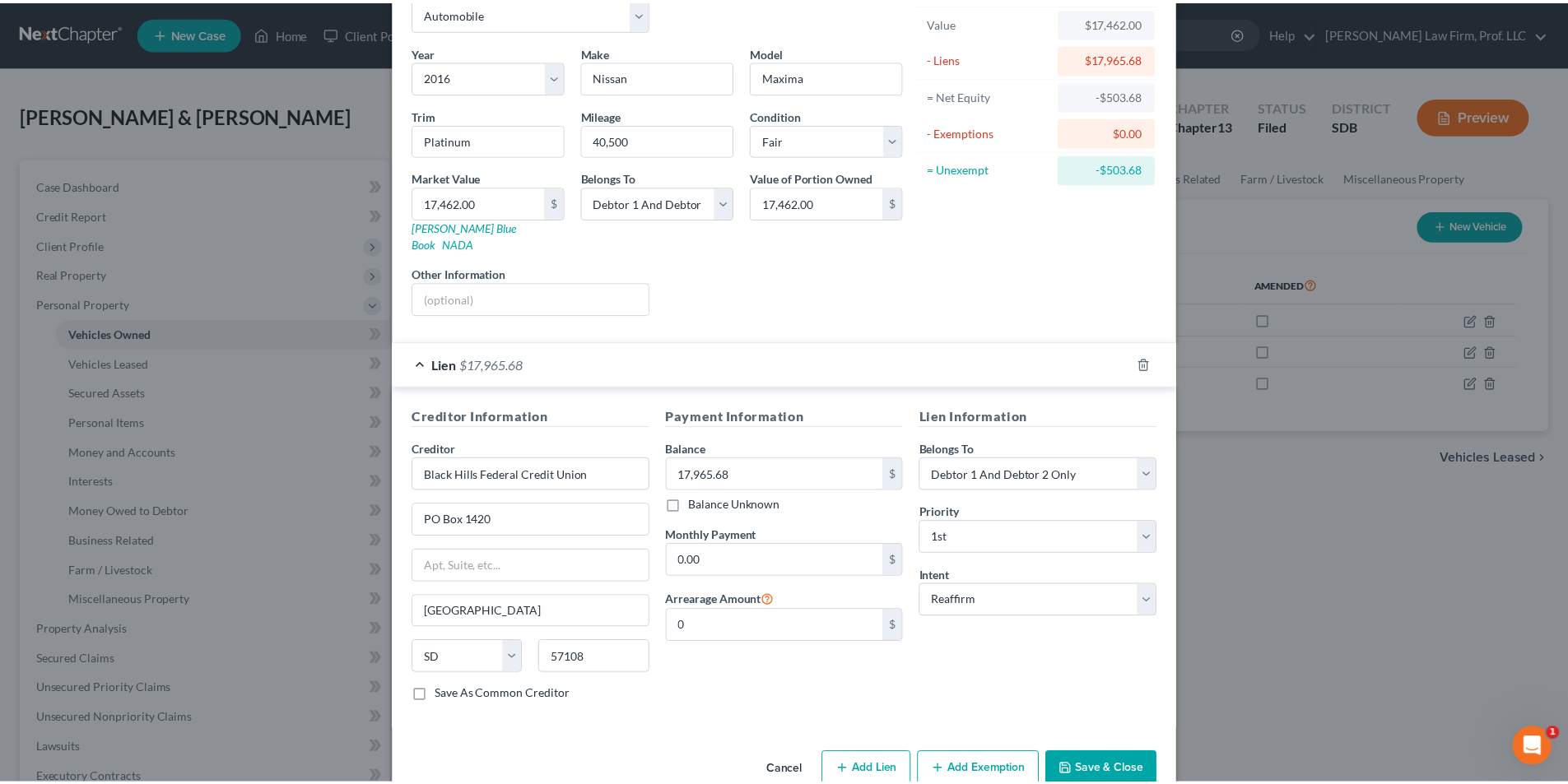
scroll to position [116, 0]
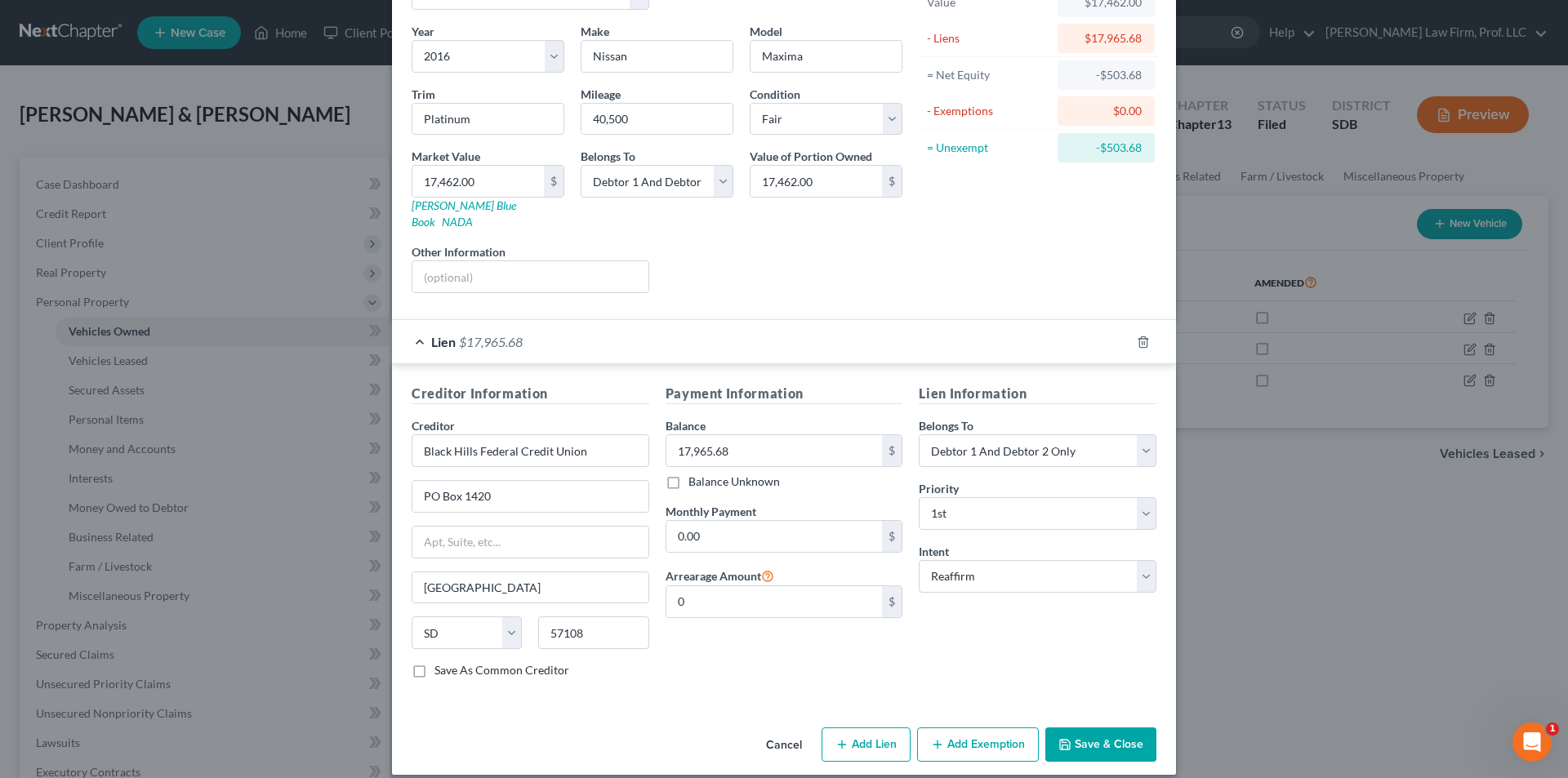
click at [782, 729] on button "Cancel" at bounding box center [784, 745] width 62 height 32
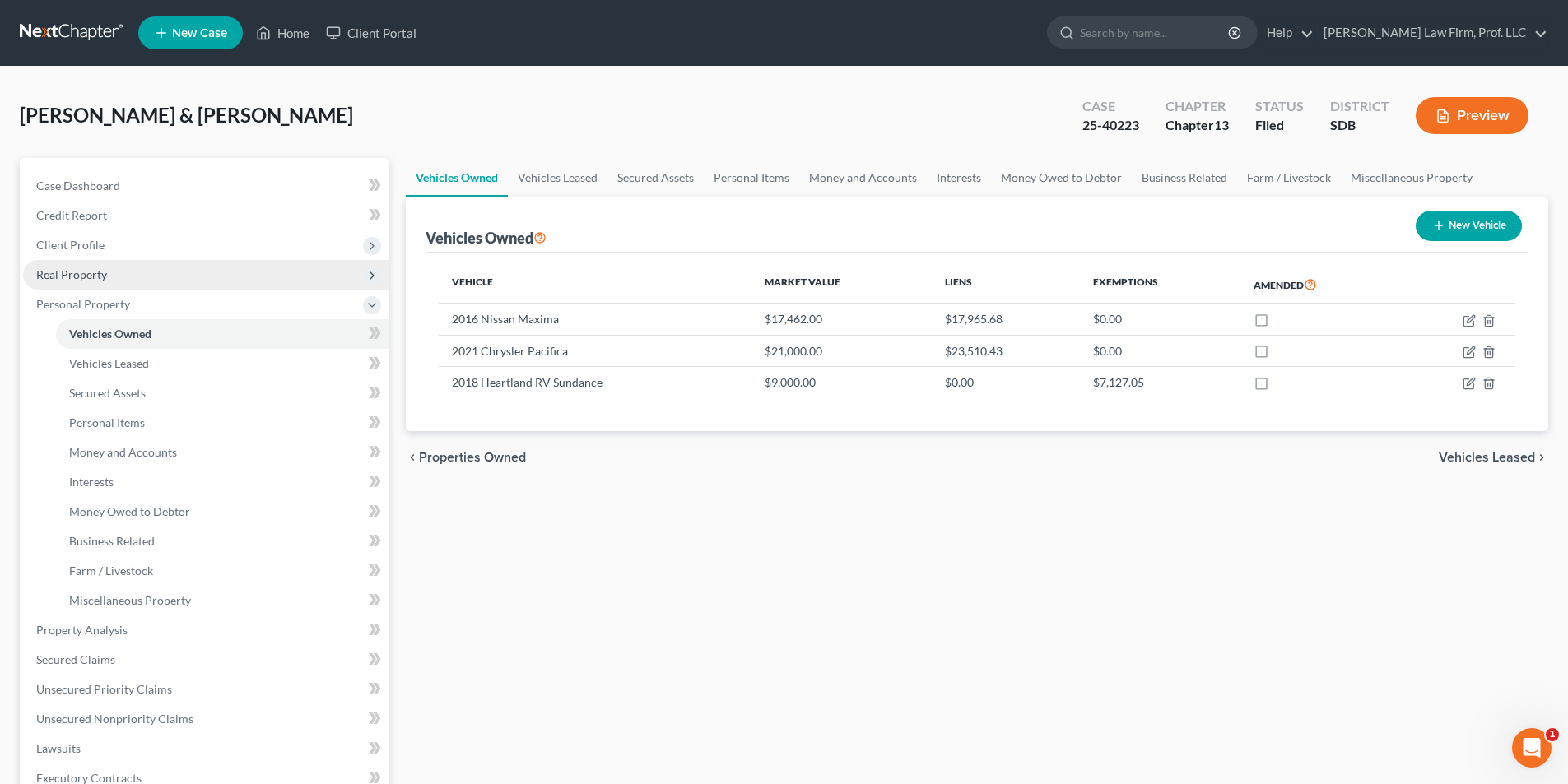
click at [58, 277] on span "Real Property" at bounding box center [71, 275] width 70 height 14
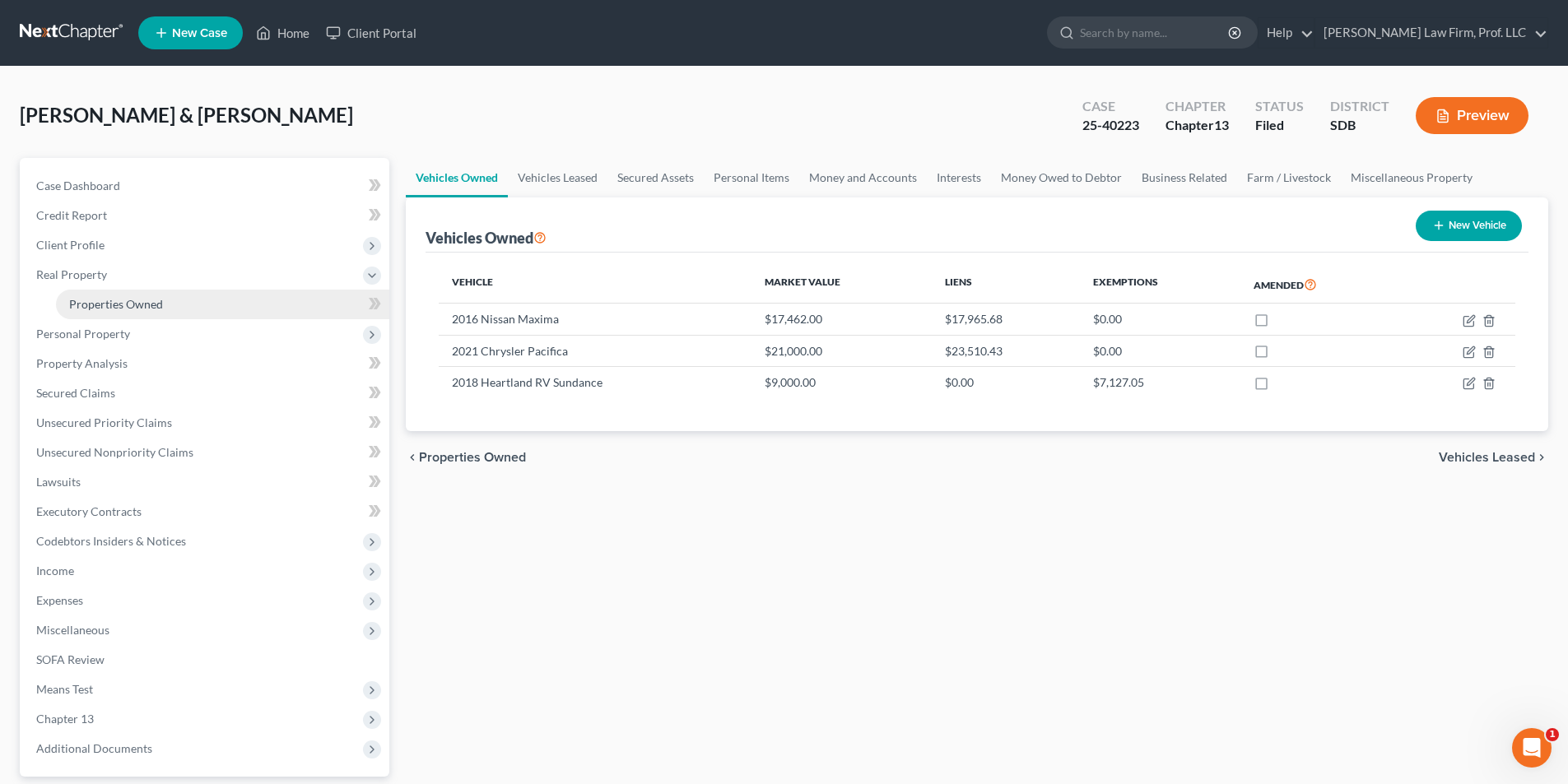
click at [126, 305] on span "Properties Owned" at bounding box center [116, 304] width 94 height 14
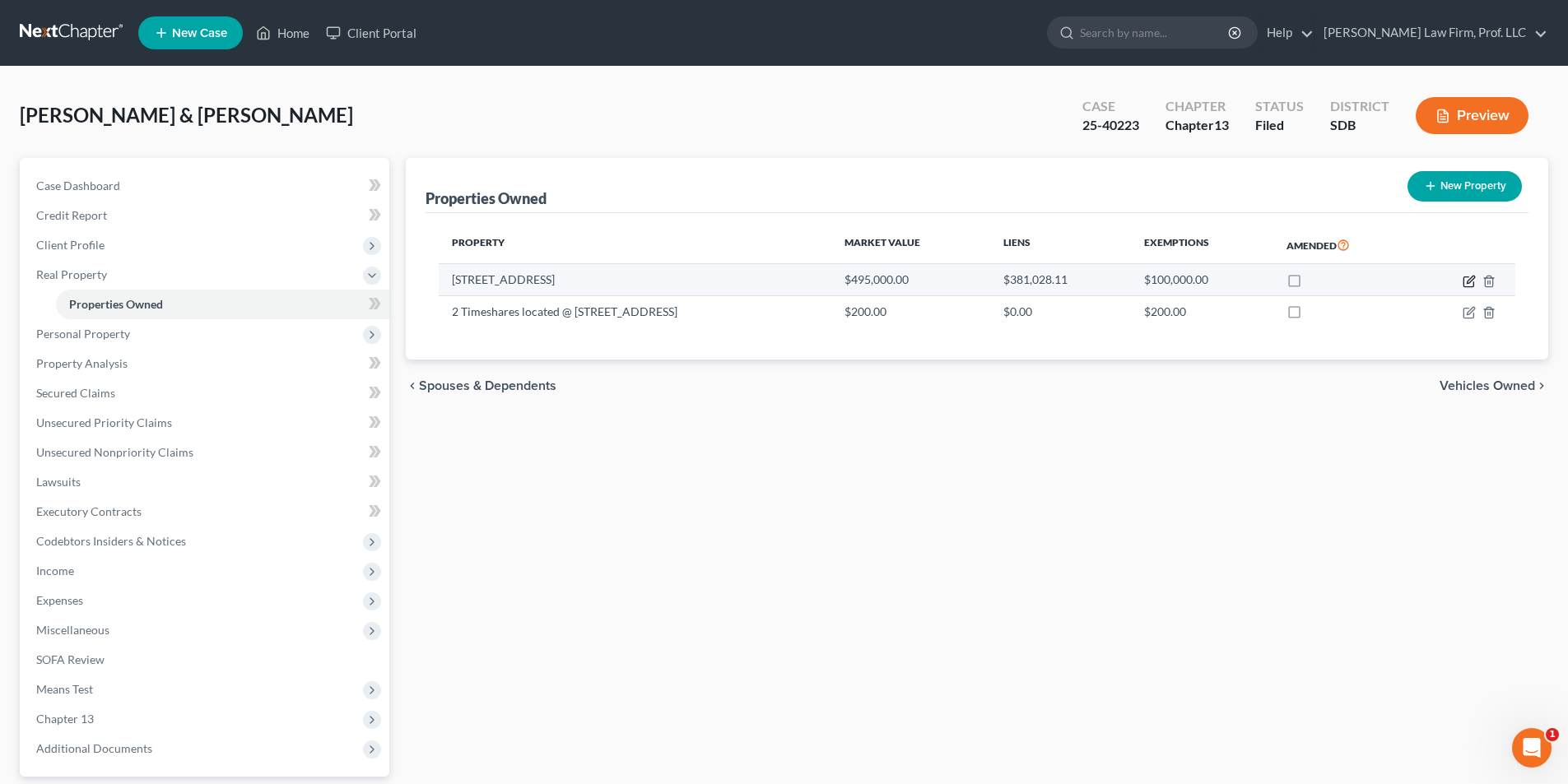
click at [1467, 281] on icon "button" at bounding box center [1470, 279] width 7 height 7
select select "43"
select select "2"
select select "0"
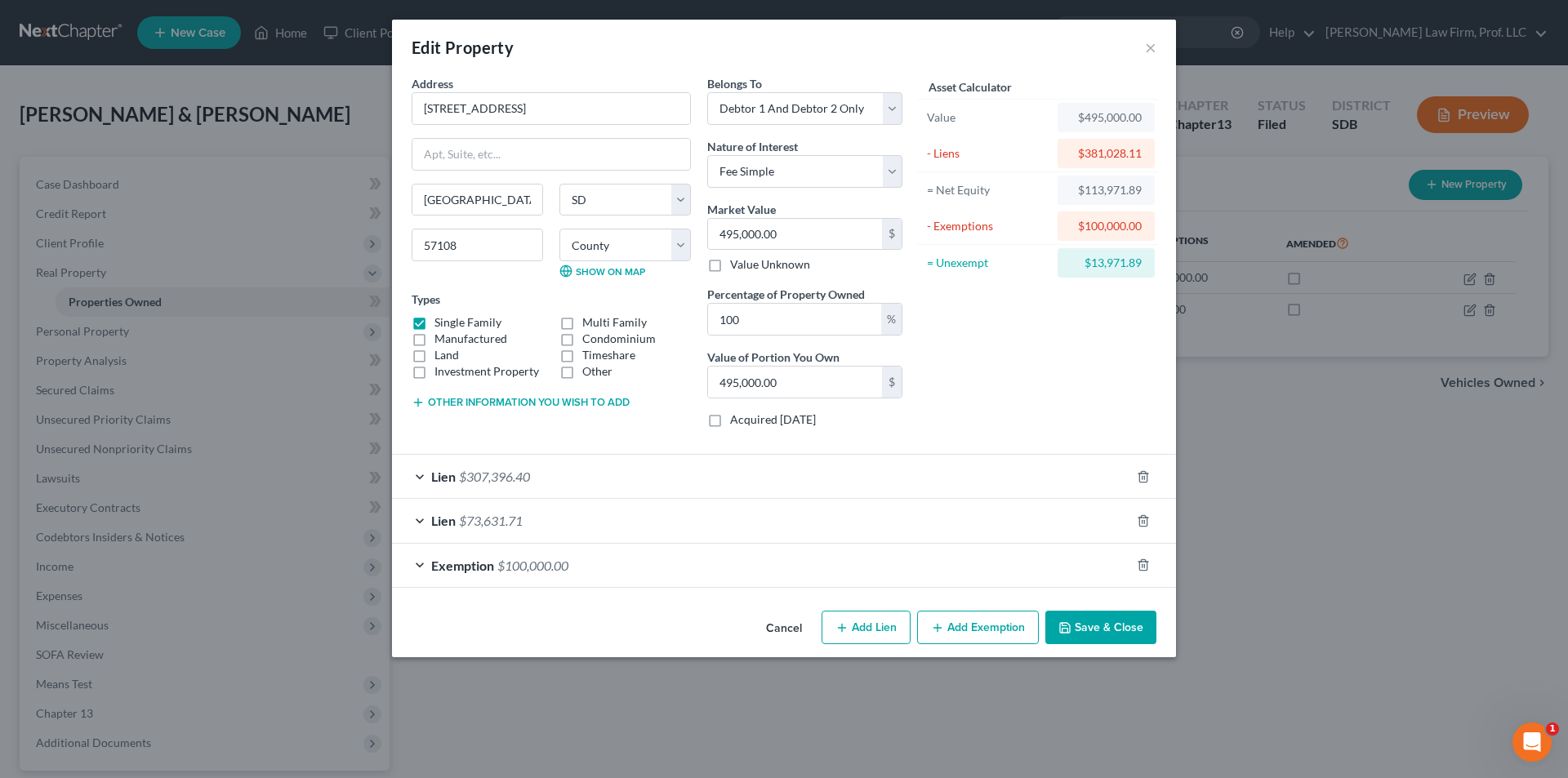
click at [781, 628] on button "Cancel" at bounding box center [784, 628] width 62 height 32
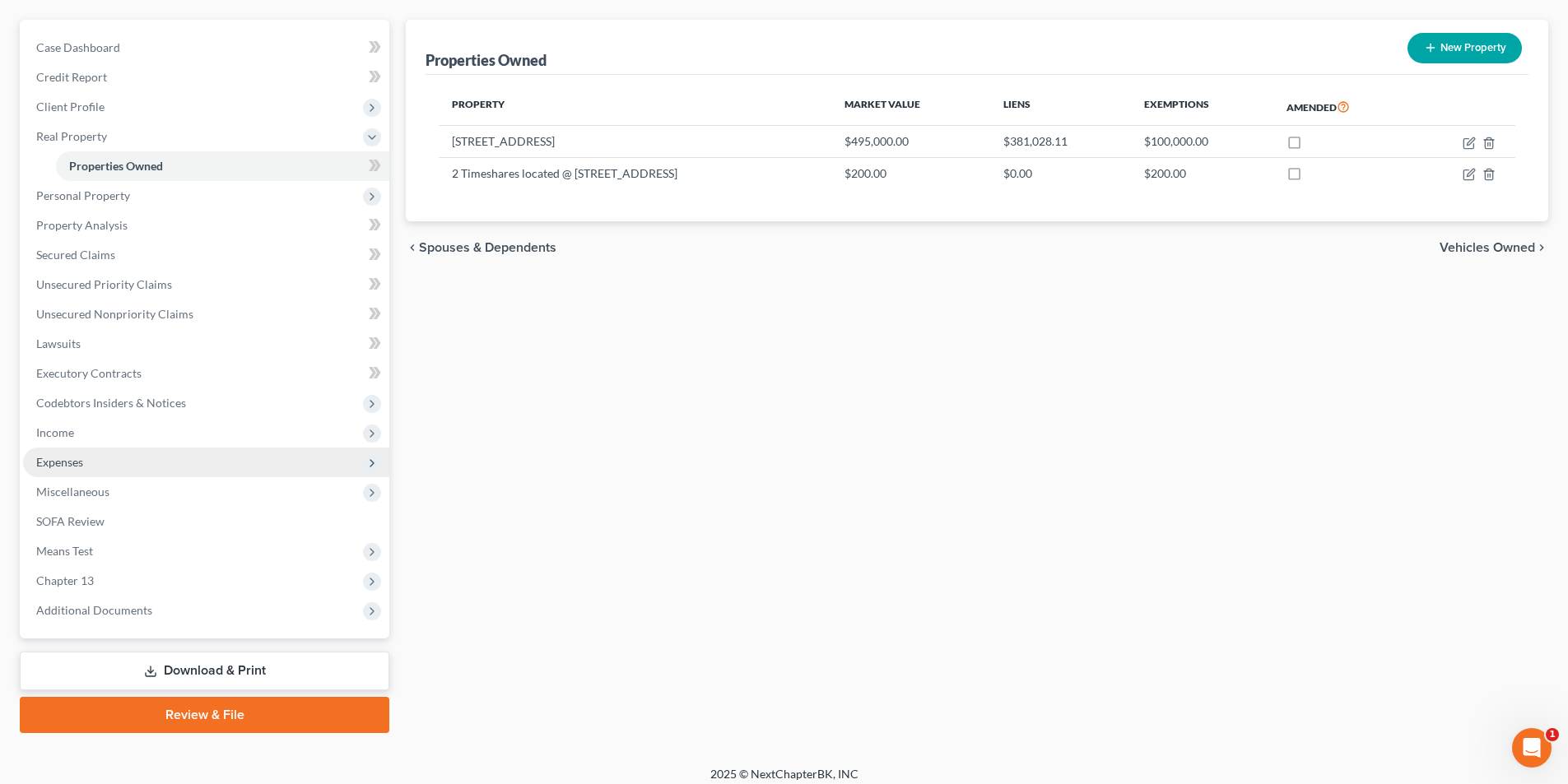
scroll to position [150, 0]
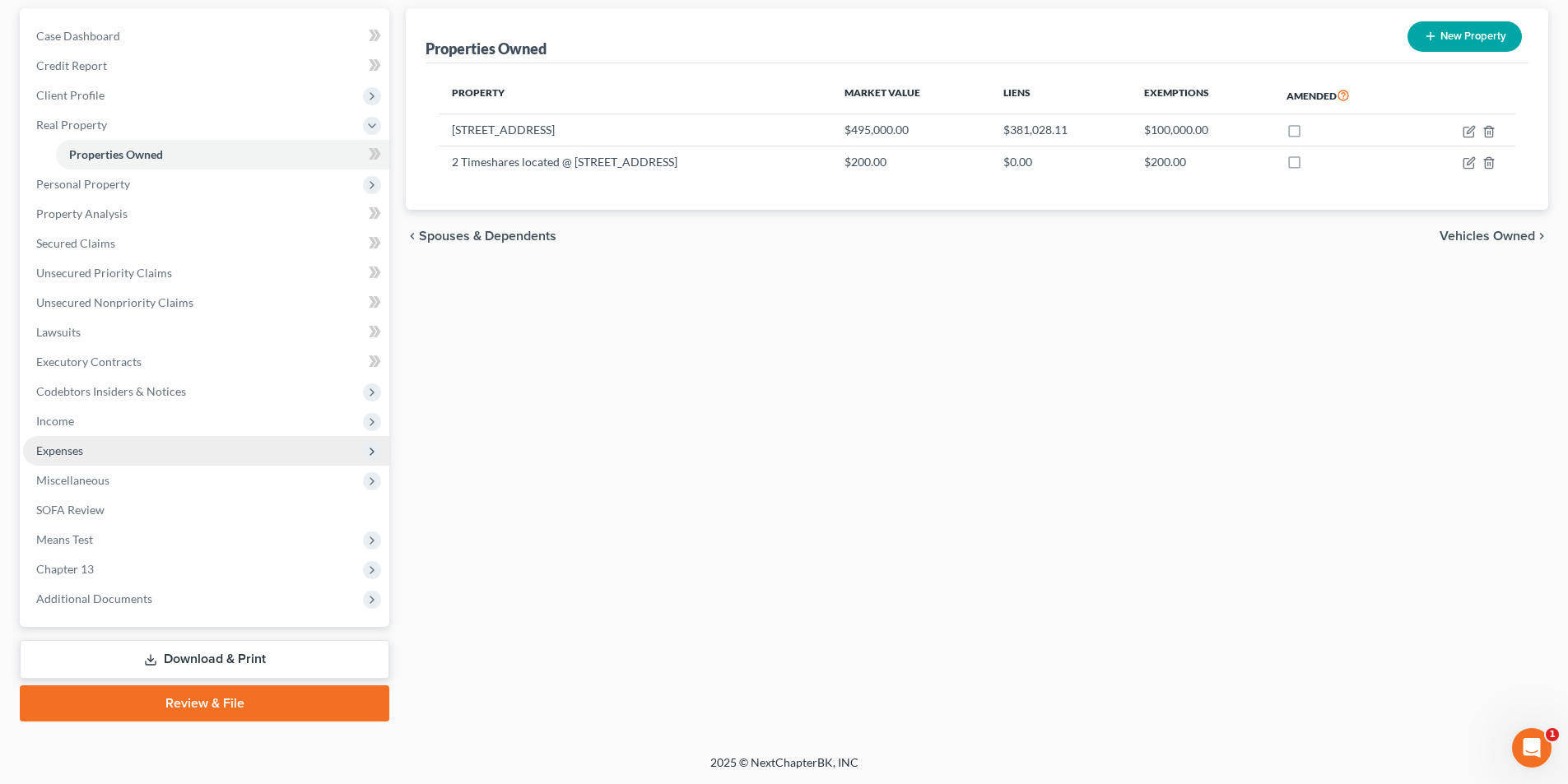
click at [59, 450] on span "Expenses" at bounding box center [59, 451] width 47 height 14
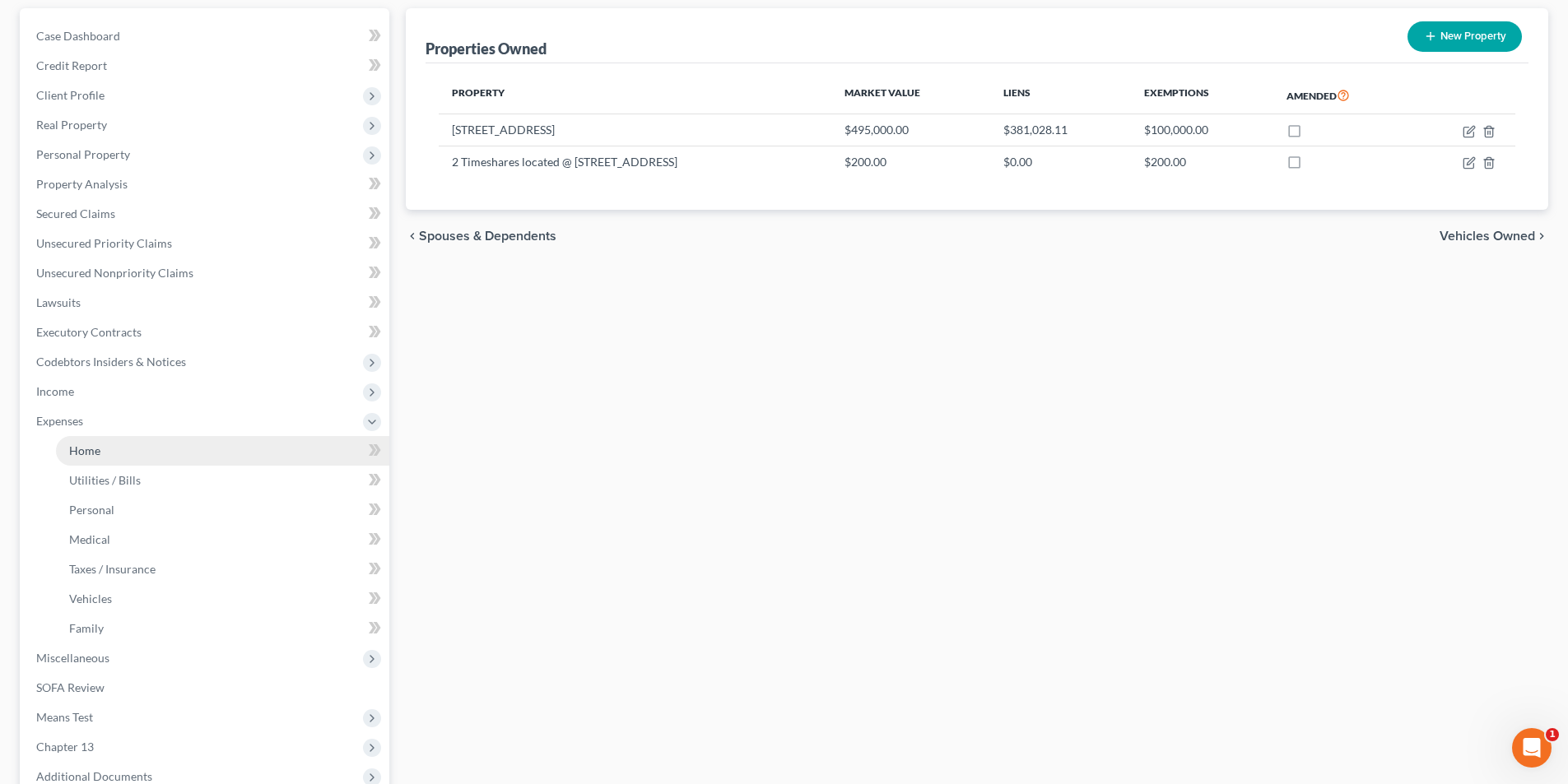
click at [99, 446] on span "Home" at bounding box center [85, 451] width 32 height 14
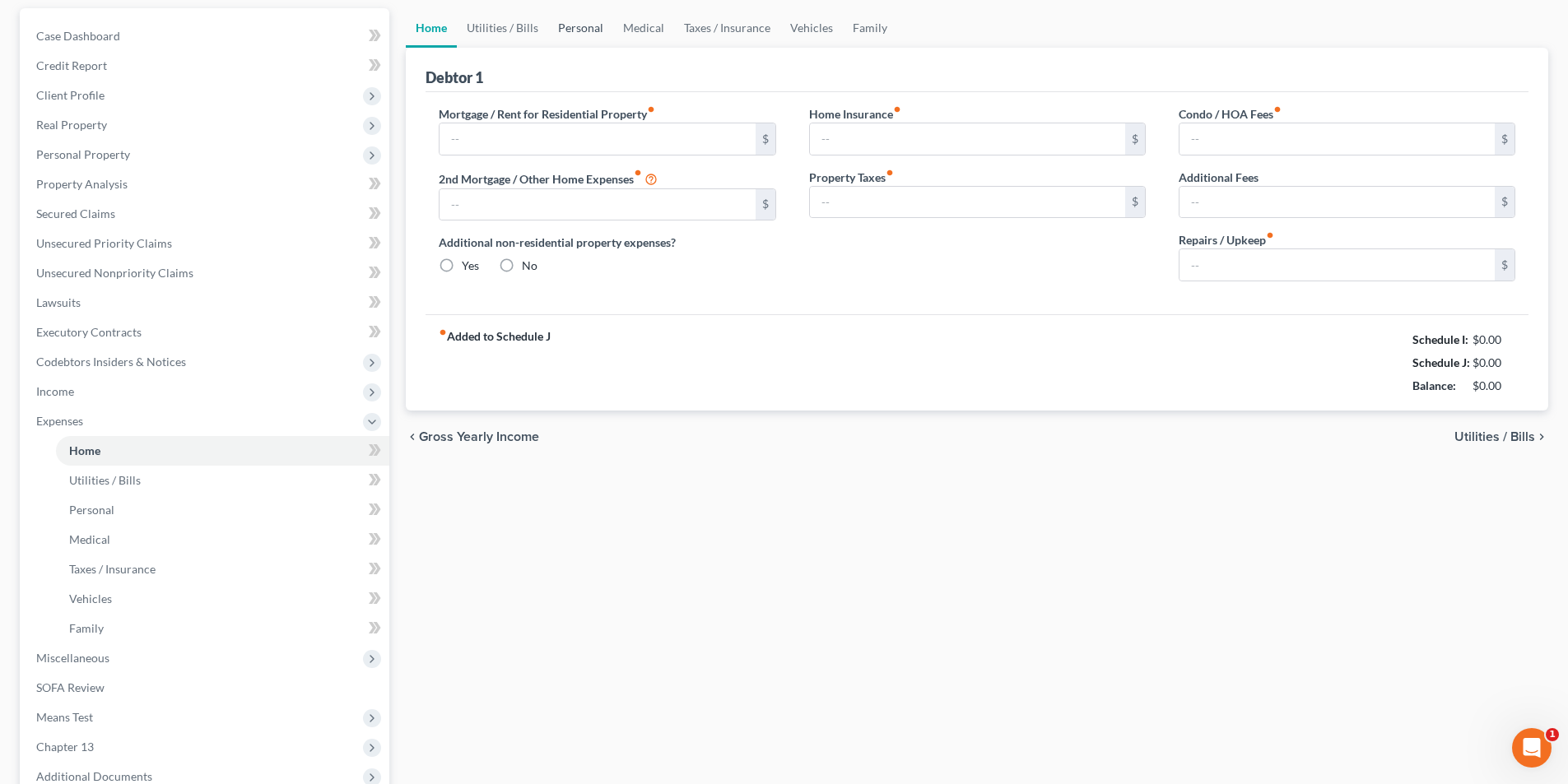
type input "2,400.00"
type input "599.33"
radio input "true"
type input "215.83"
type input "0.00"
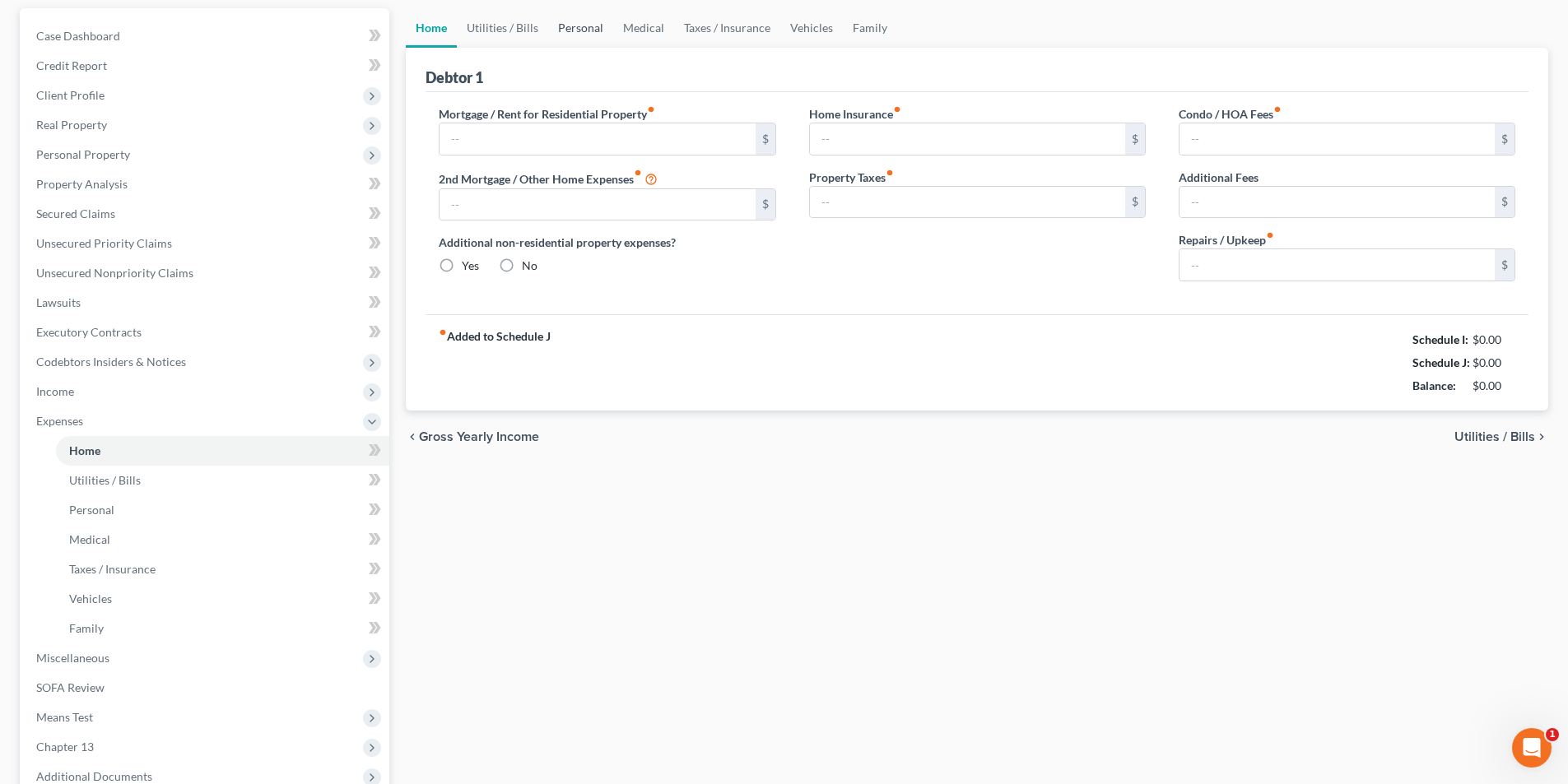
type input "0.00"
type input "125.00"
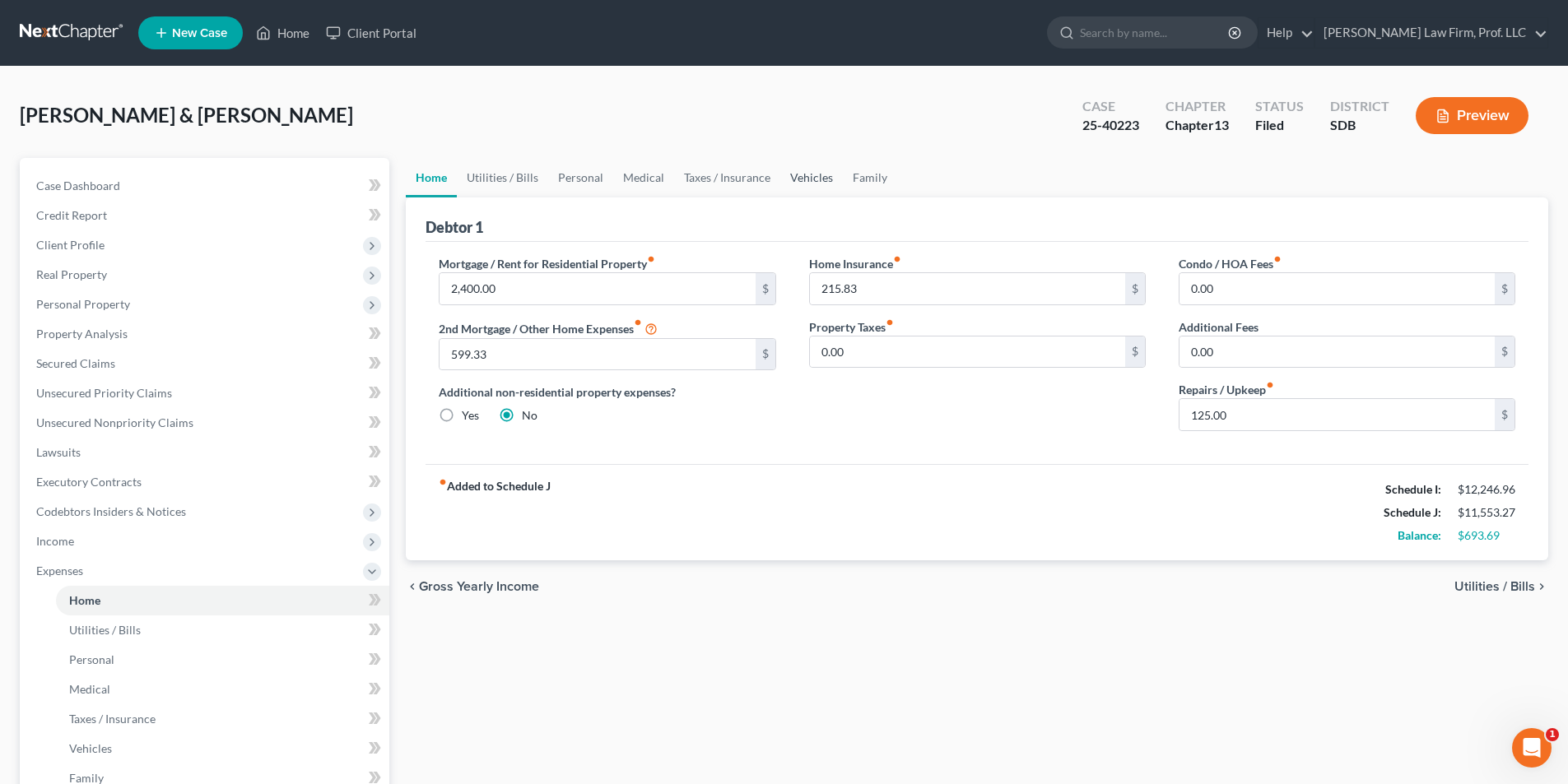
click at [817, 173] on link "Vehicles" at bounding box center [811, 177] width 62 height 40
